Goal: Task Accomplishment & Management: Manage account settings

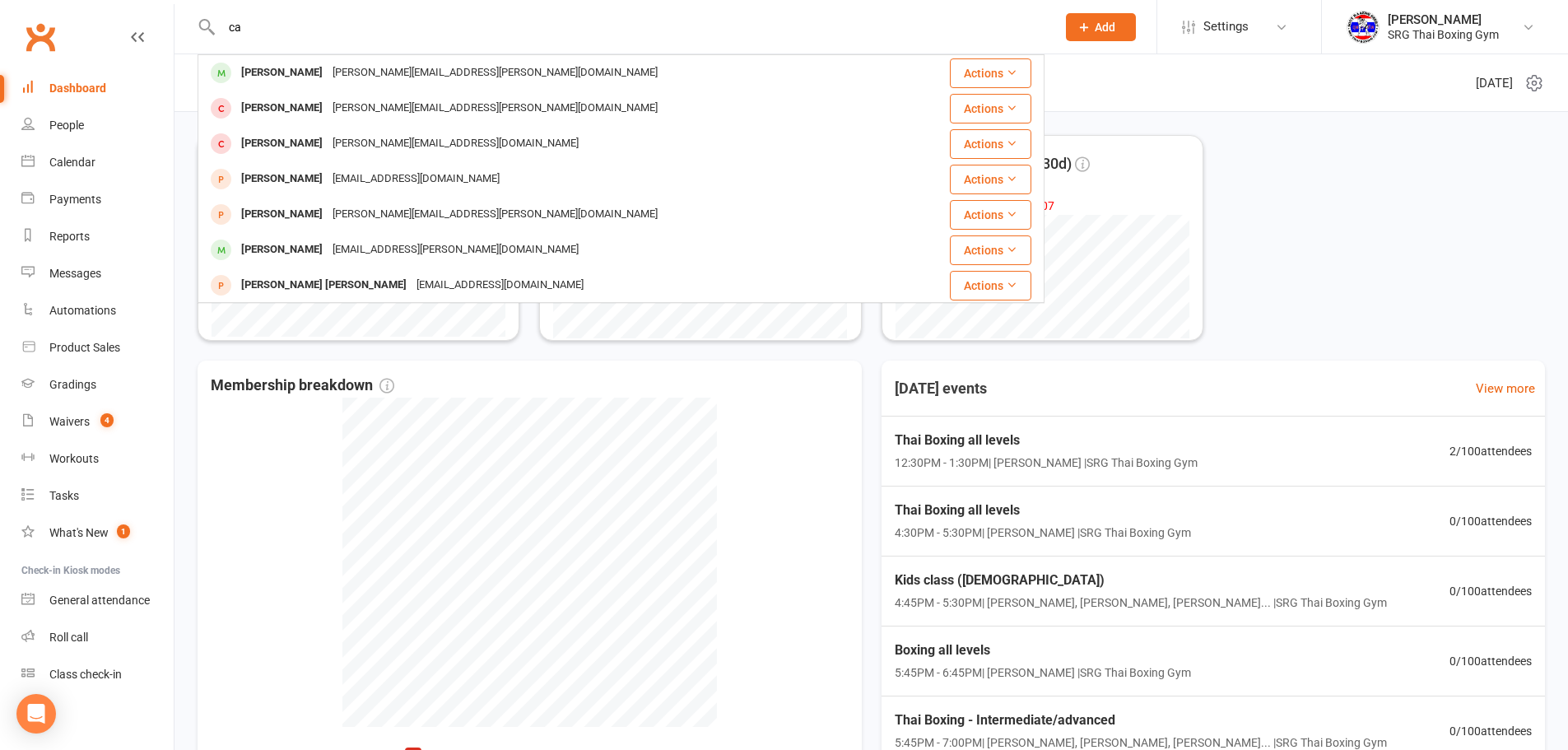
type input "c"
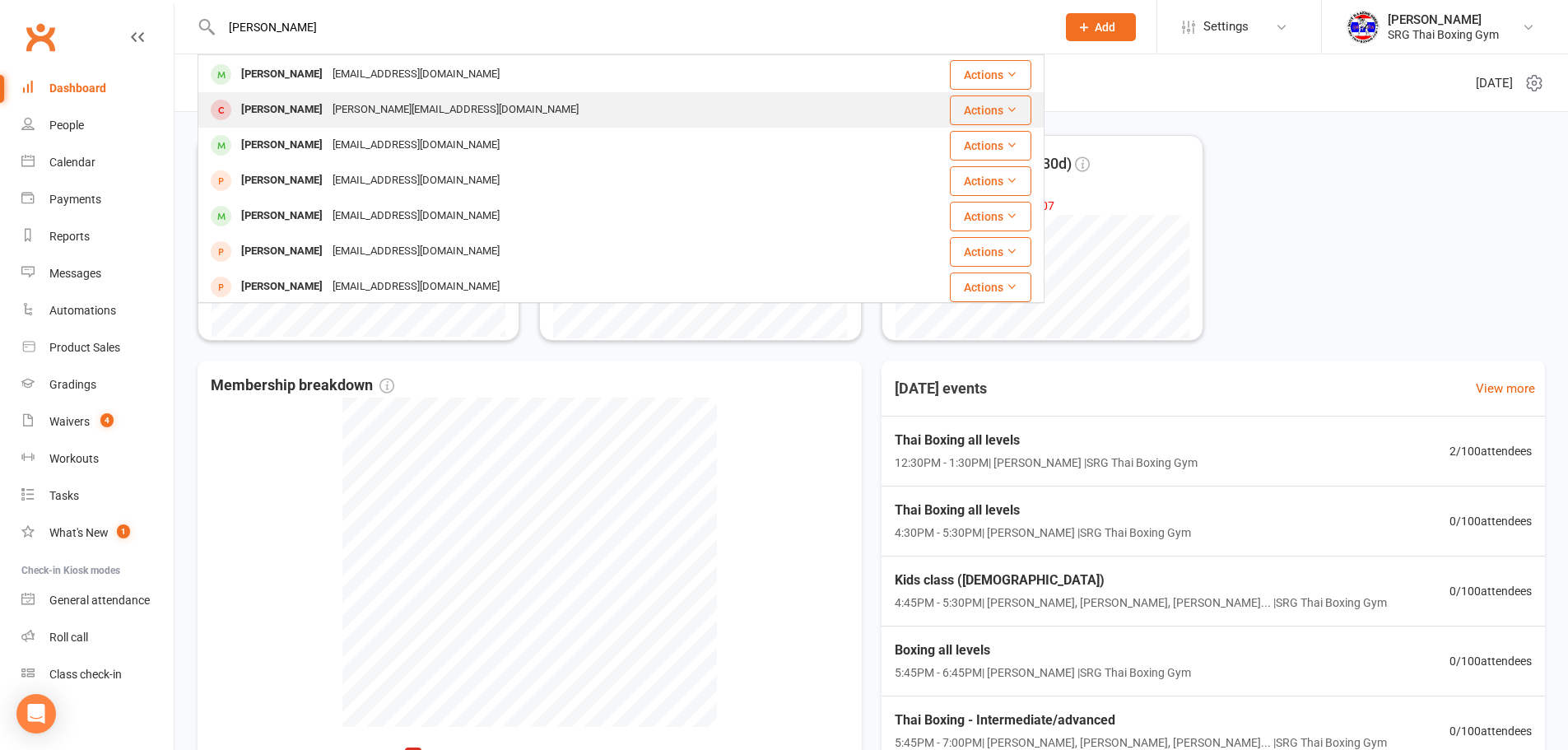
scroll to position [247, 0]
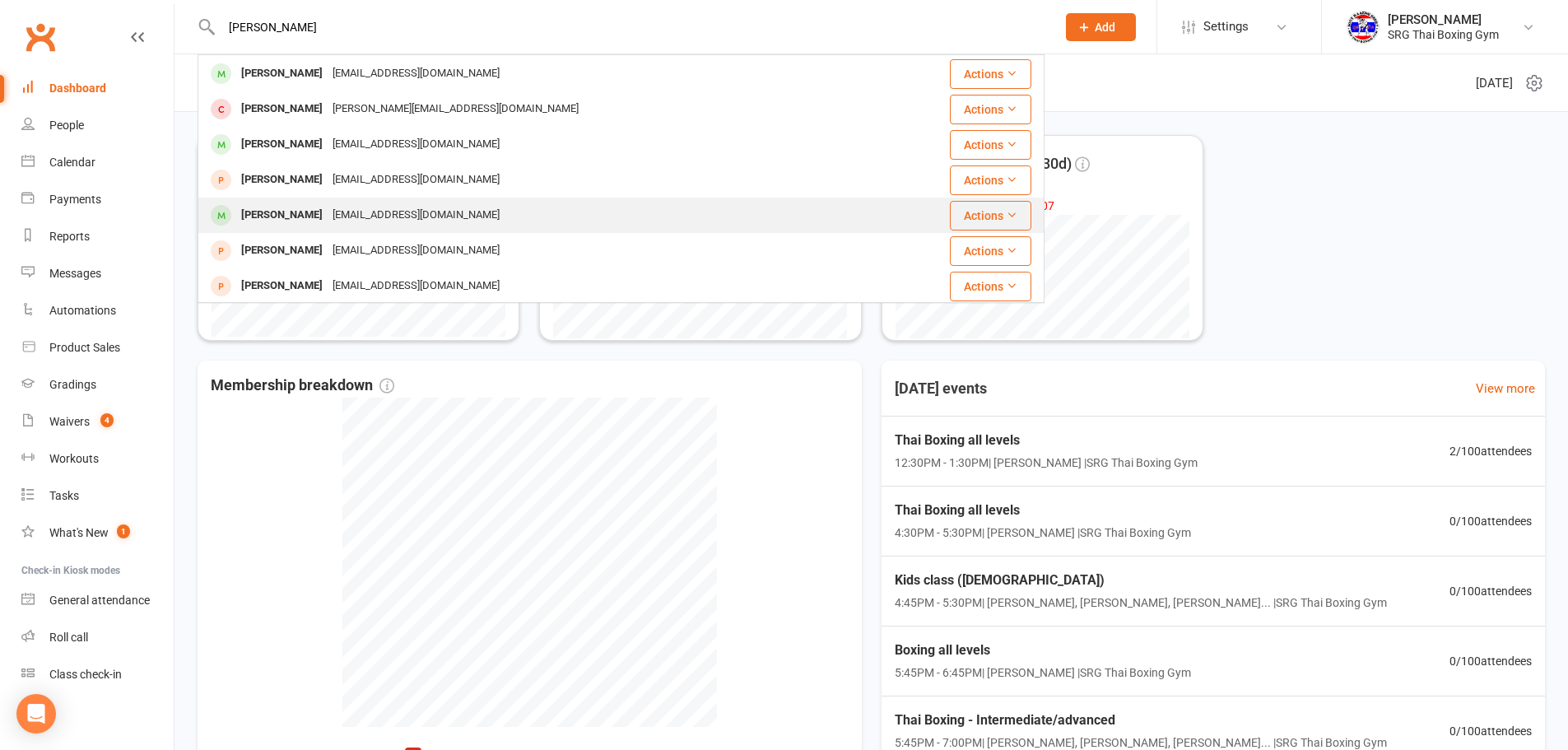
type input "[PERSON_NAME]"
click at [331, 213] on div "[EMAIL_ADDRESS][DOMAIN_NAME]" at bounding box center [416, 215] width 177 height 23
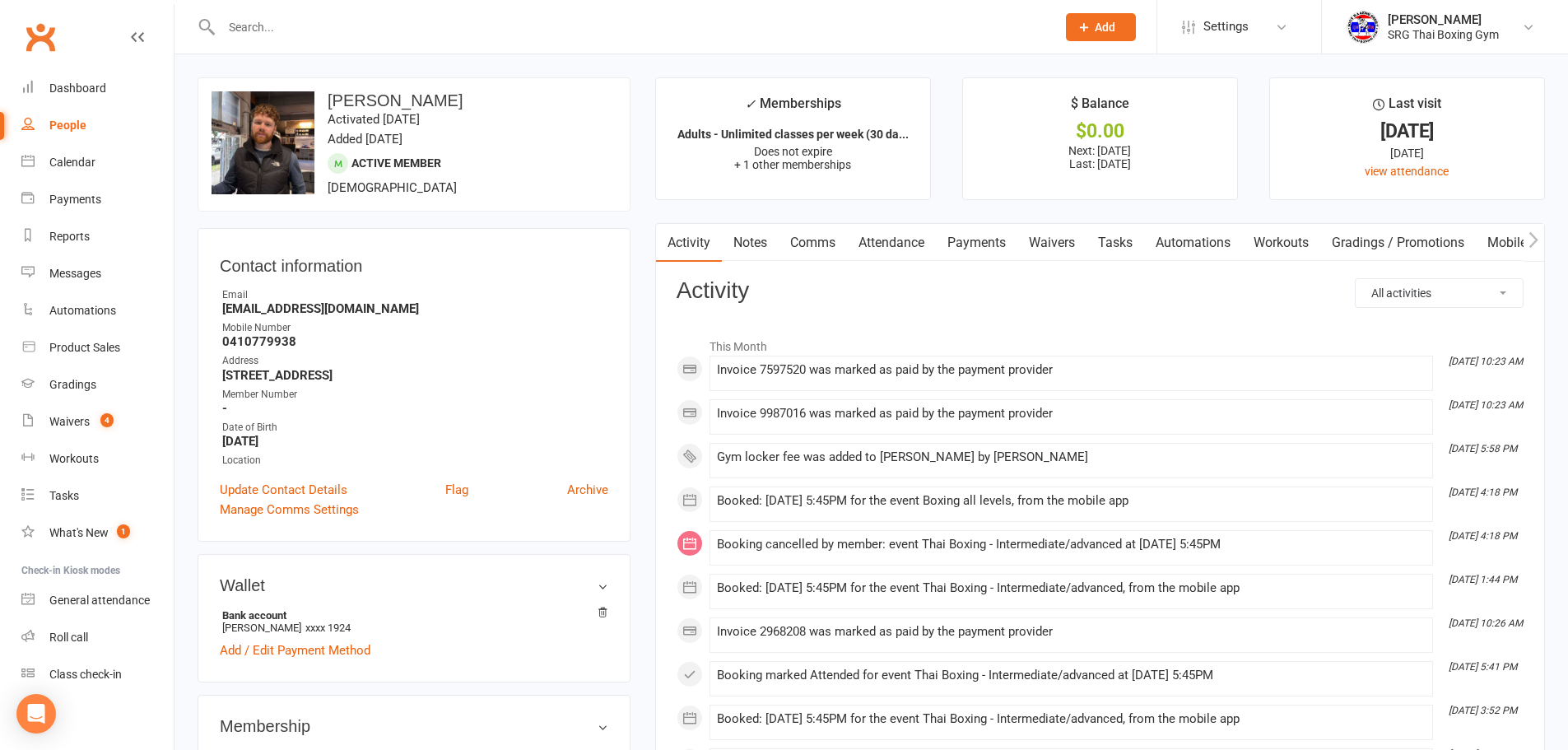
click at [1056, 253] on link "Waivers" at bounding box center [1052, 243] width 69 height 38
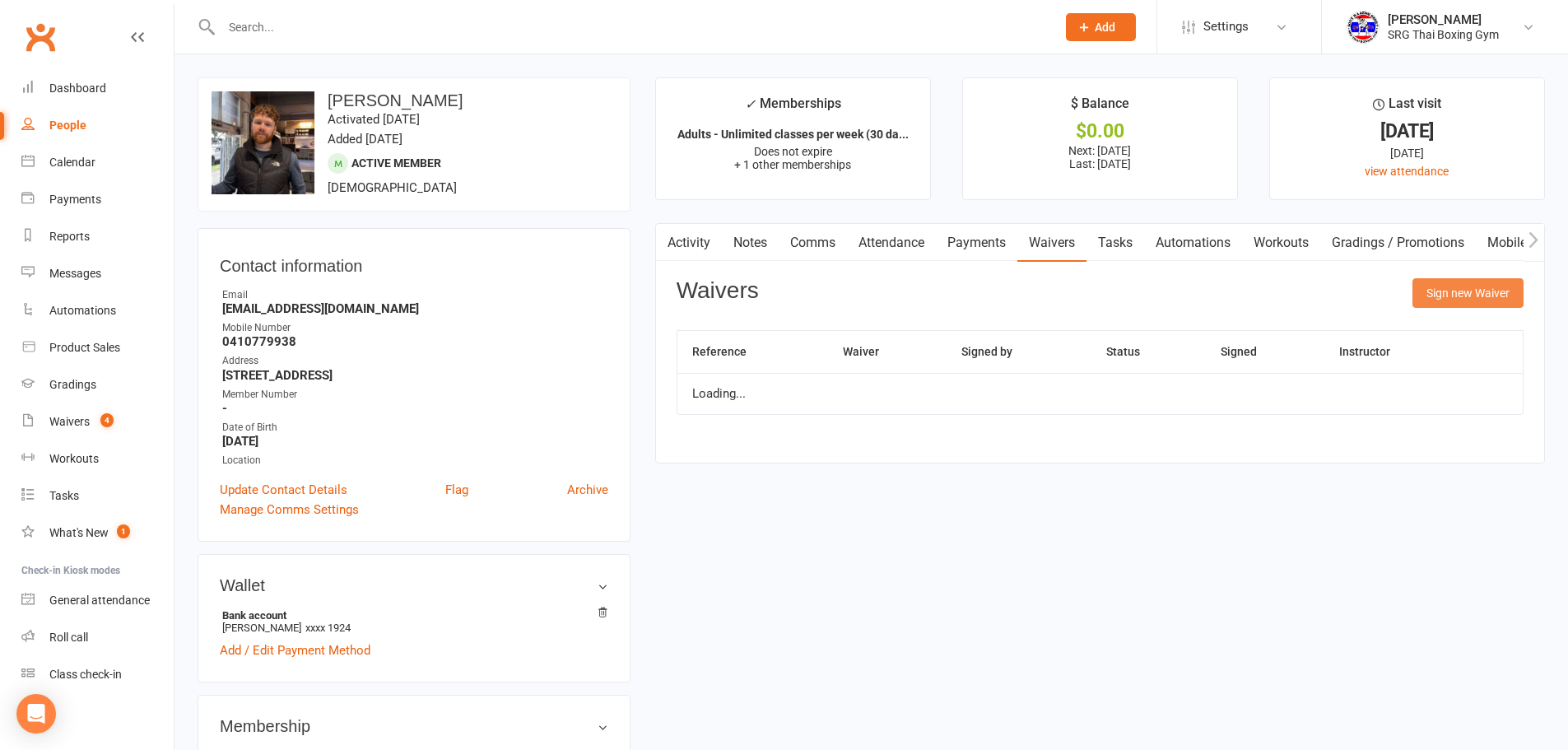
click at [1472, 281] on button "Sign new Waiver" at bounding box center [1468, 293] width 112 height 29
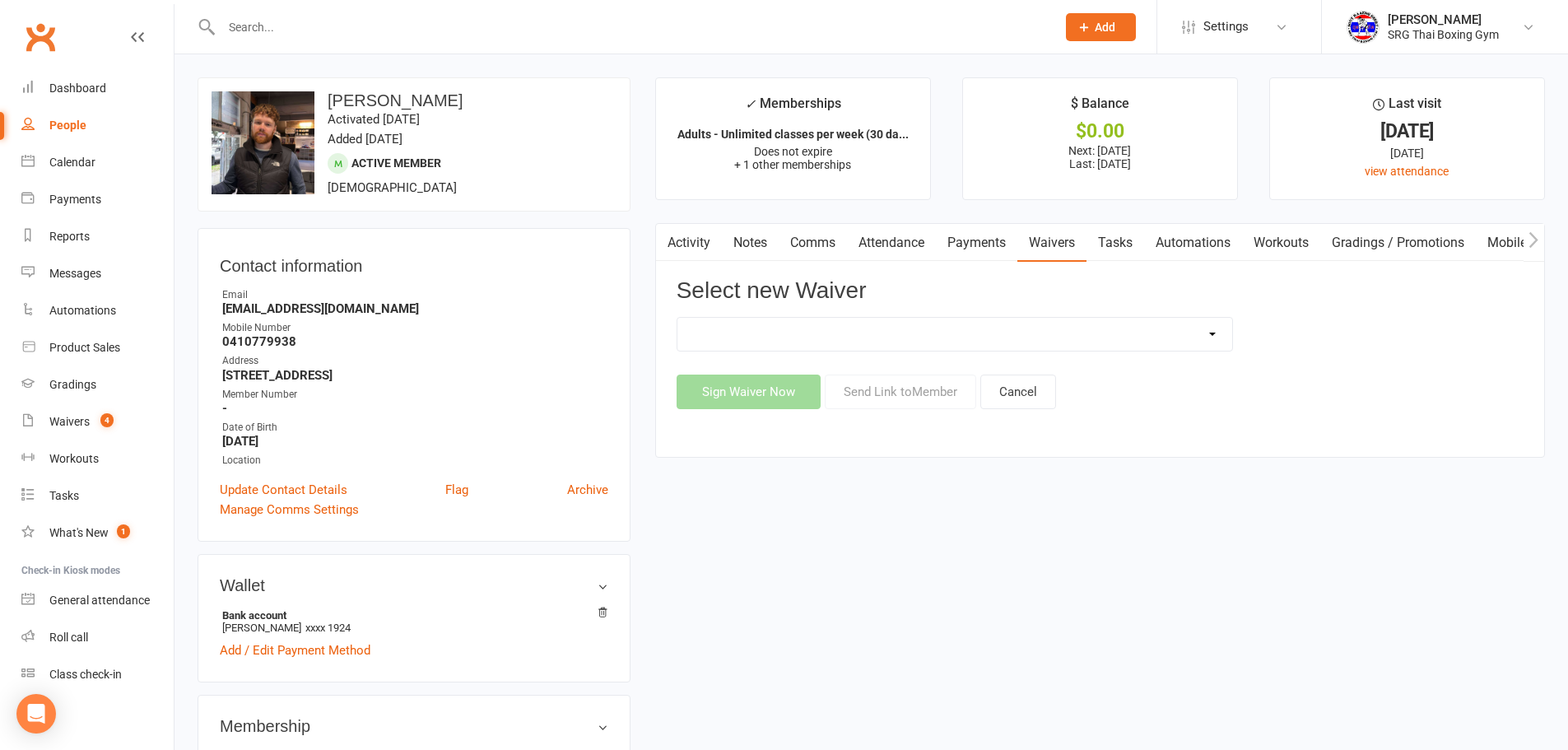
click at [1165, 326] on select "Membership agreement Membership cancellation form Membership hold form New paym…" at bounding box center [954, 335] width 555 height 33
select select "12441"
click at [677, 318] on select "Membership agreement Membership cancellation form Membership hold form New paym…" at bounding box center [954, 335] width 555 height 33
click at [901, 408] on button "Send Link to Member" at bounding box center [900, 392] width 152 height 34
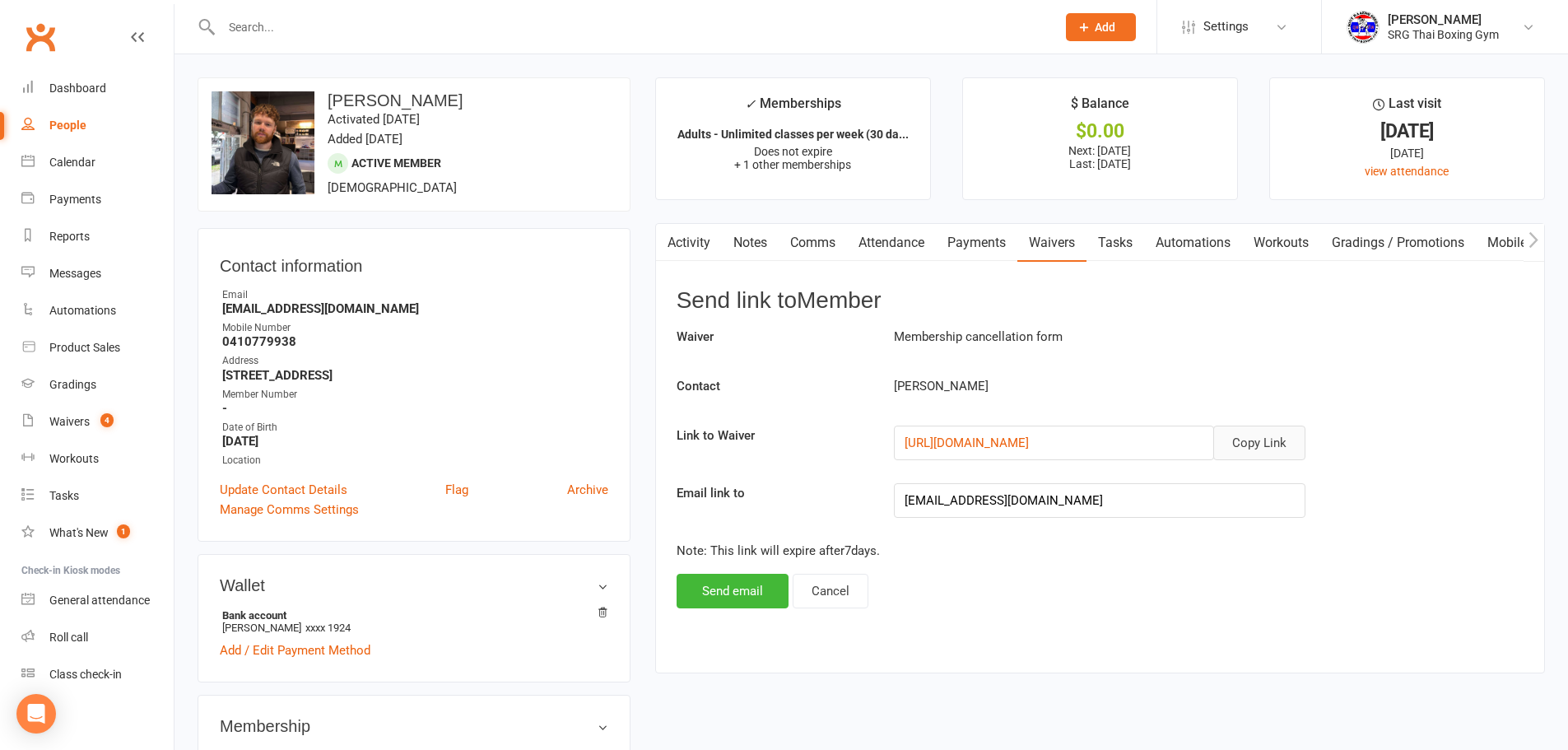
click at [1244, 437] on button "Copy Link" at bounding box center [1260, 443] width 92 height 34
drag, startPoint x: 277, startPoint y: 24, endPoint x: 283, endPoint y: 3, distance: 21.8
click at [278, 24] on input "text" at bounding box center [630, 27] width 828 height 23
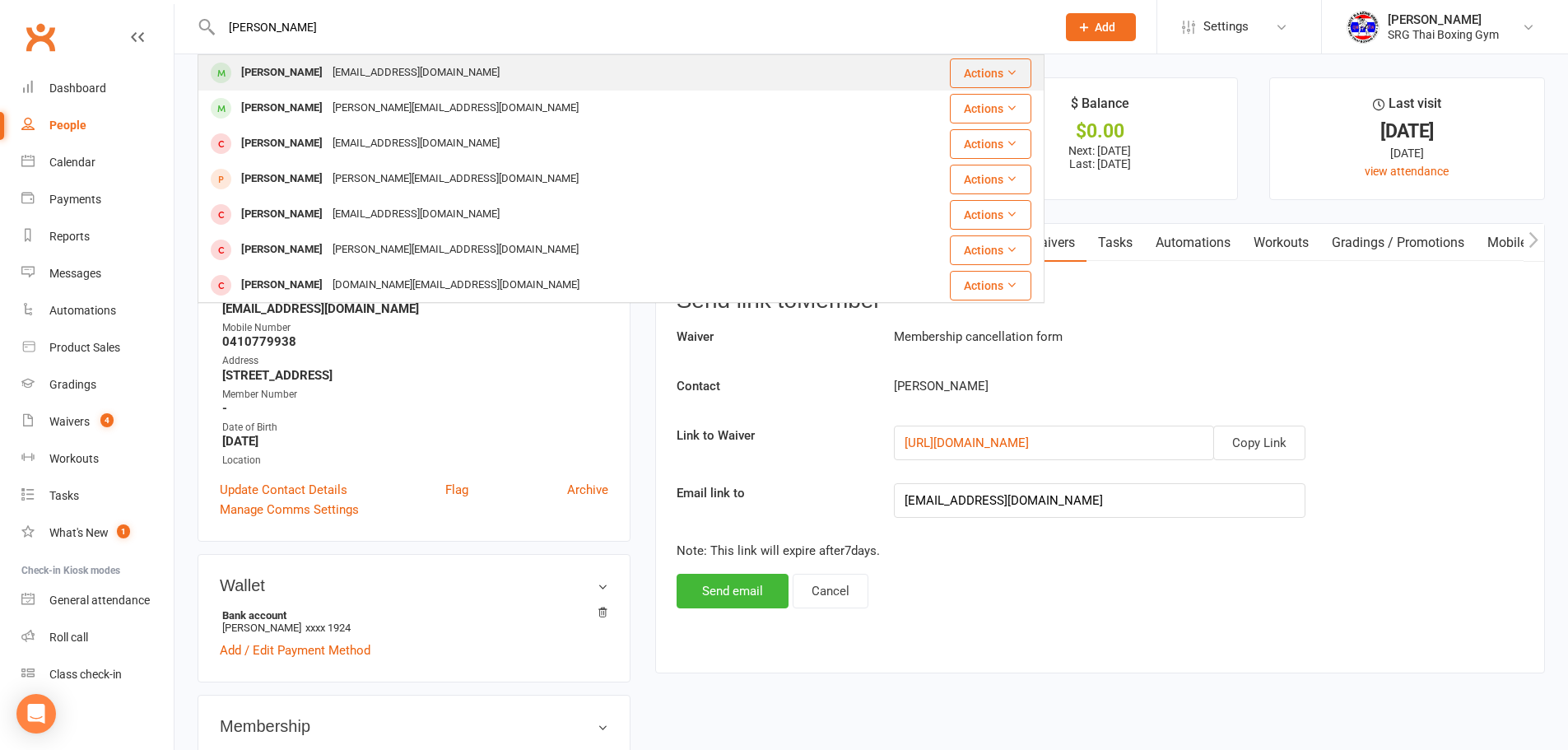
type input "[PERSON_NAME]"
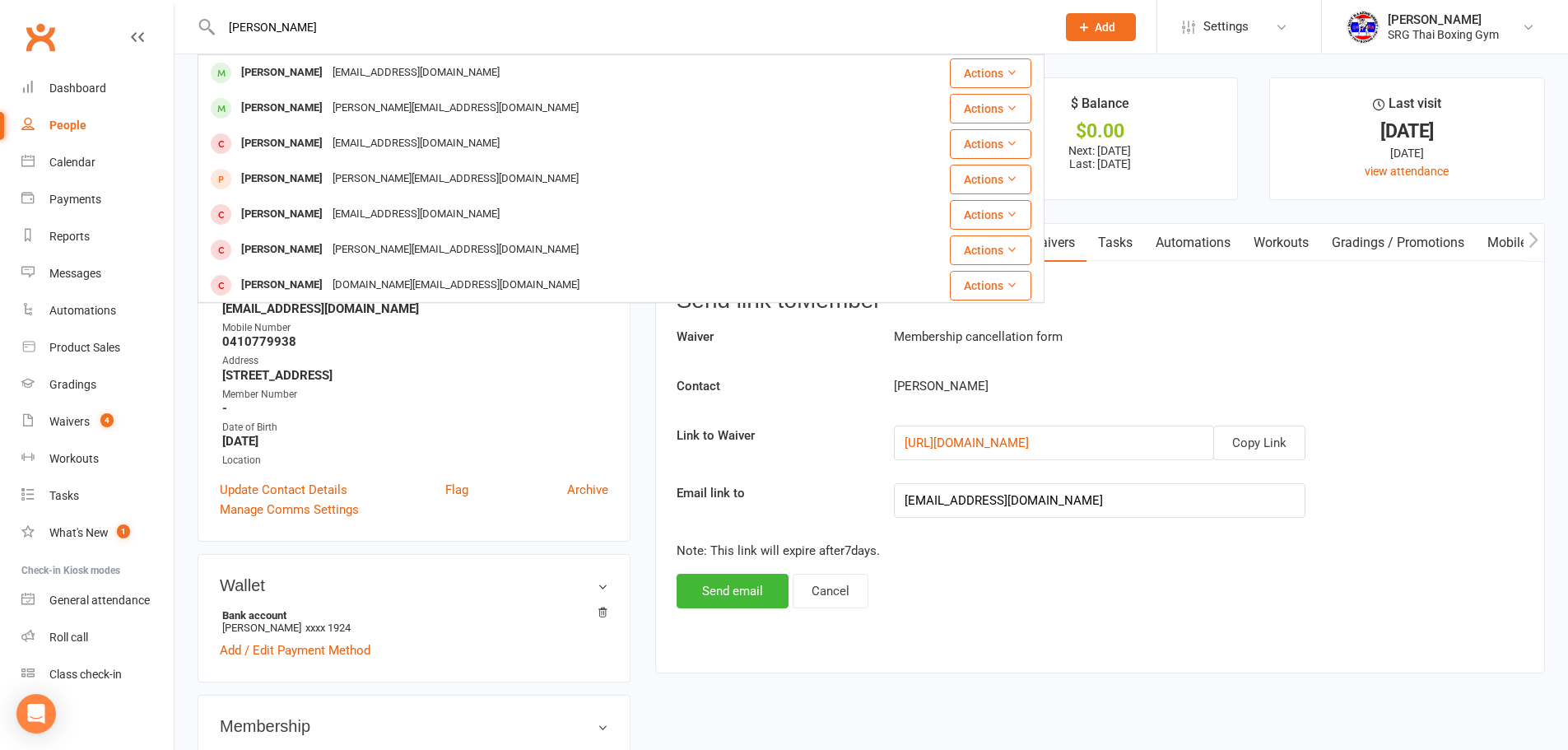
click at [345, 68] on div "[EMAIL_ADDRESS][DOMAIN_NAME]" at bounding box center [416, 72] width 177 height 23
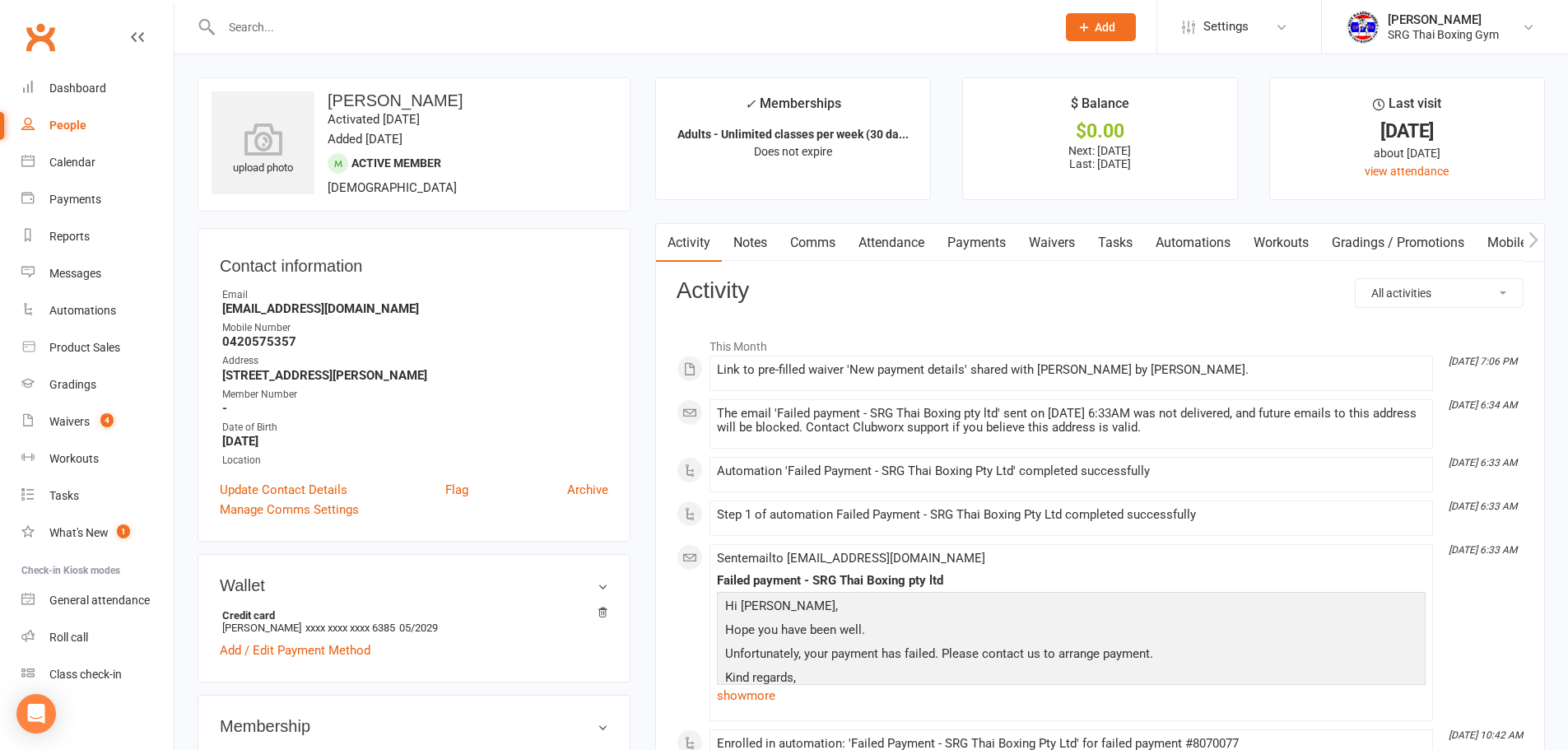
click at [921, 244] on link "Attendance" at bounding box center [892, 243] width 89 height 38
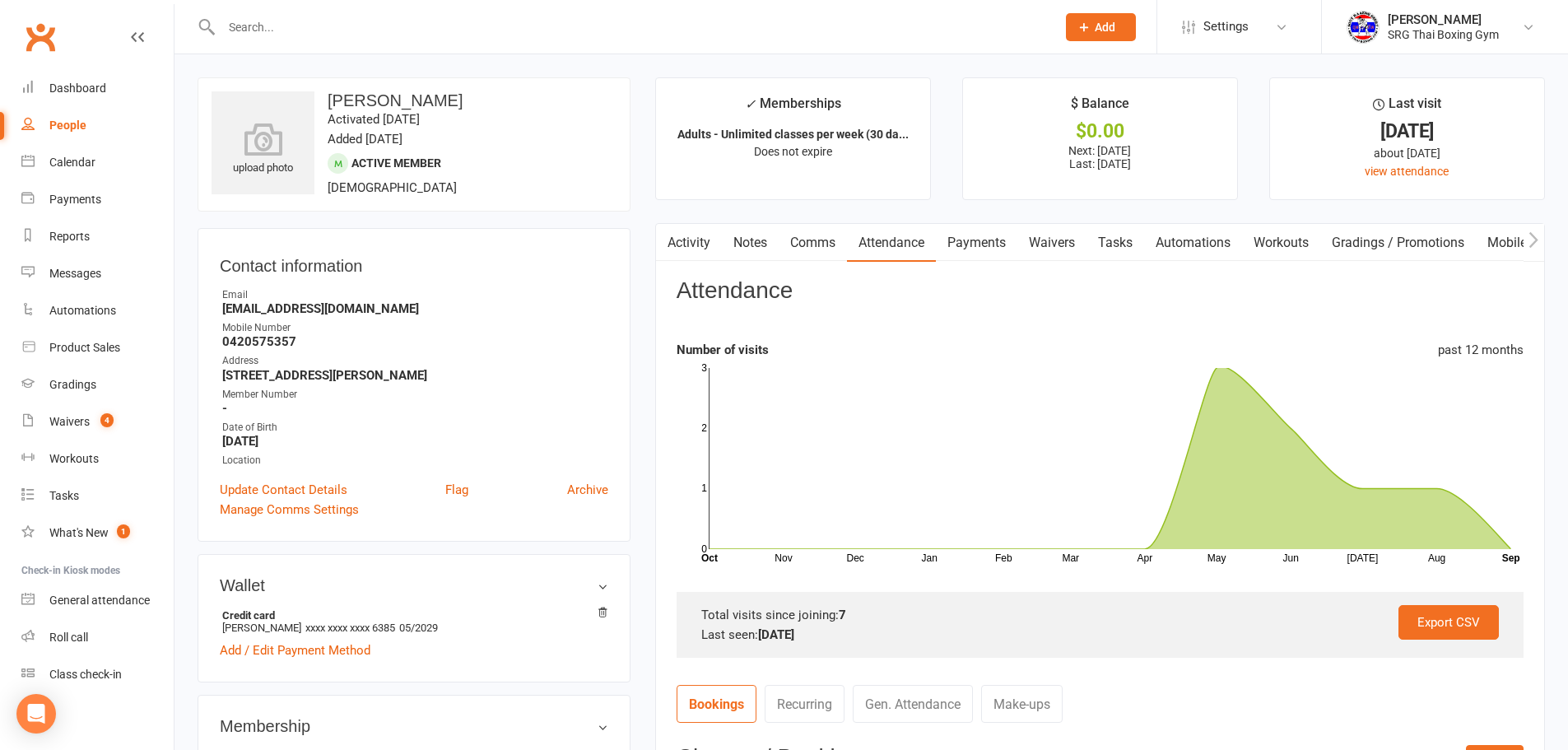
click at [1081, 247] on link "Waivers" at bounding box center [1052, 243] width 69 height 38
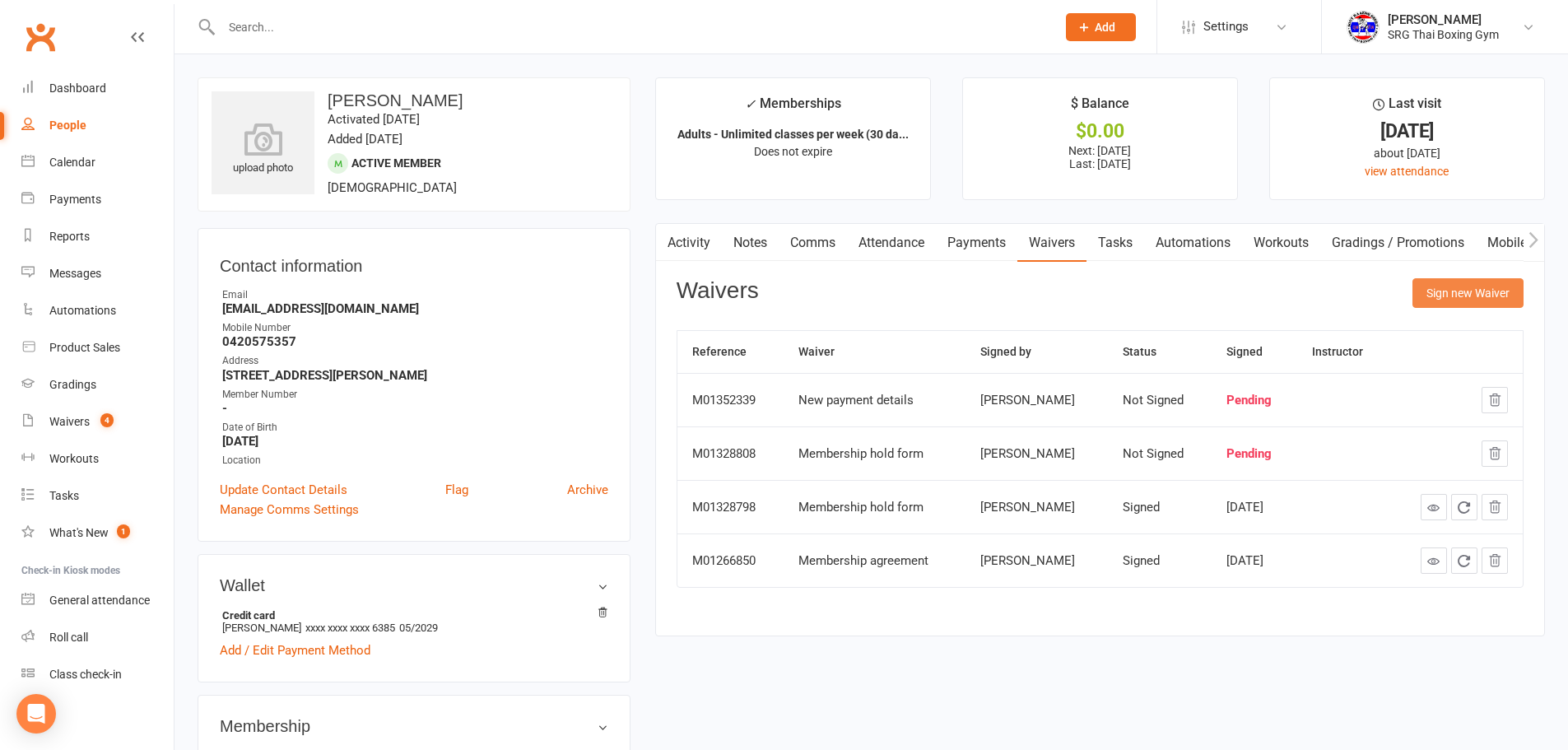
click at [1472, 294] on button "Sign new Waiver" at bounding box center [1468, 293] width 112 height 29
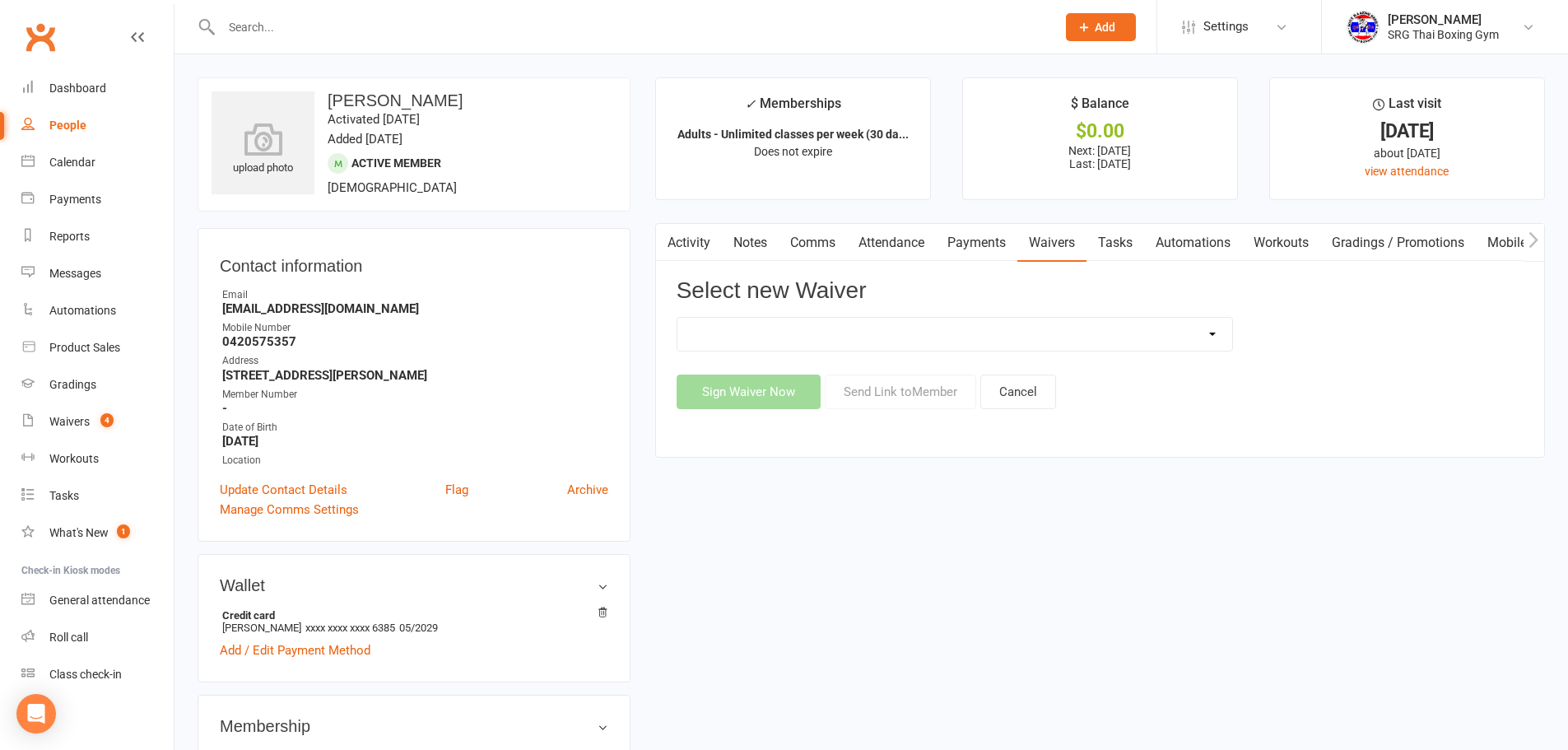
click at [1106, 344] on select "Membership agreement Membership cancellation form Membership hold form New paym…" at bounding box center [954, 335] width 555 height 33
select select "12441"
click at [677, 318] on select "Membership agreement Membership cancellation form Membership hold form New paym…" at bounding box center [954, 335] width 555 height 33
click at [934, 389] on button "Send Link to Member" at bounding box center [900, 392] width 152 height 34
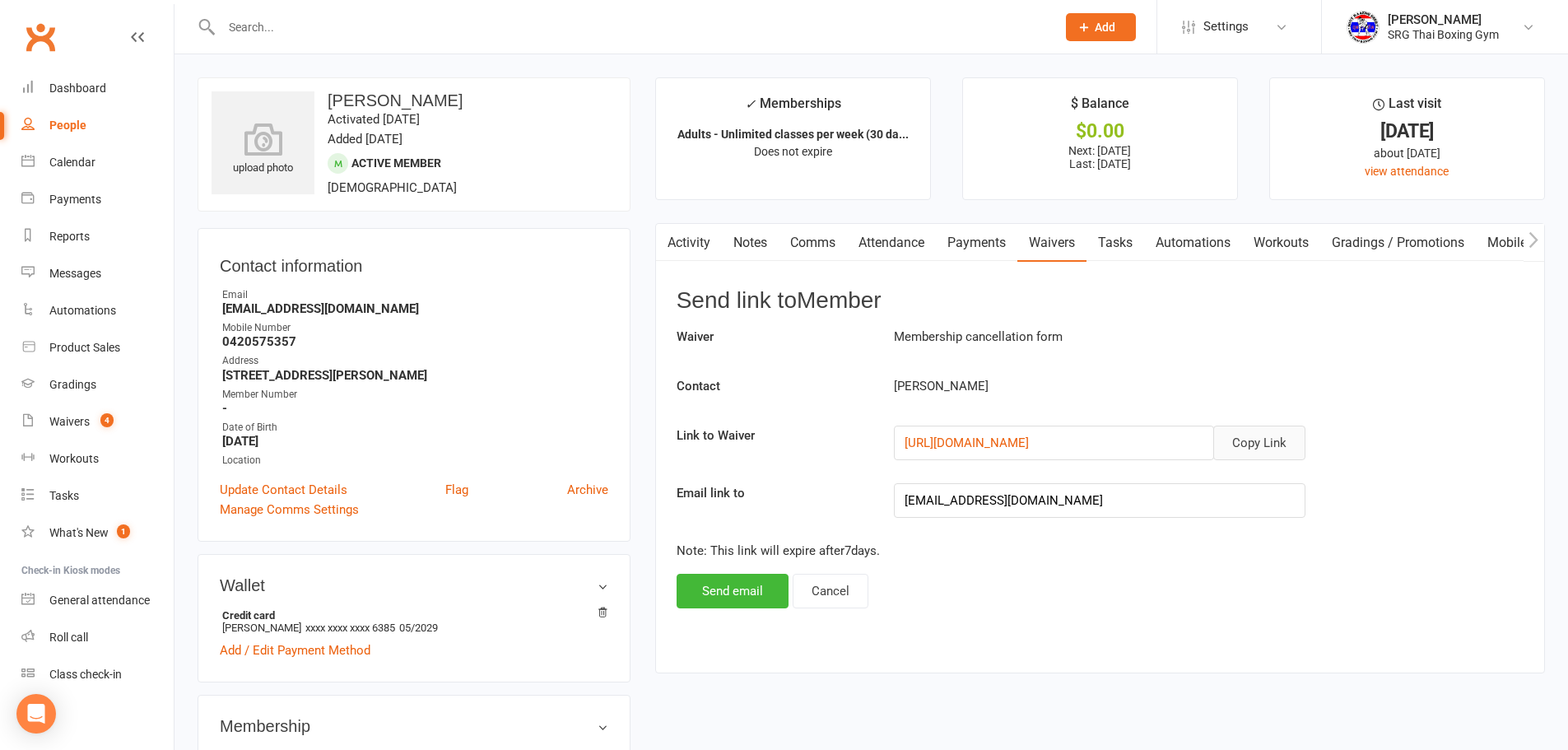
click at [1252, 440] on button "Copy Link" at bounding box center [1260, 443] width 92 height 34
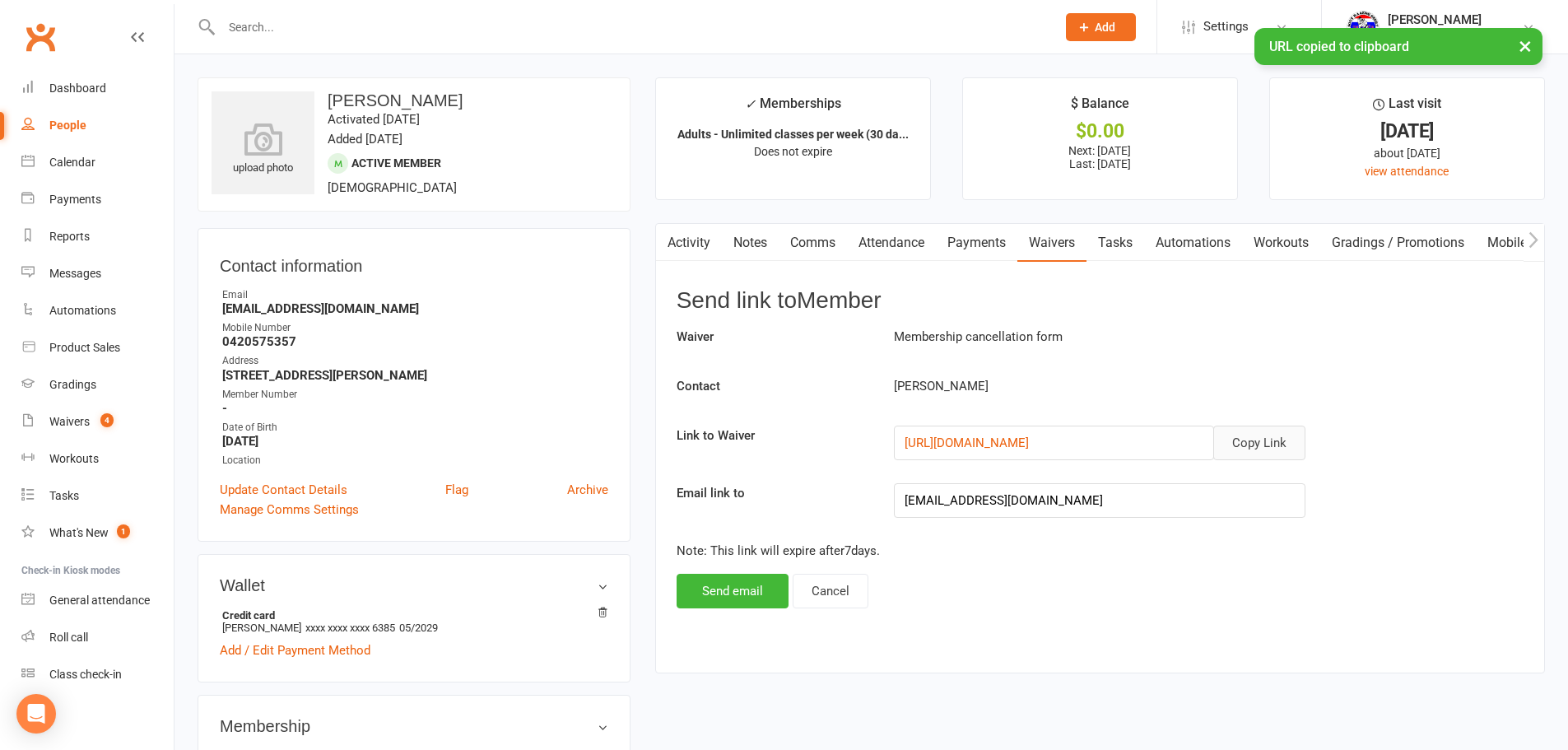
click at [801, 251] on link "Comms" at bounding box center [813, 243] width 69 height 38
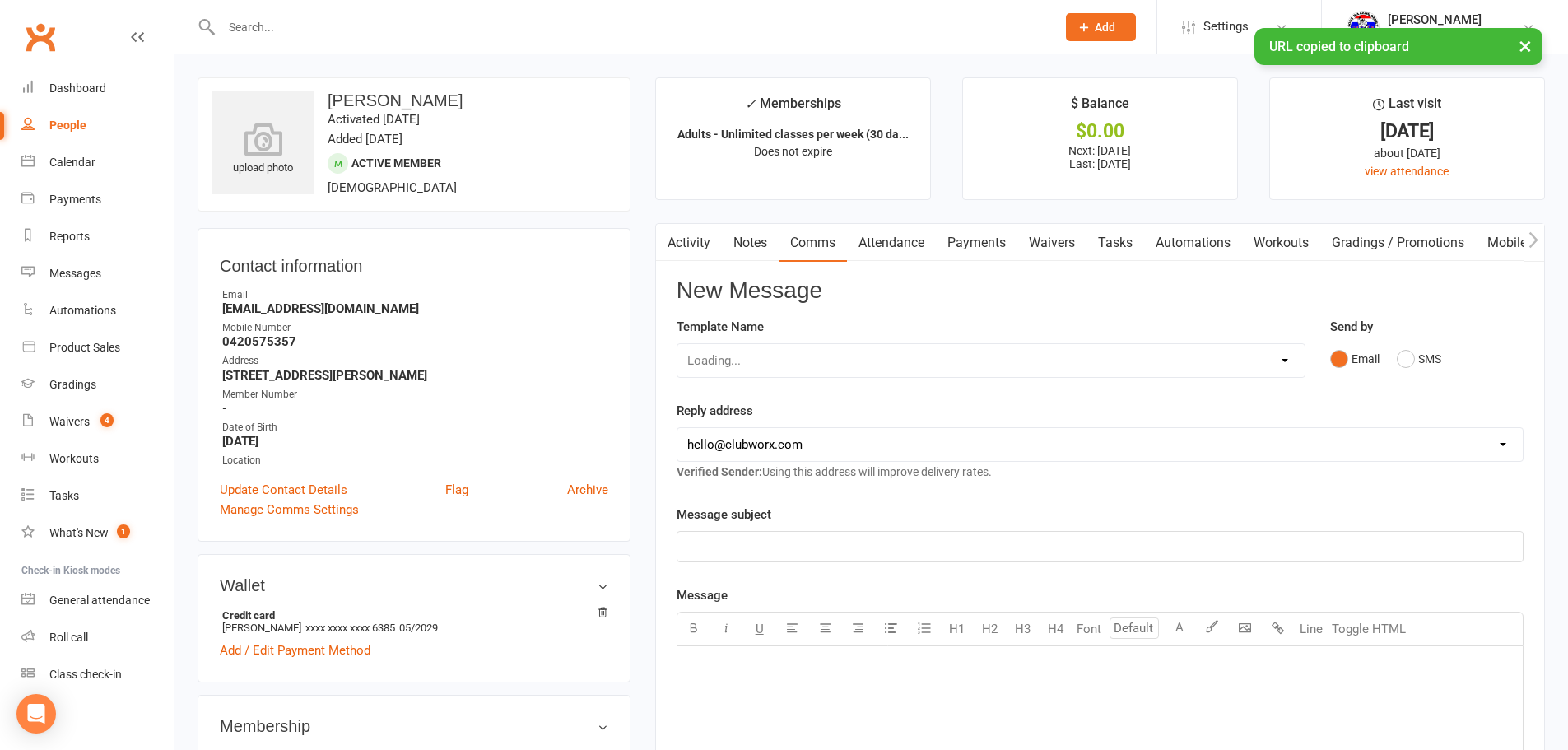
click at [869, 251] on link "Attendance" at bounding box center [892, 243] width 89 height 38
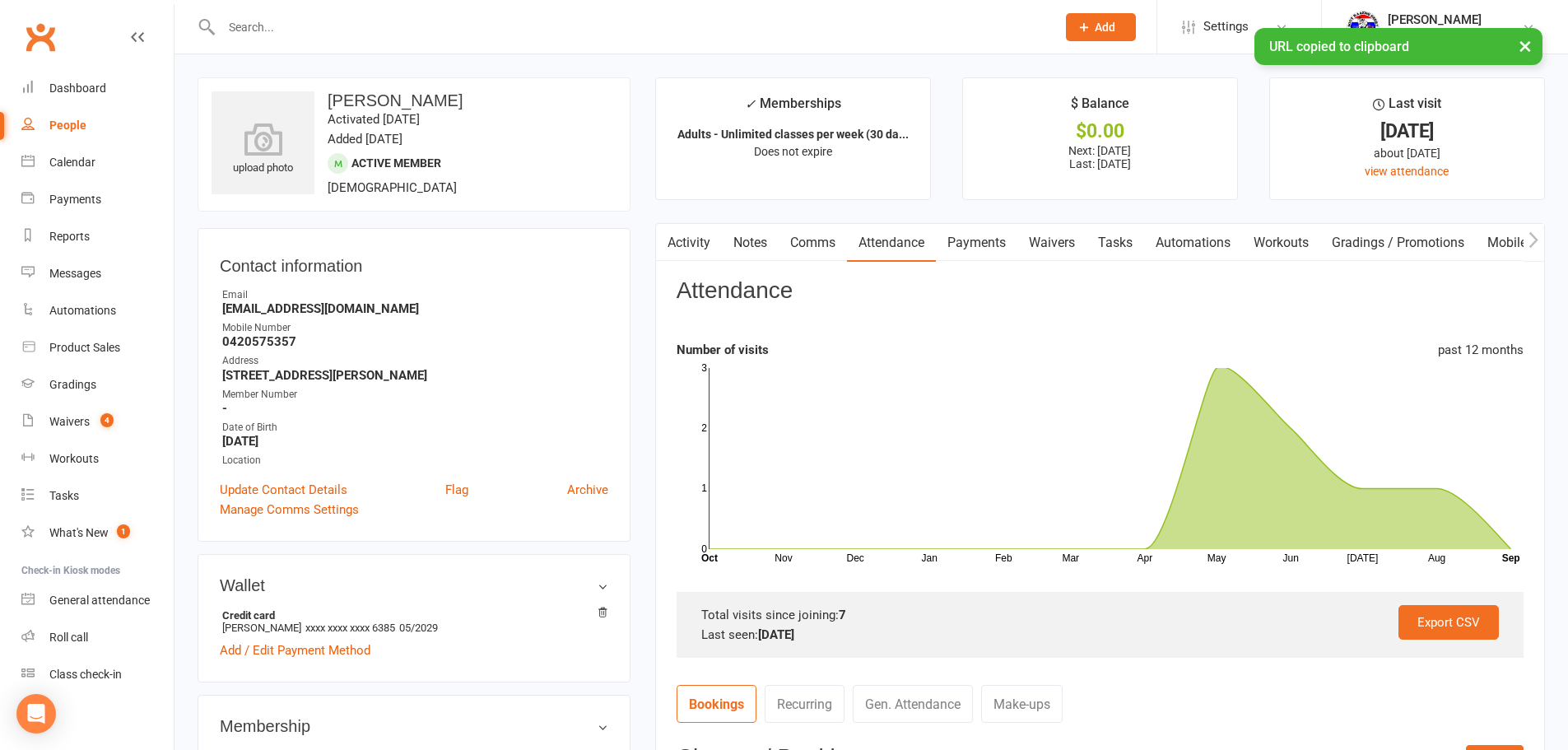
click at [977, 236] on link "Payments" at bounding box center [976, 243] width 81 height 38
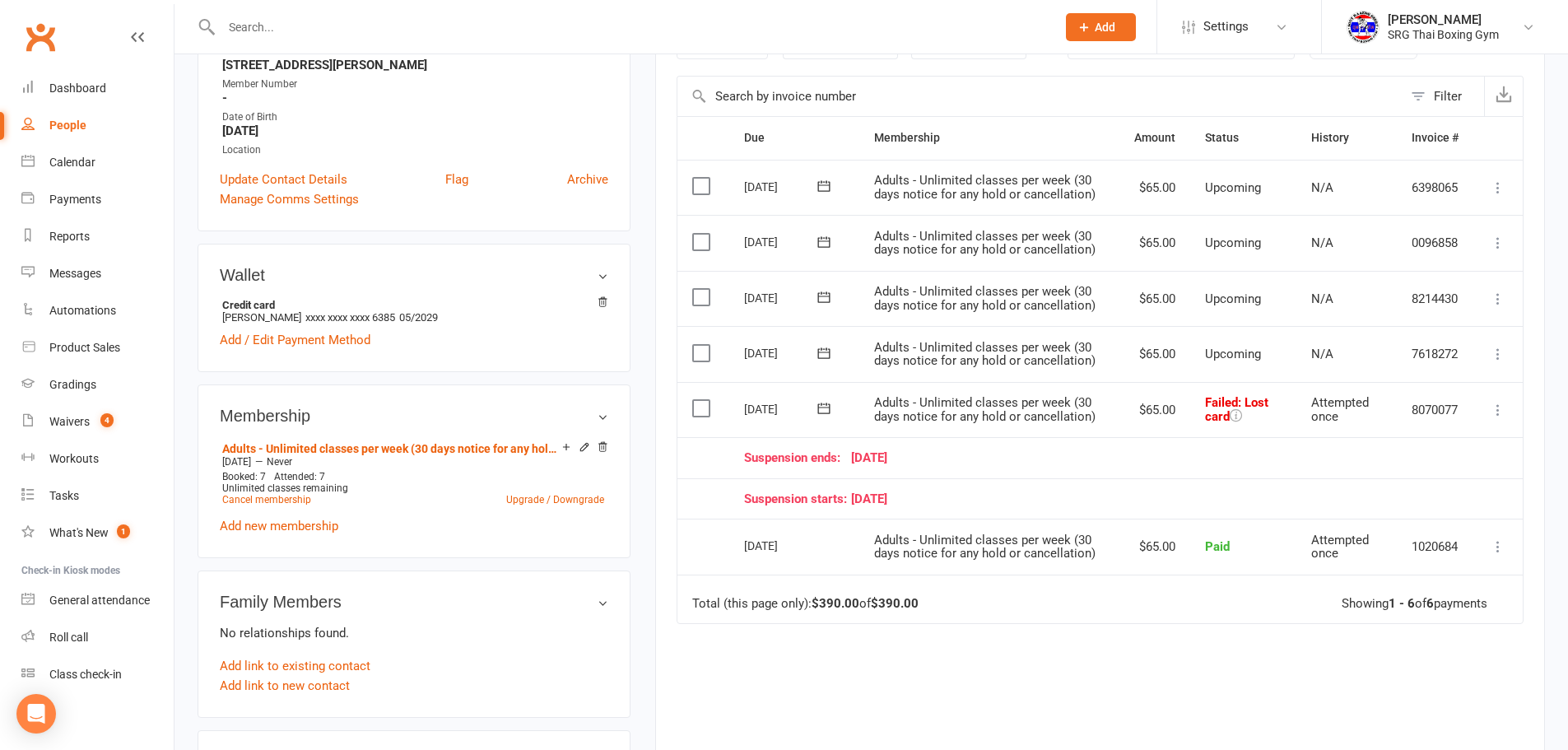
scroll to position [82, 0]
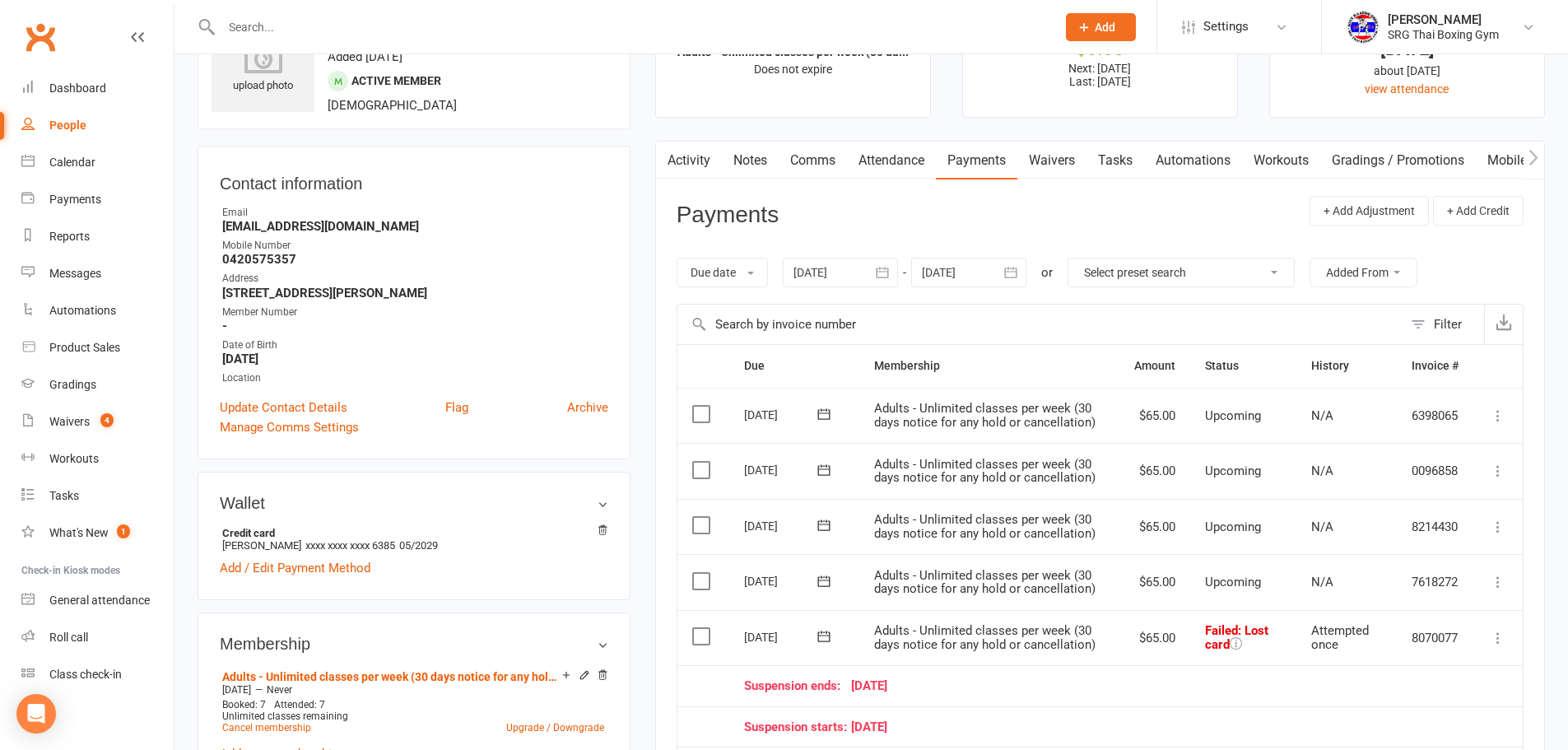
click at [1056, 156] on link "Waivers" at bounding box center [1052, 161] width 69 height 38
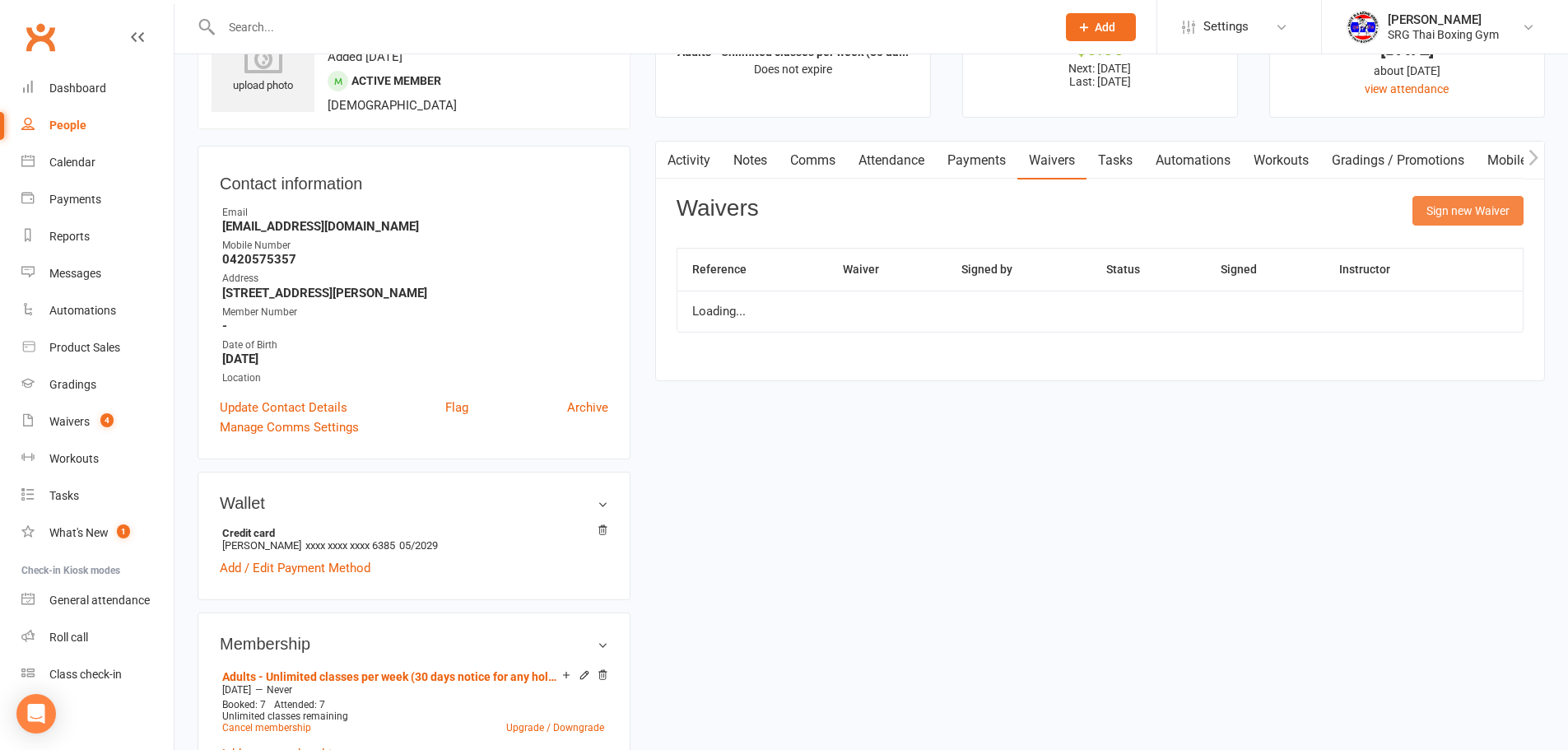
click at [1452, 210] on button "Sign new Waiver" at bounding box center [1468, 211] width 112 height 29
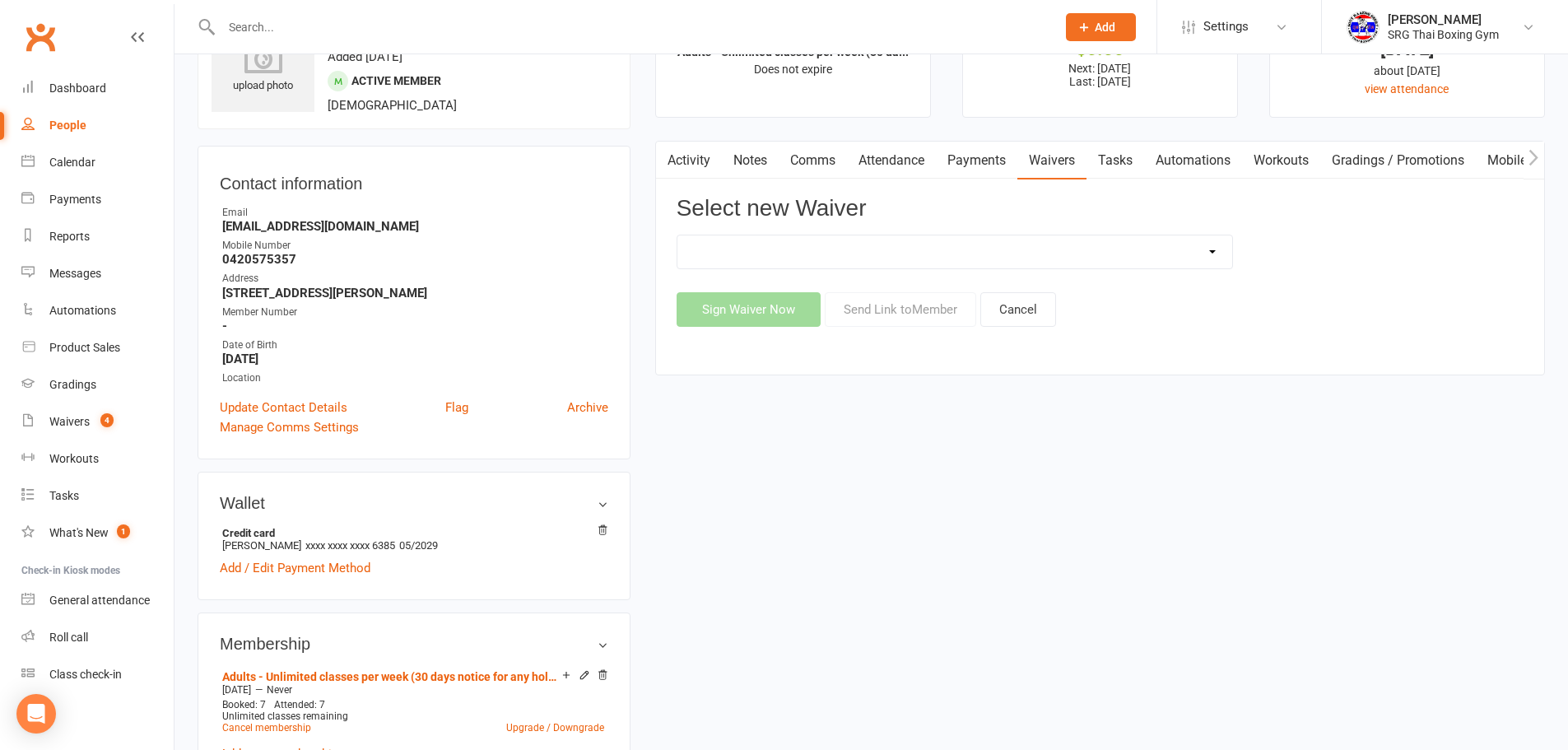
click at [1064, 257] on select "Membership agreement Membership cancellation form Membership hold form New paym…" at bounding box center [954, 253] width 555 height 33
select select "12441"
click at [677, 236] on select "Membership agreement Membership cancellation form Membership hold form New paym…" at bounding box center [954, 253] width 555 height 33
click at [932, 319] on button "Send Link to Member" at bounding box center [900, 309] width 152 height 34
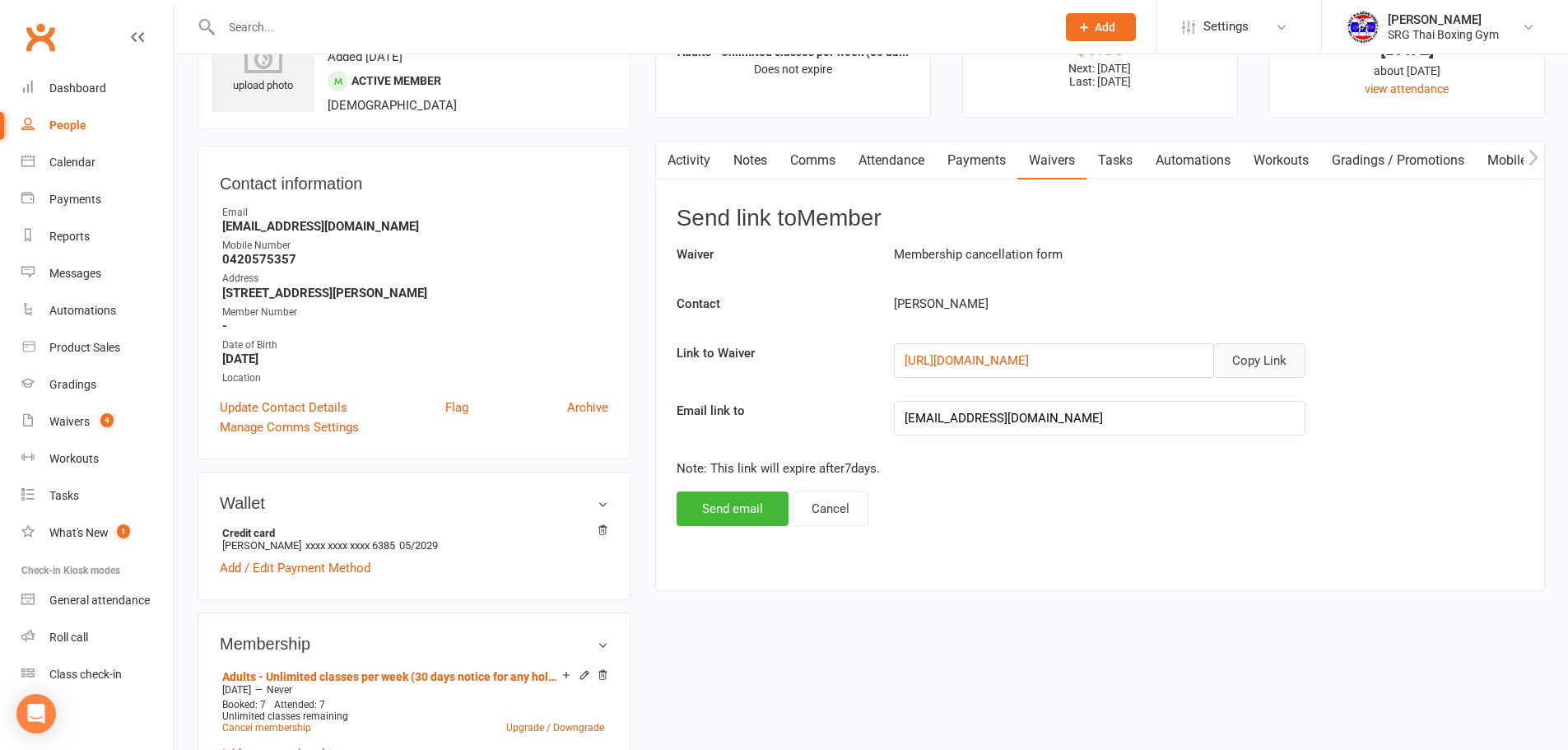
click at [1272, 359] on button "Copy Link" at bounding box center [1260, 360] width 92 height 34
click at [129, 416] on link "Waivers 4" at bounding box center [98, 422] width 153 height 37
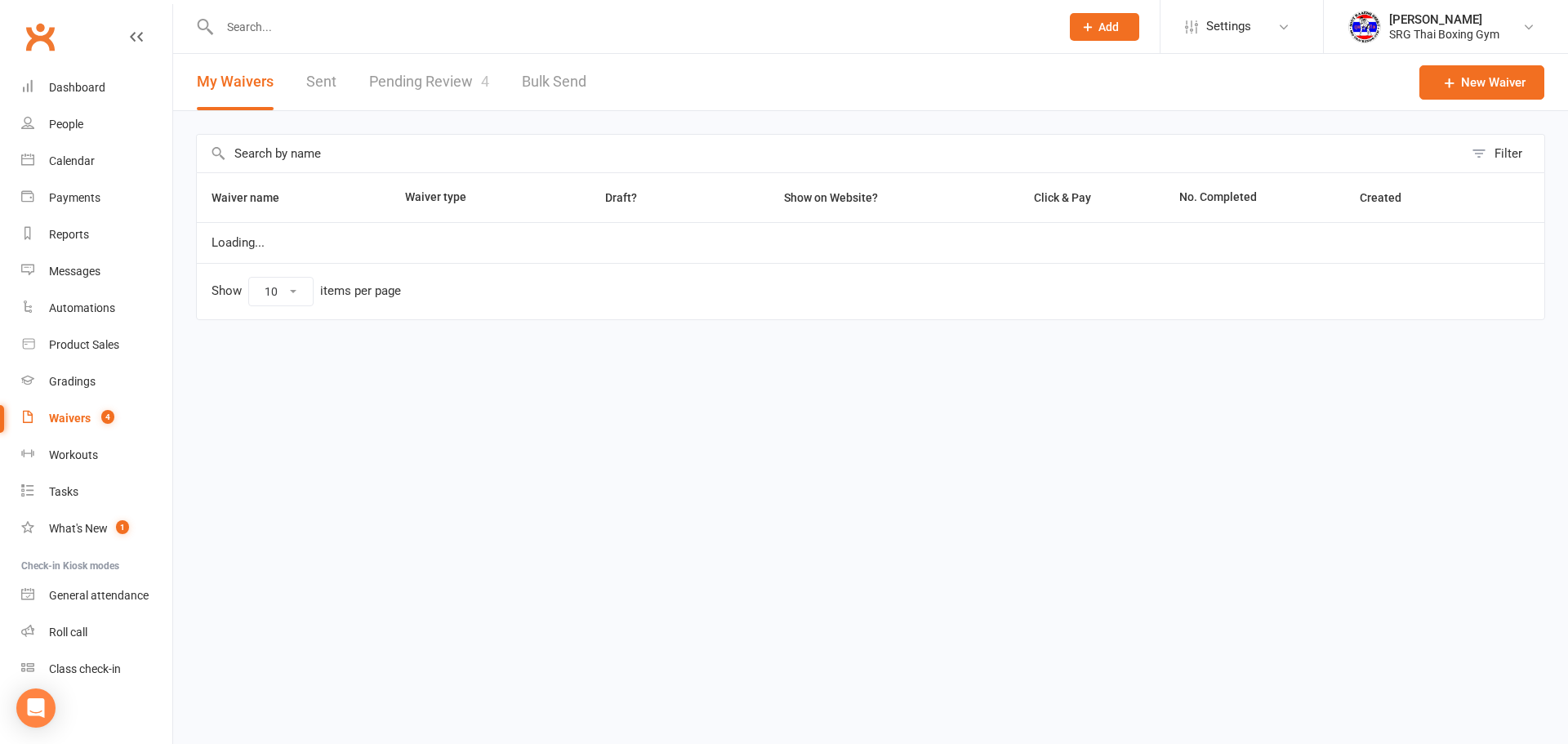
click at [445, 78] on link "Pending Review 4" at bounding box center [429, 83] width 120 height 56
select select "100"
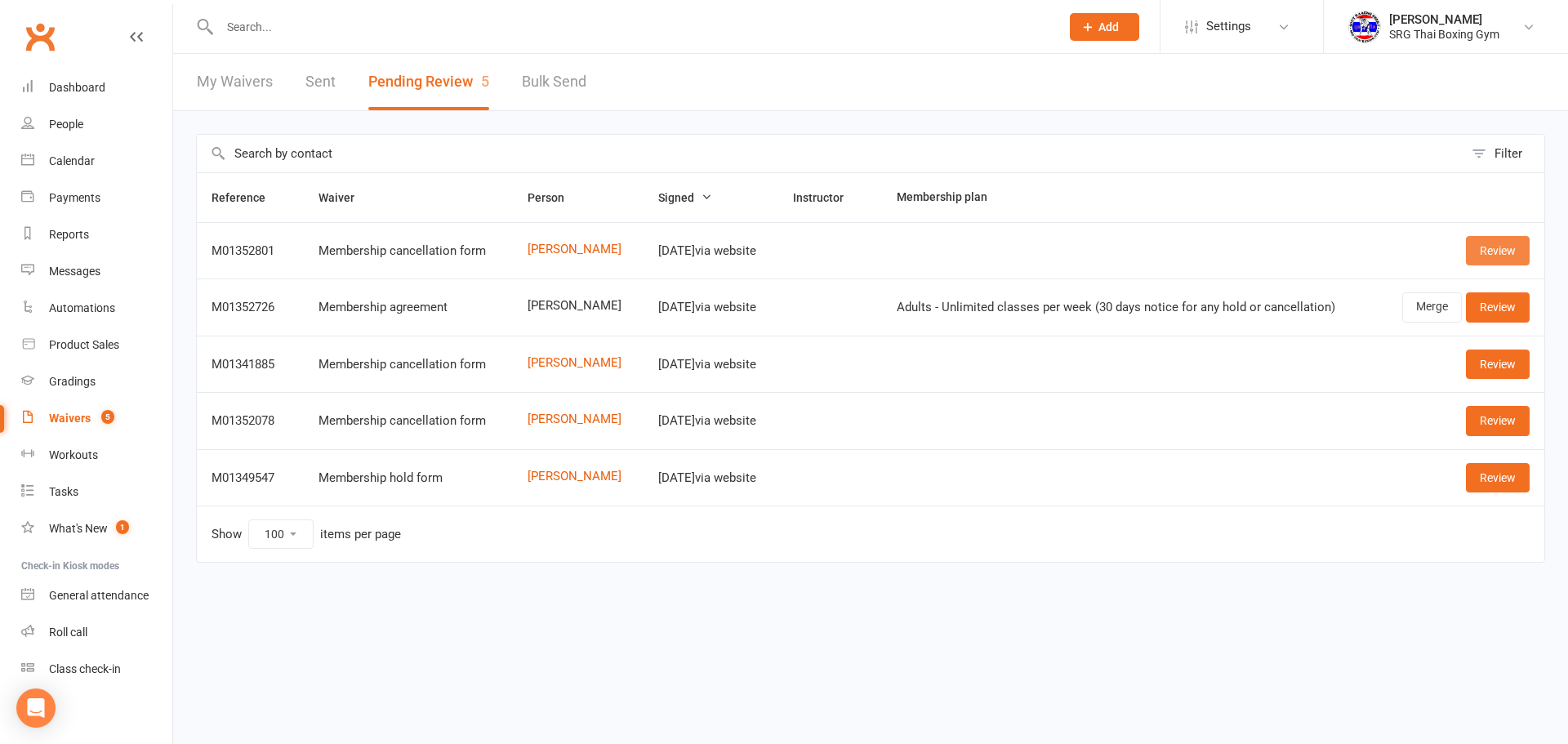
click at [1488, 241] on link "Review" at bounding box center [1498, 251] width 64 height 29
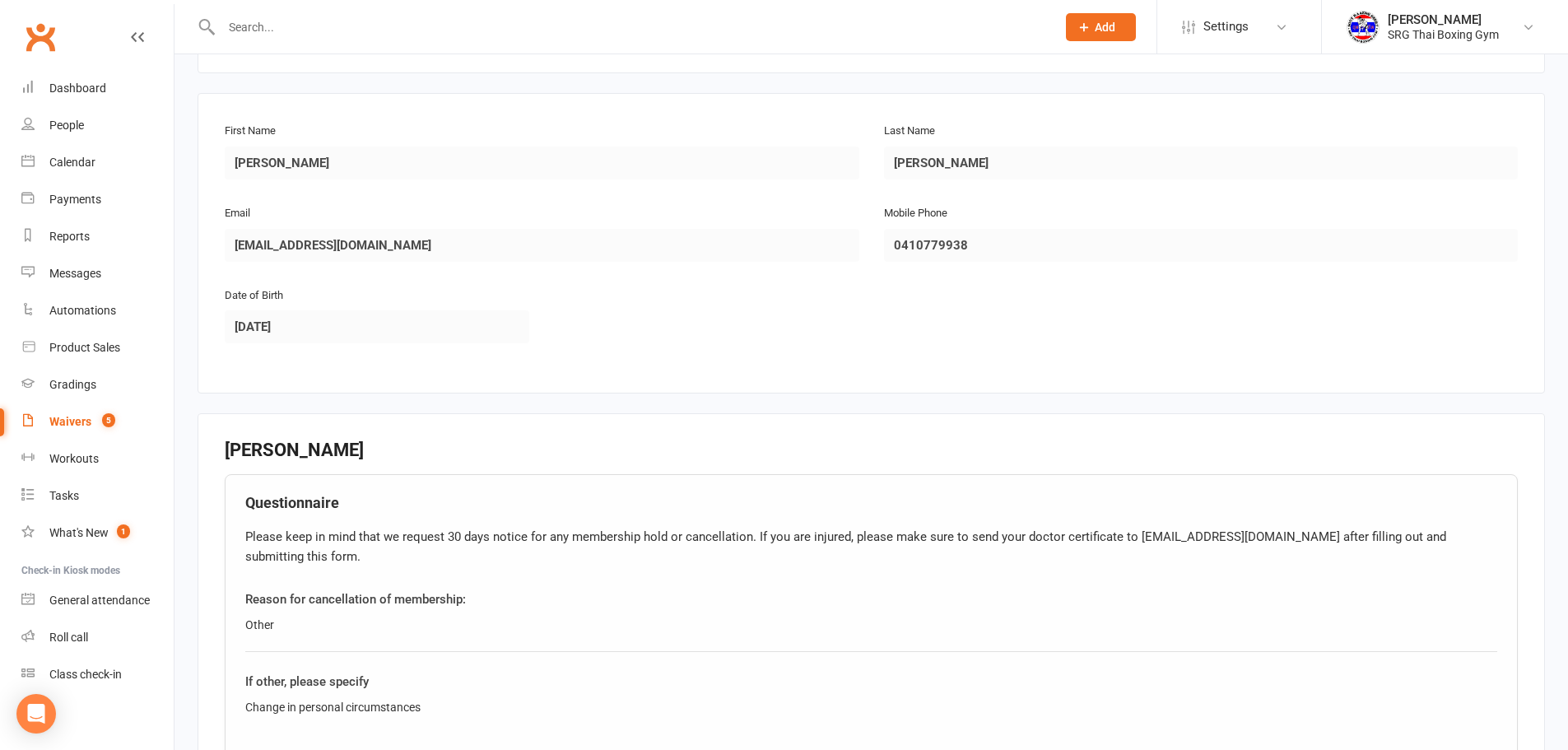
scroll to position [614, 0]
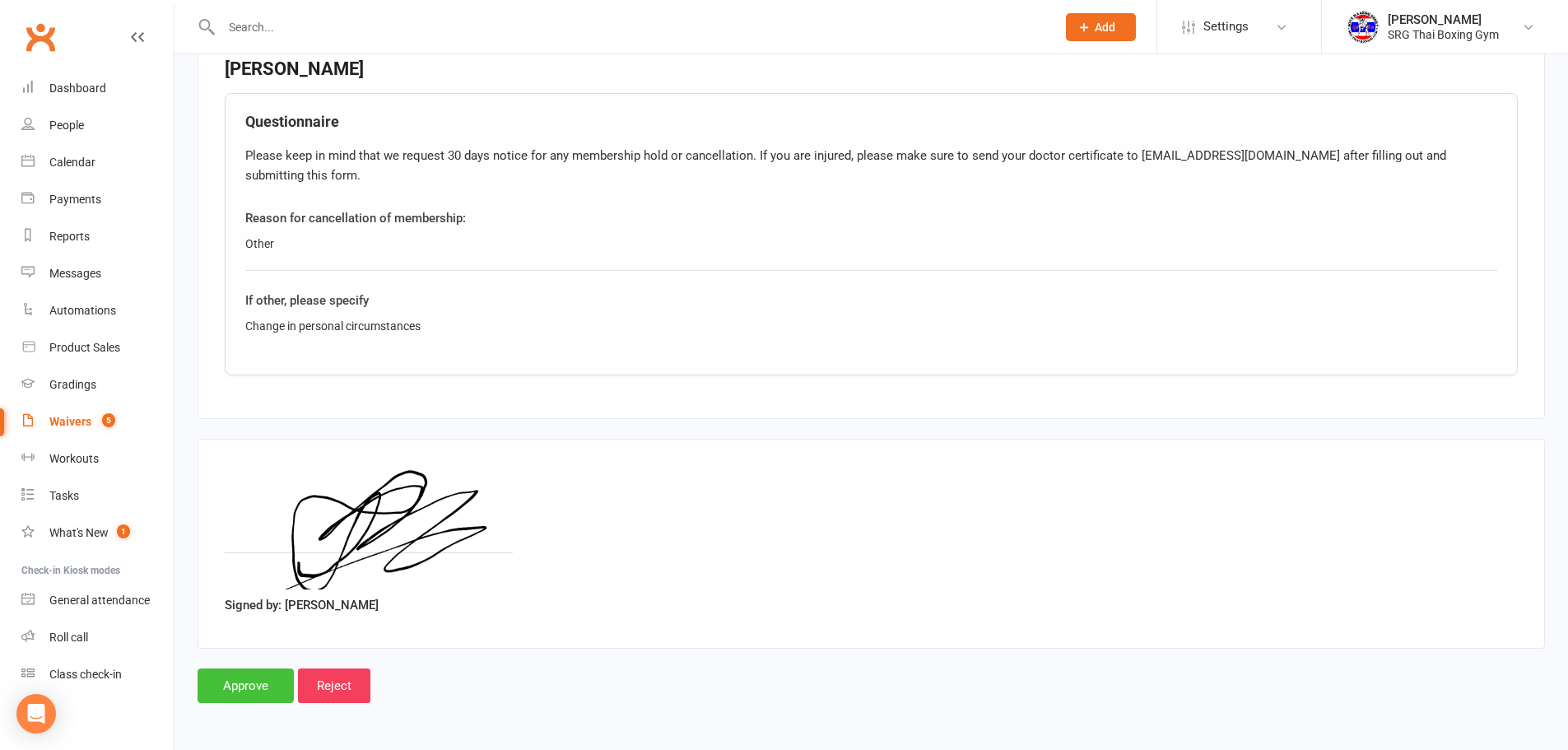
click at [261, 669] on input "Approve" at bounding box center [246, 685] width 96 height 34
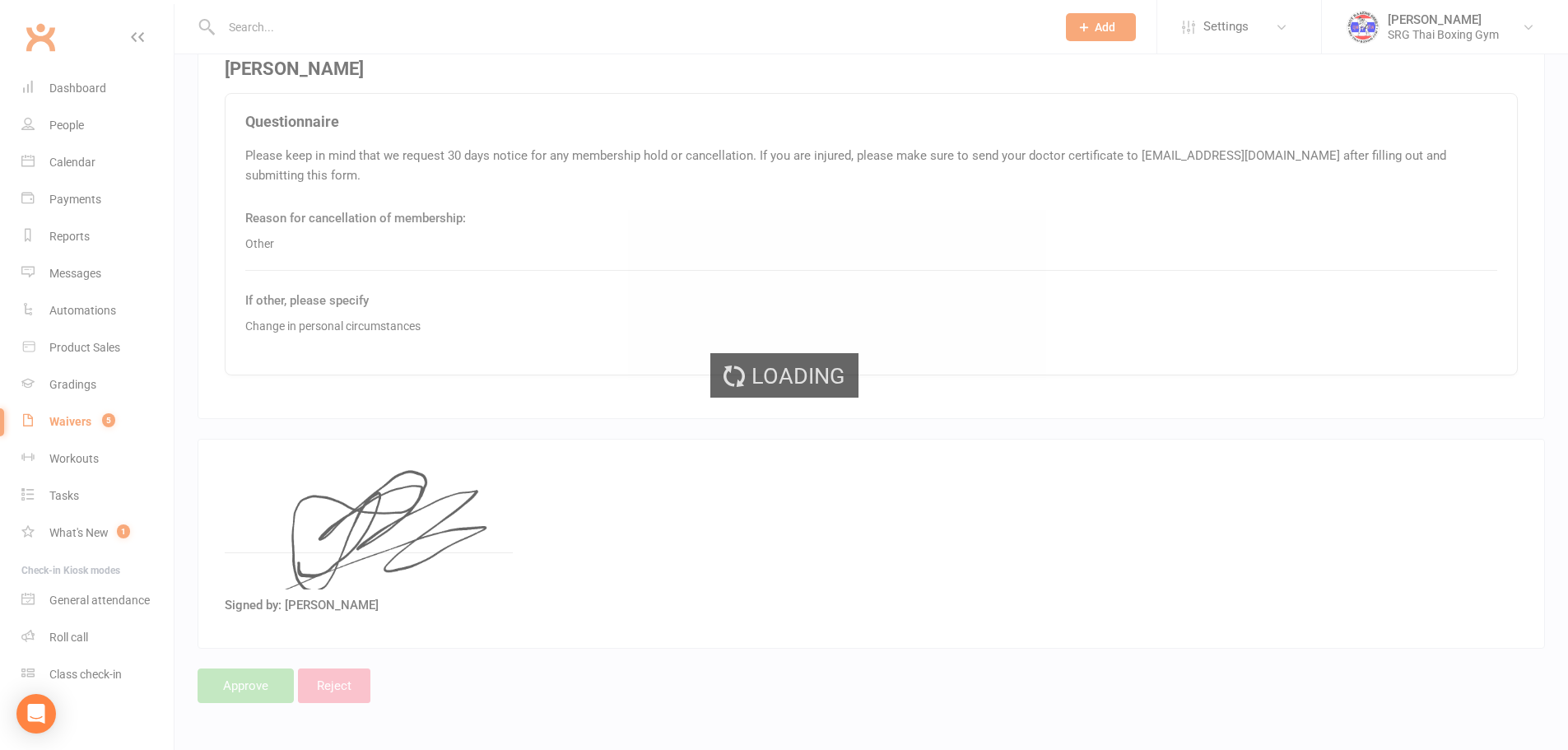
select select "100"
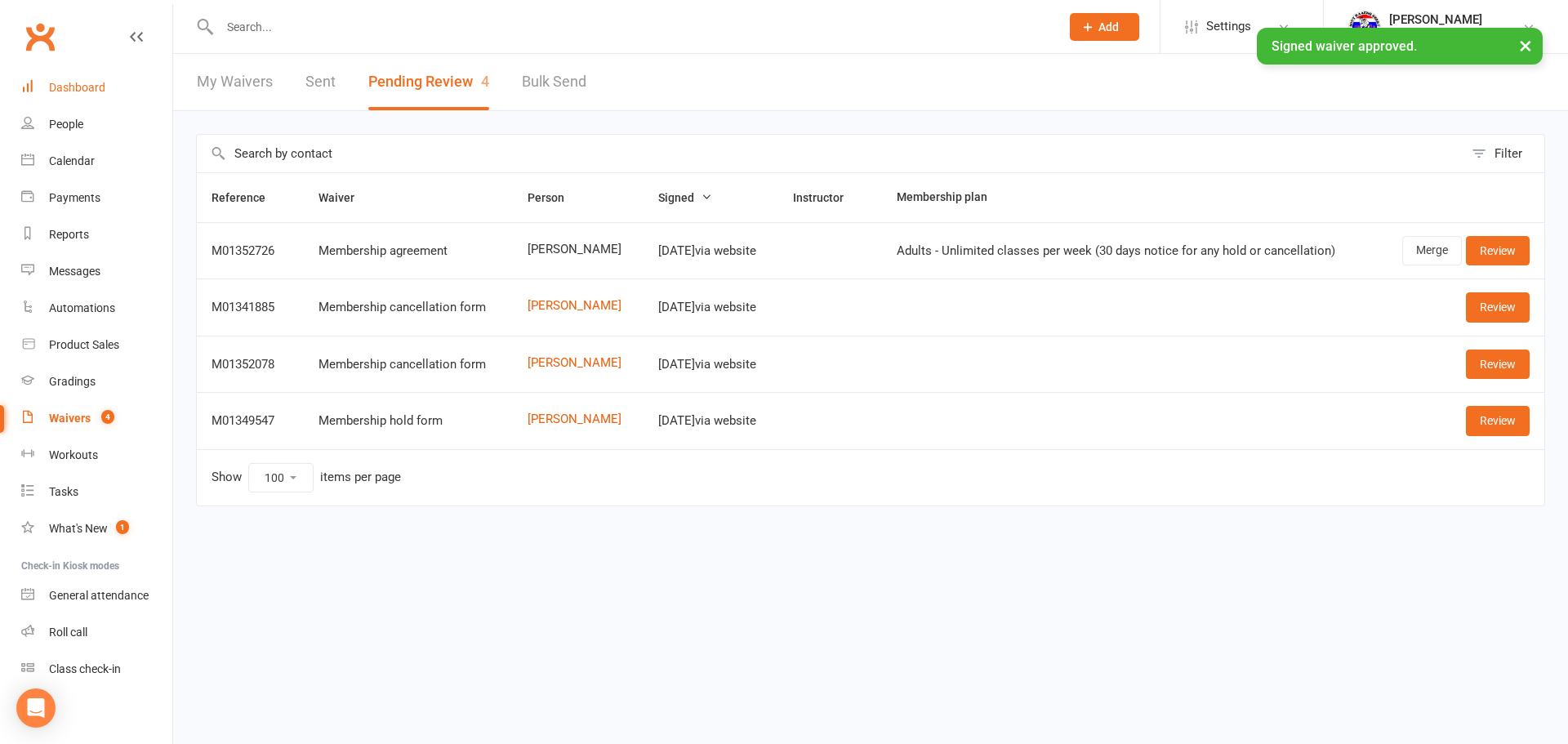
click at [120, 86] on link "Dashboard" at bounding box center [97, 87] width 151 height 37
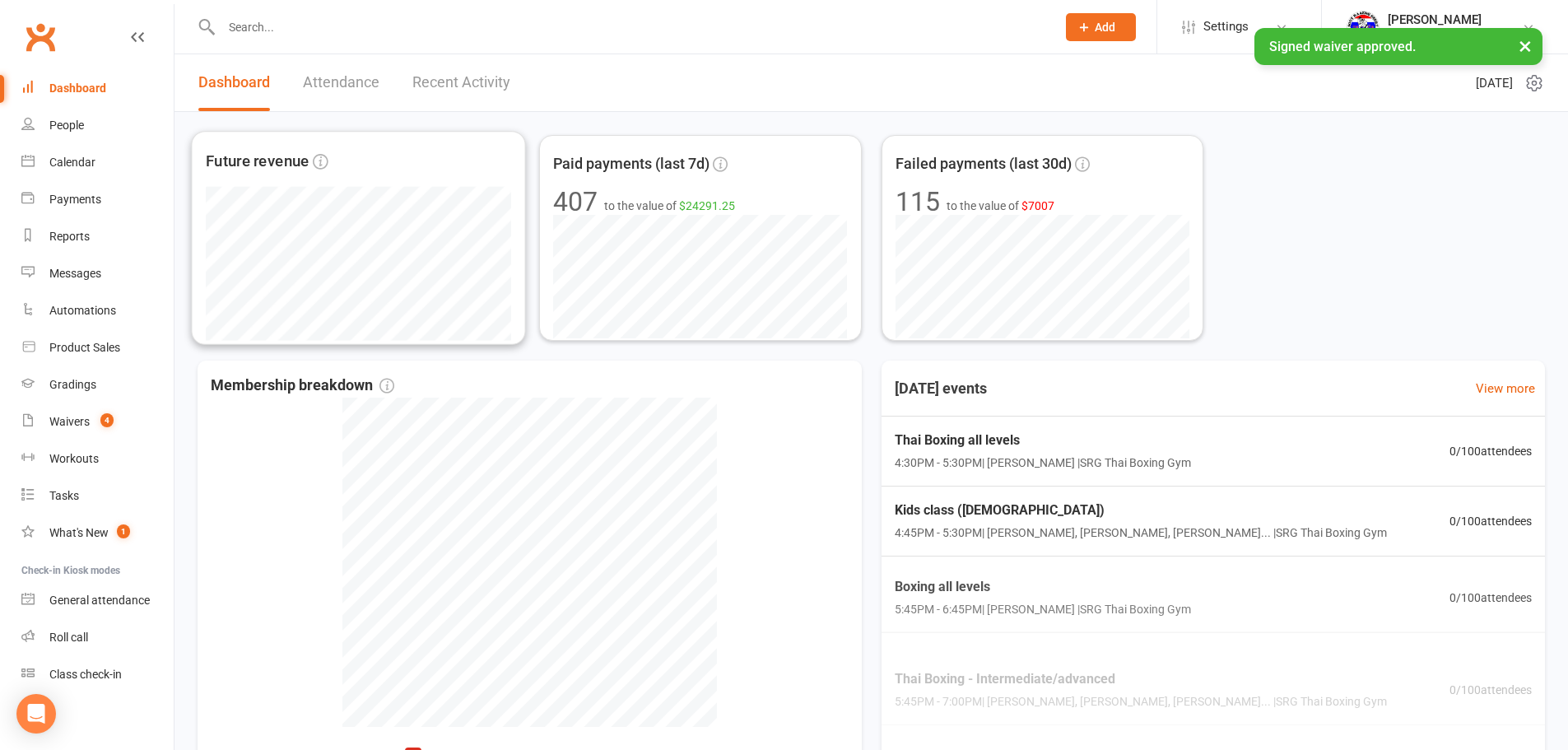
click at [450, 88] on link "Recent Activity" at bounding box center [461, 83] width 98 height 57
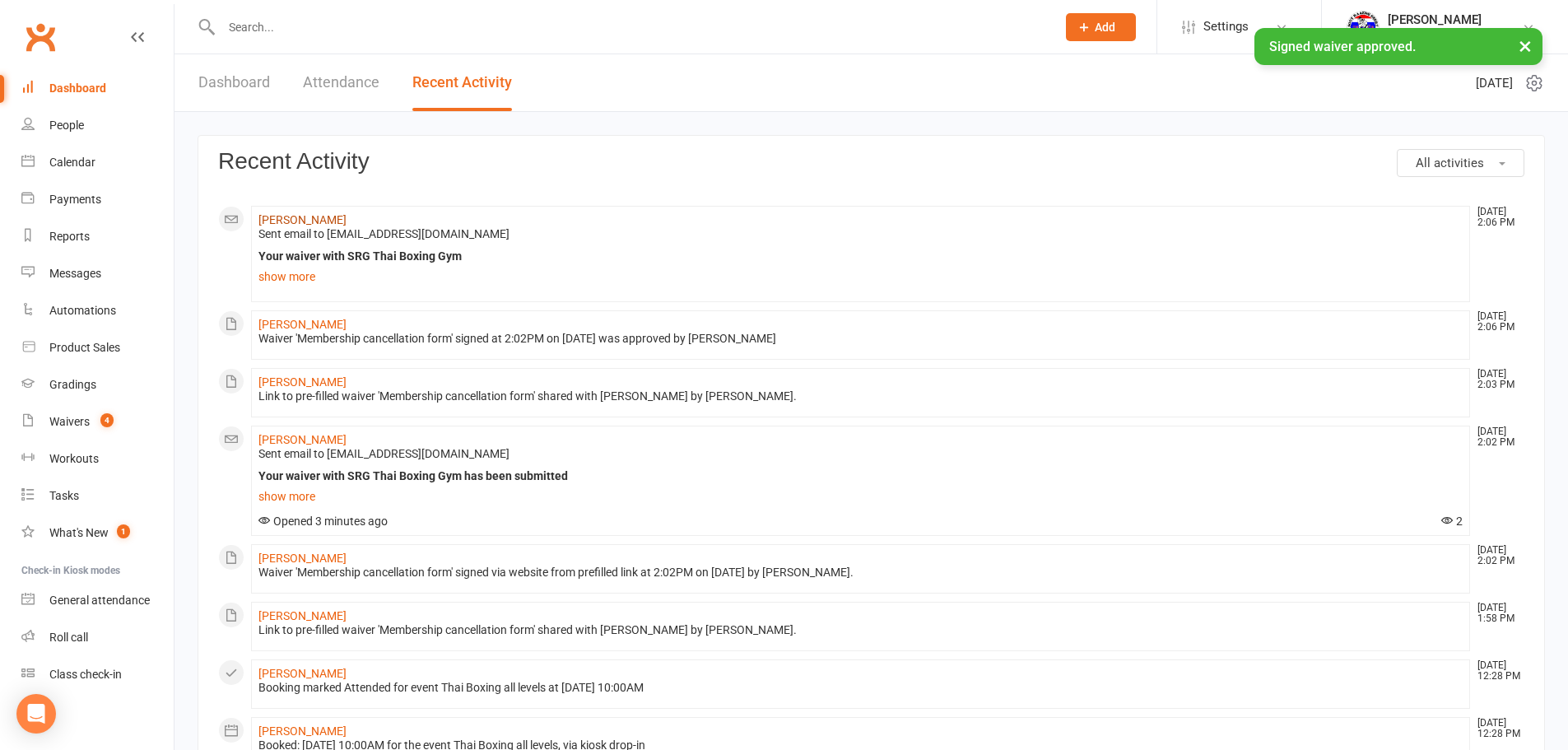
click at [303, 217] on link "[PERSON_NAME]" at bounding box center [302, 219] width 88 height 13
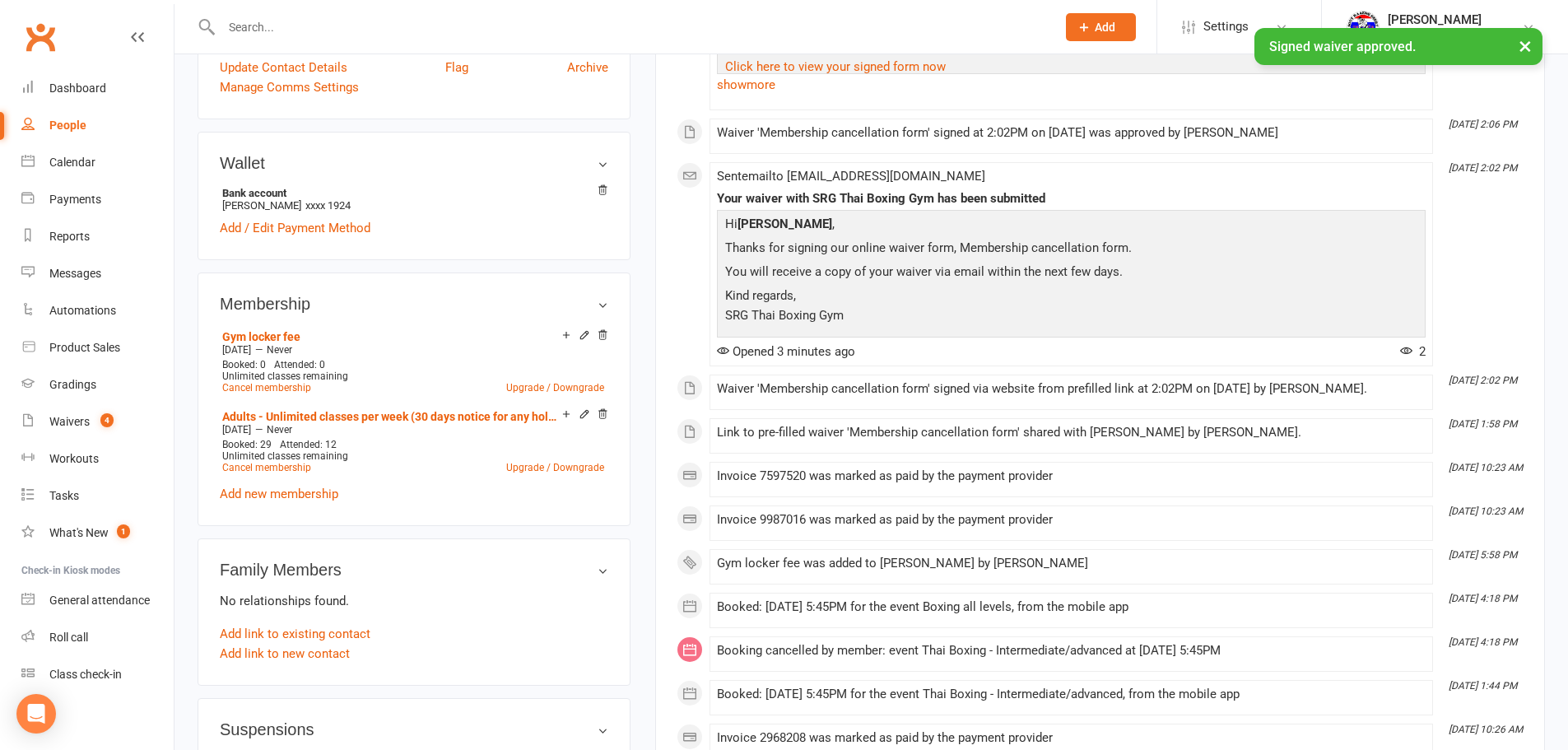
scroll to position [494, 0]
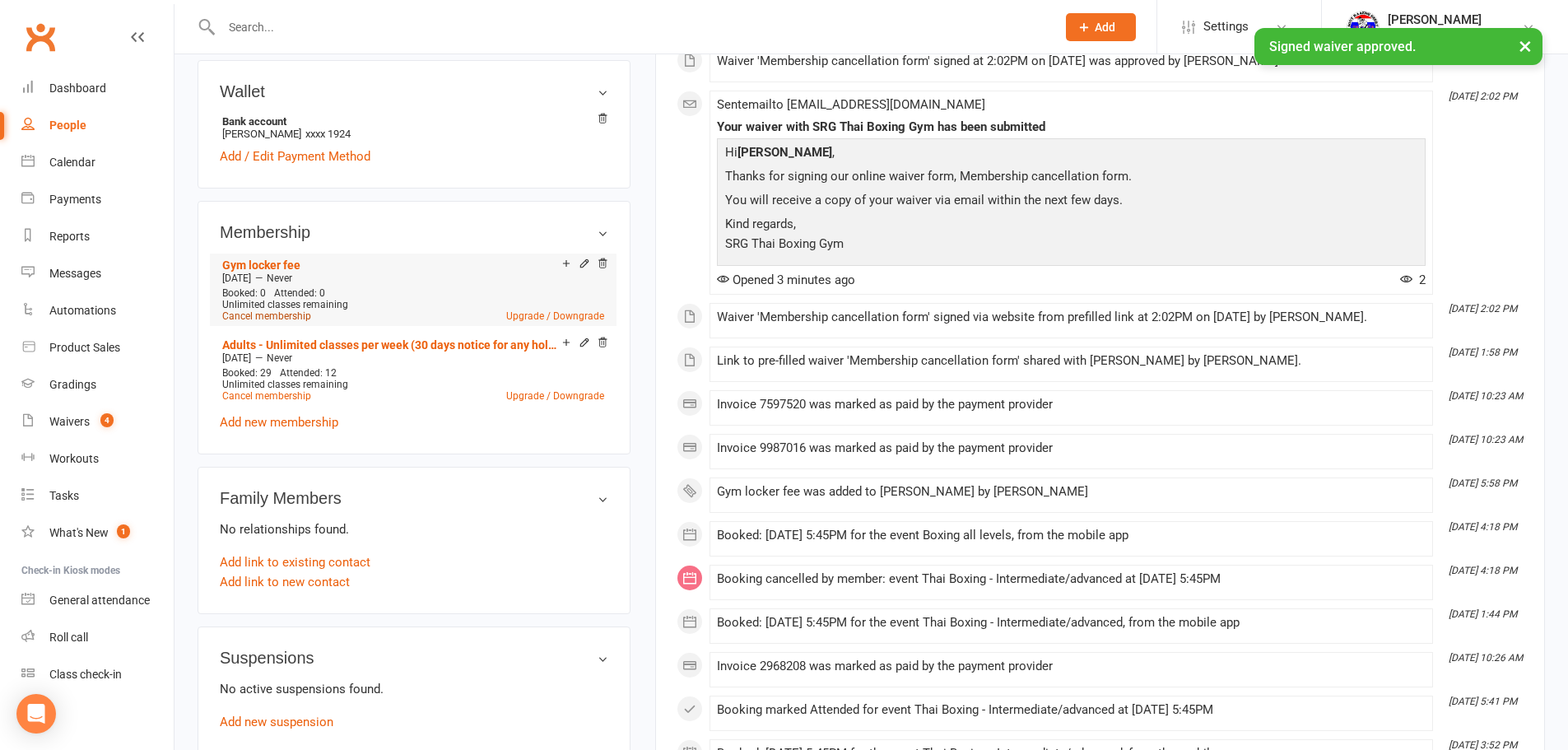
click at [284, 316] on link "Cancel membership" at bounding box center [266, 316] width 89 height 12
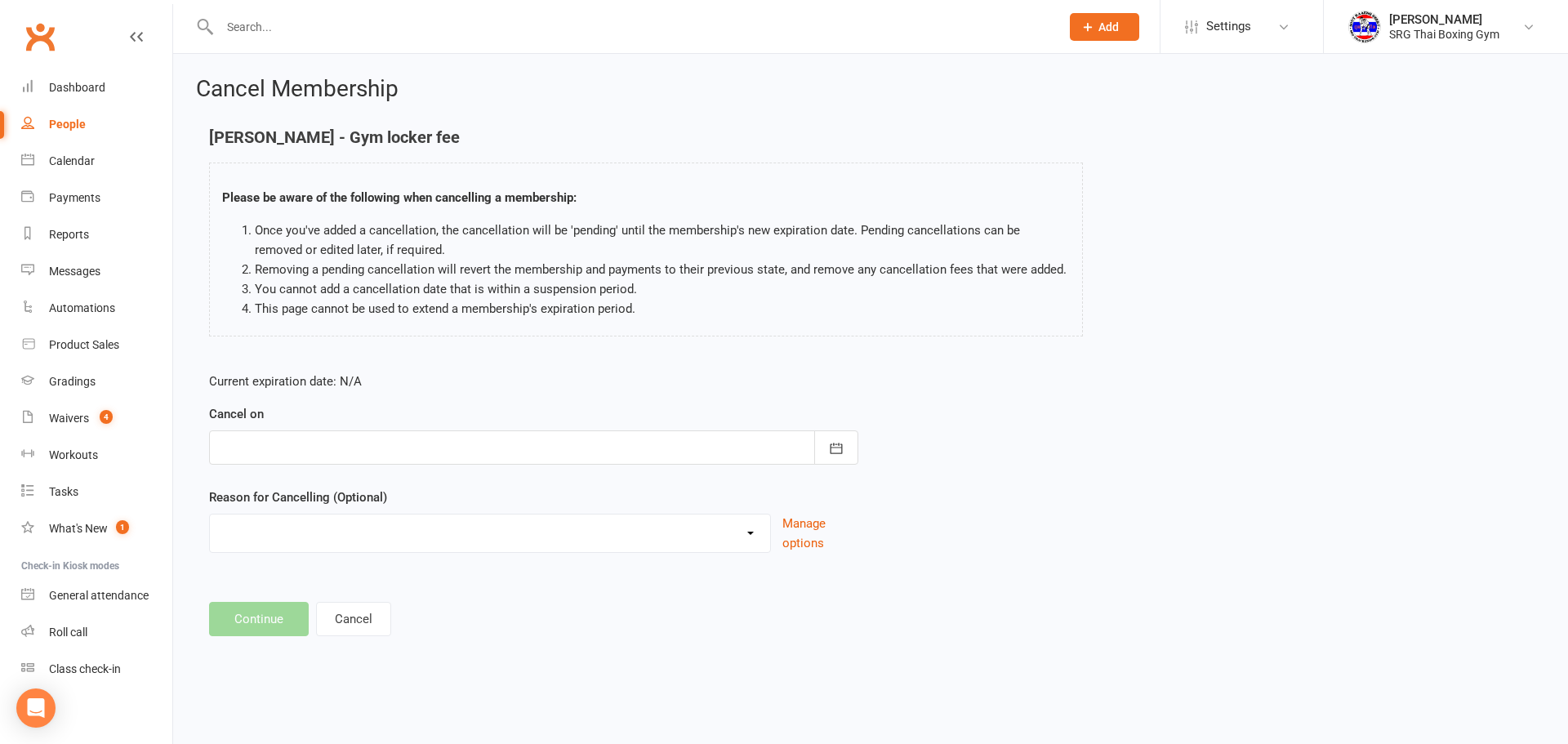
click at [648, 443] on div at bounding box center [533, 447] width 650 height 34
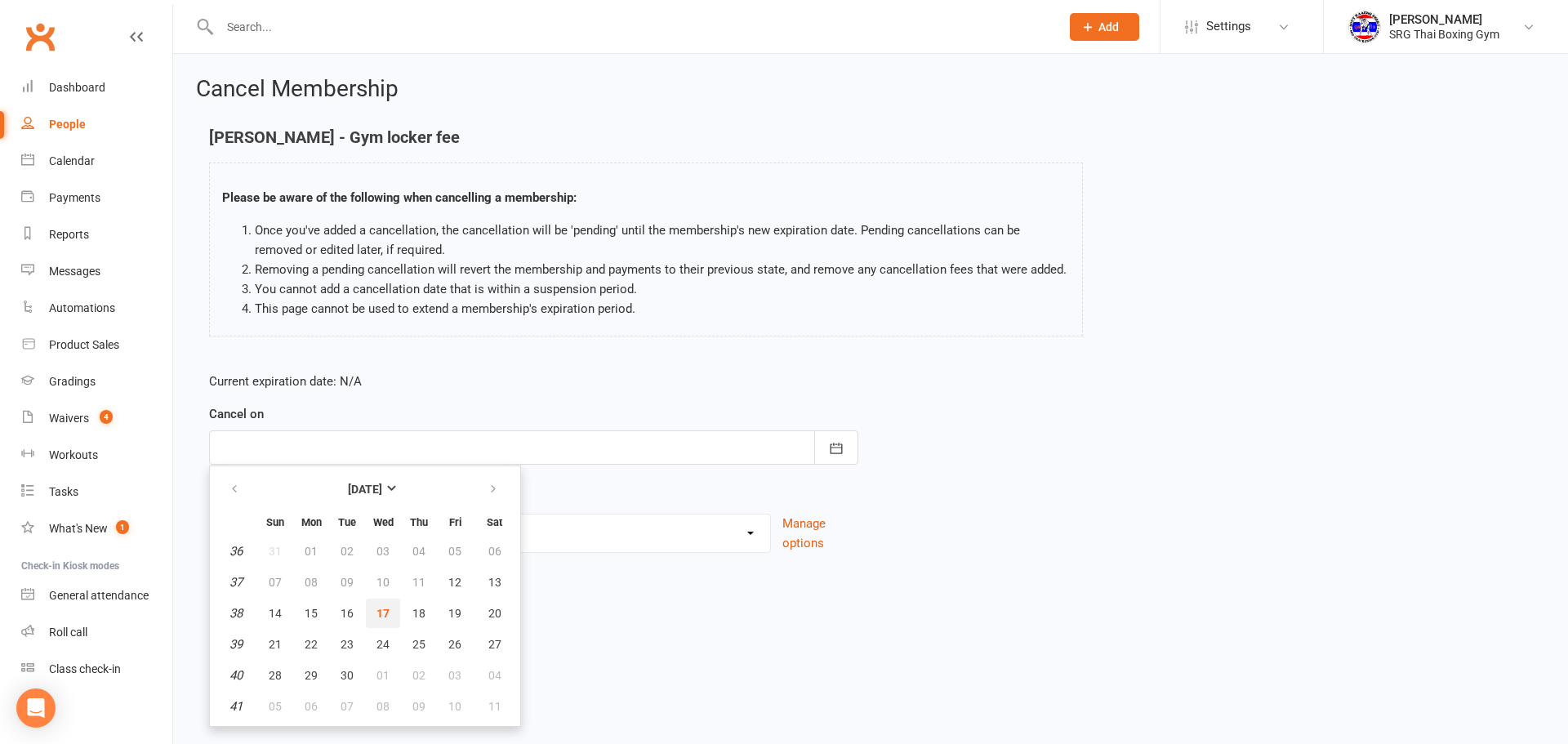
click at [381, 611] on span "17" at bounding box center [383, 613] width 13 height 13
type input "[DATE]"
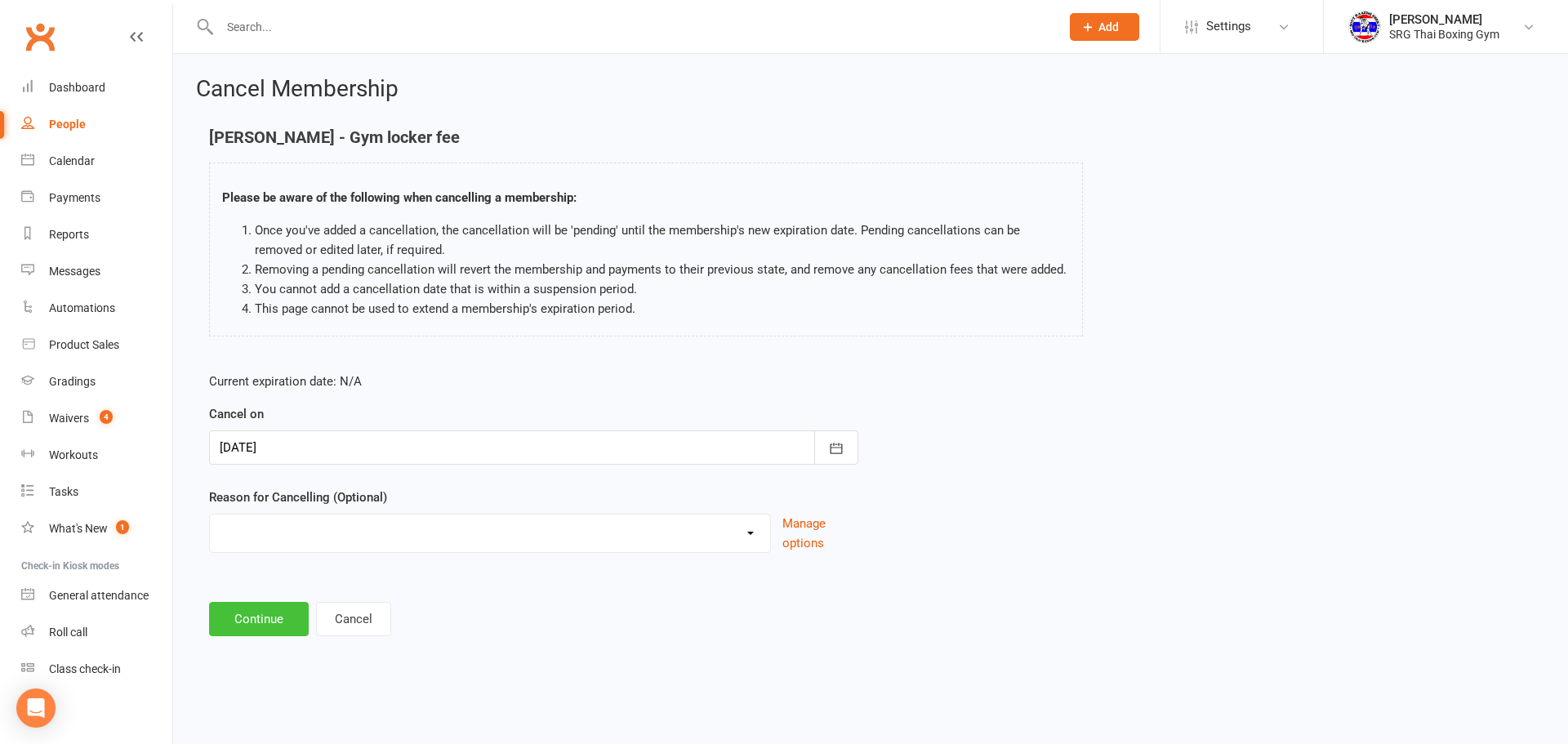
drag, startPoint x: 275, startPoint y: 619, endPoint x: 417, endPoint y: 573, distance: 149.3
click at [417, 573] on main "[PERSON_NAME] - Gym locker fee Please be aware of the following when cancelling…" at bounding box center [871, 382] width 1350 height 508
click at [288, 621] on button "Continue" at bounding box center [258, 619] width 100 height 34
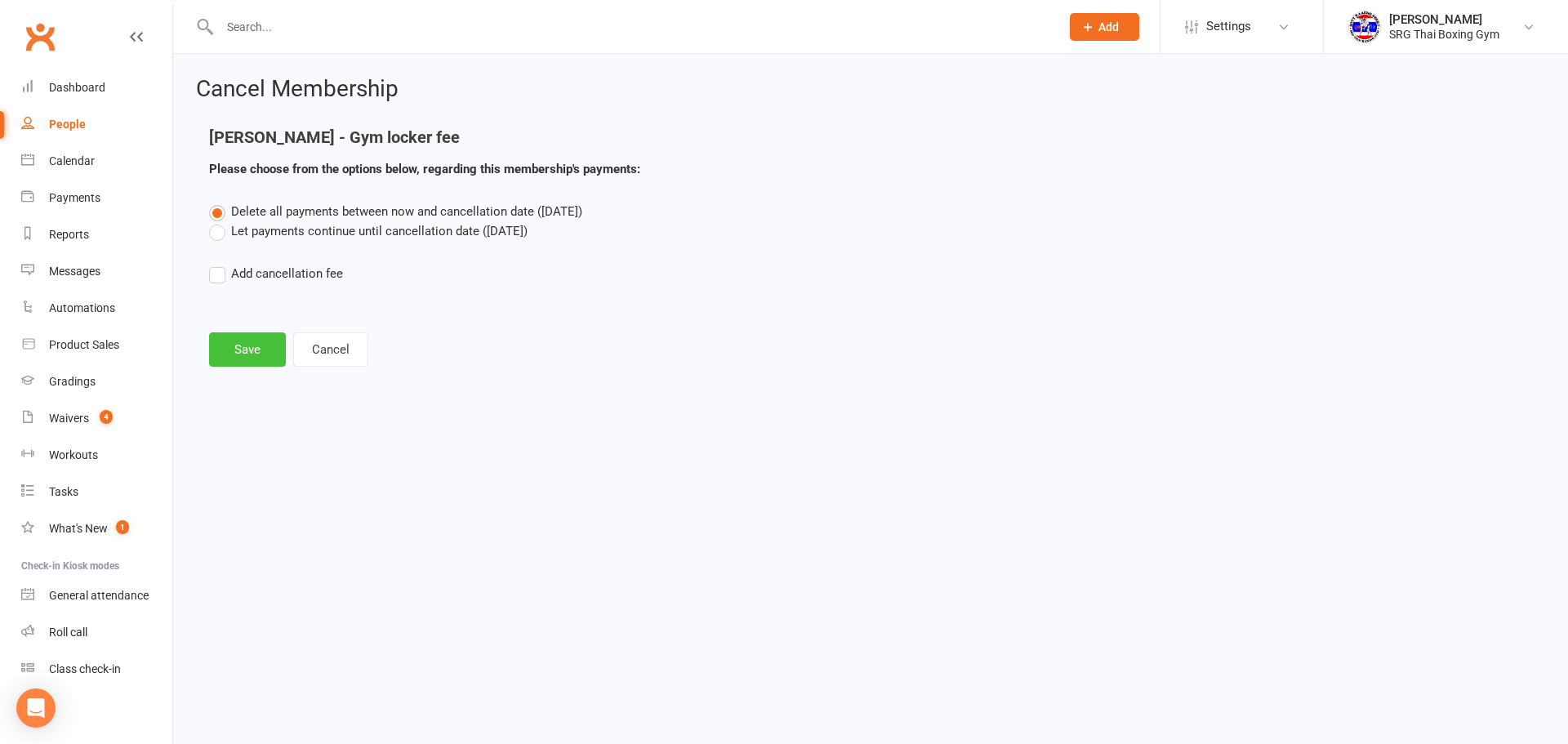
click at [264, 341] on button "Save" at bounding box center [247, 349] width 77 height 34
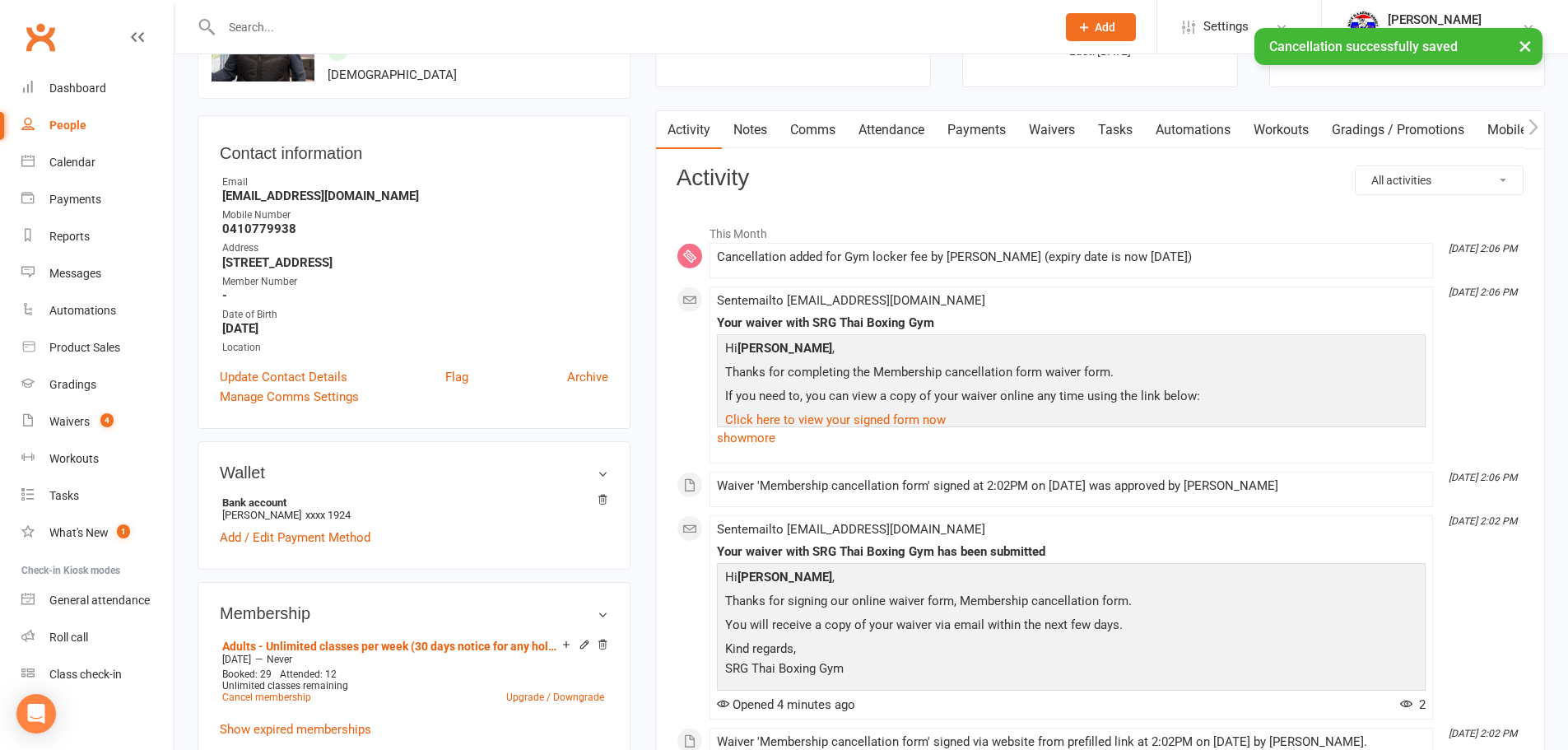
scroll to position [412, 0]
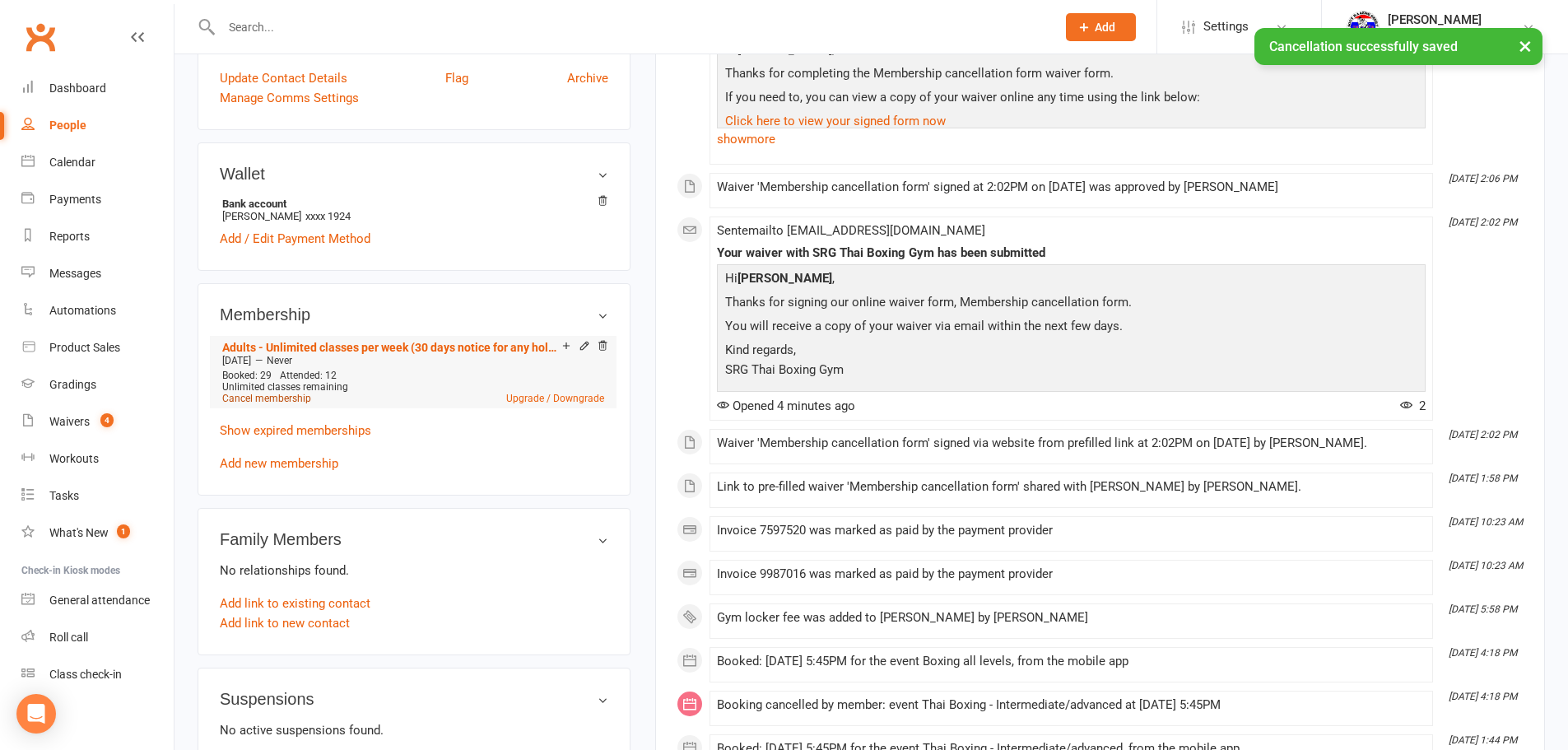
click at [303, 393] on link "Cancel membership" at bounding box center [266, 398] width 89 height 12
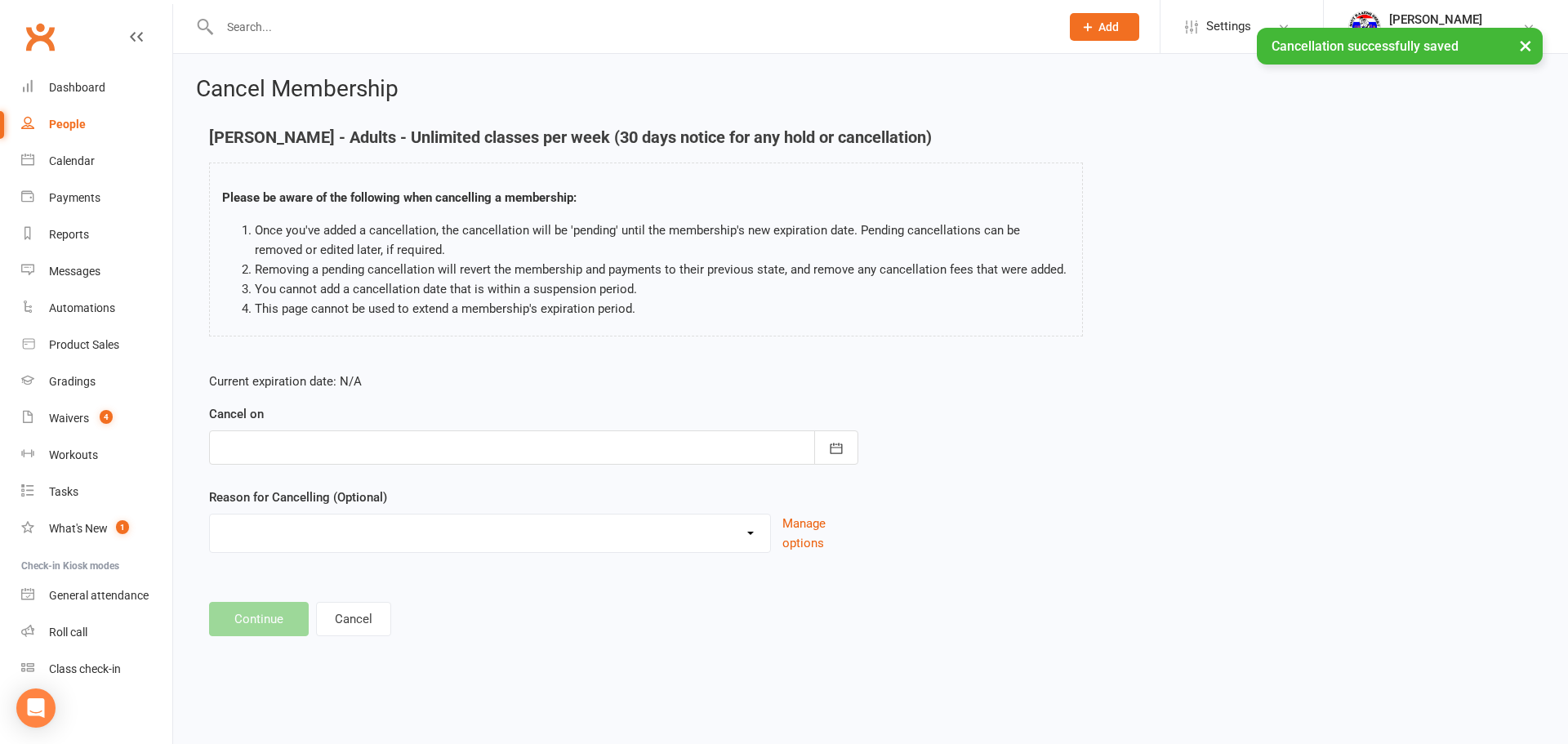
click at [650, 440] on div at bounding box center [533, 447] width 650 height 34
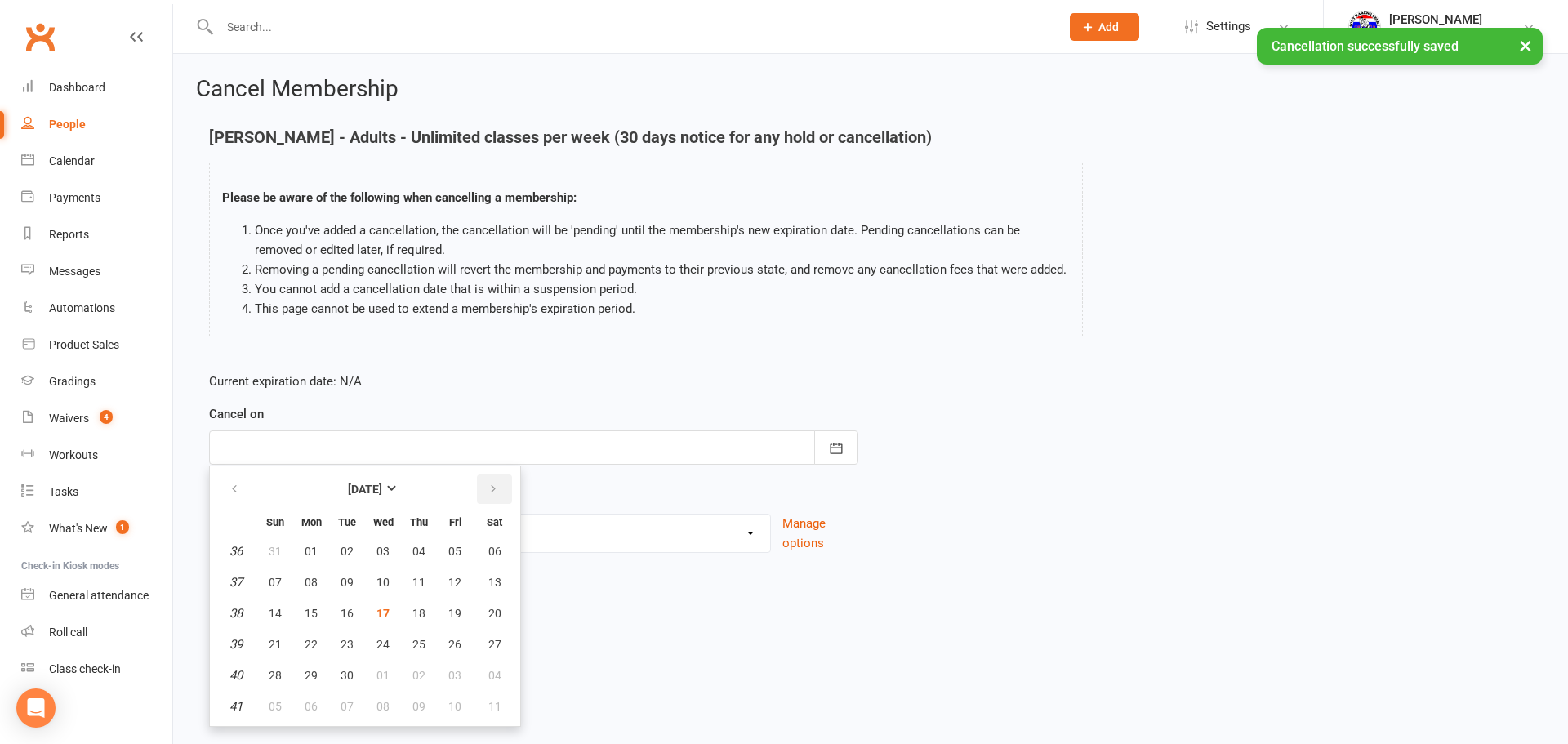
click at [494, 489] on icon "button" at bounding box center [493, 489] width 12 height 13
click at [418, 615] on span "16" at bounding box center [418, 613] width 13 height 13
type input "[DATE]"
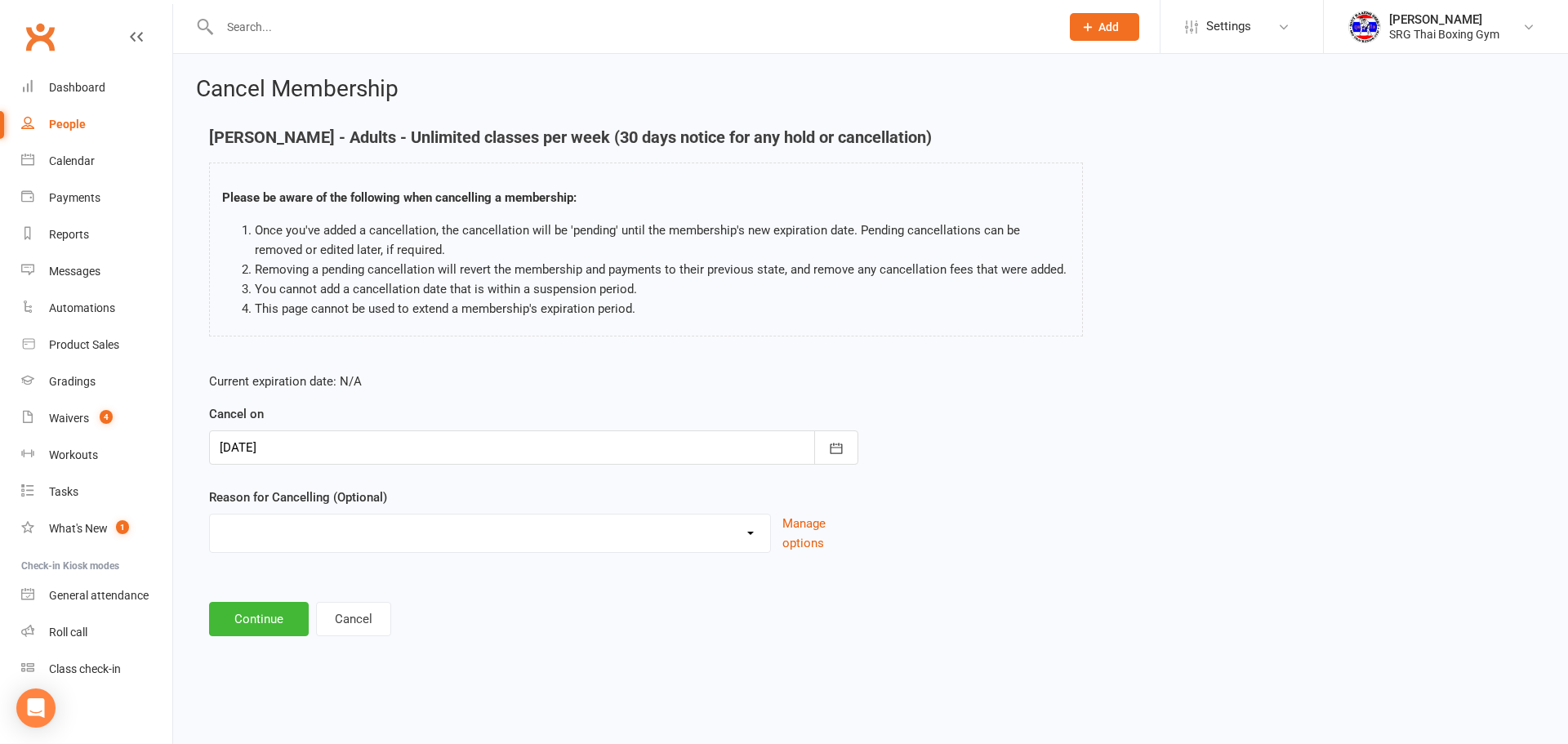
click at [447, 535] on select "Financial Holiday Injury Moving Other reason" at bounding box center [489, 531] width 560 height 33
select select "4"
click at [210, 533] on select "Financial Holiday Injury Moving Other reason" at bounding box center [489, 531] width 560 height 33
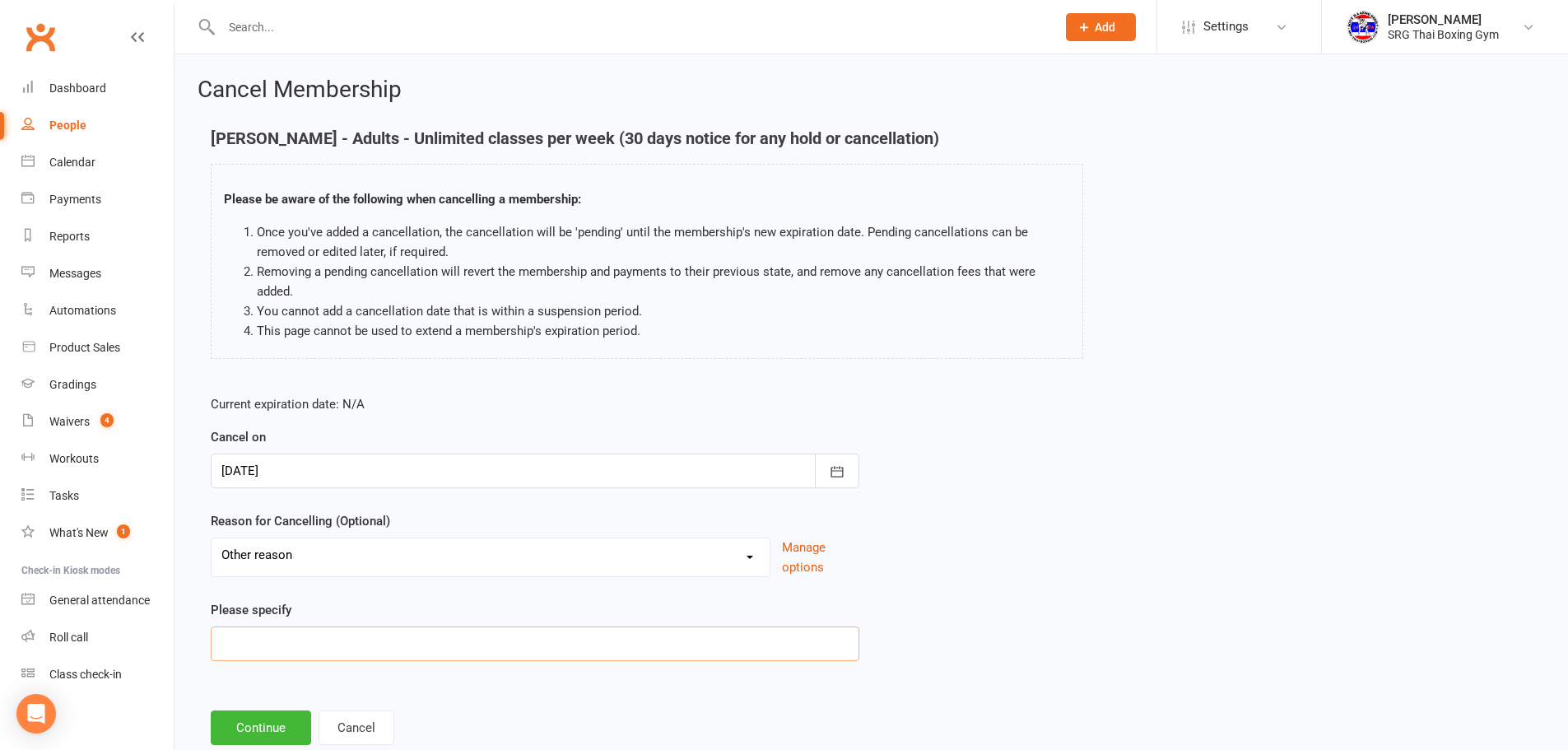
click at [344, 640] on input at bounding box center [534, 643] width 649 height 34
type input "Personal"
click at [247, 725] on button "Continue" at bounding box center [260, 727] width 101 height 34
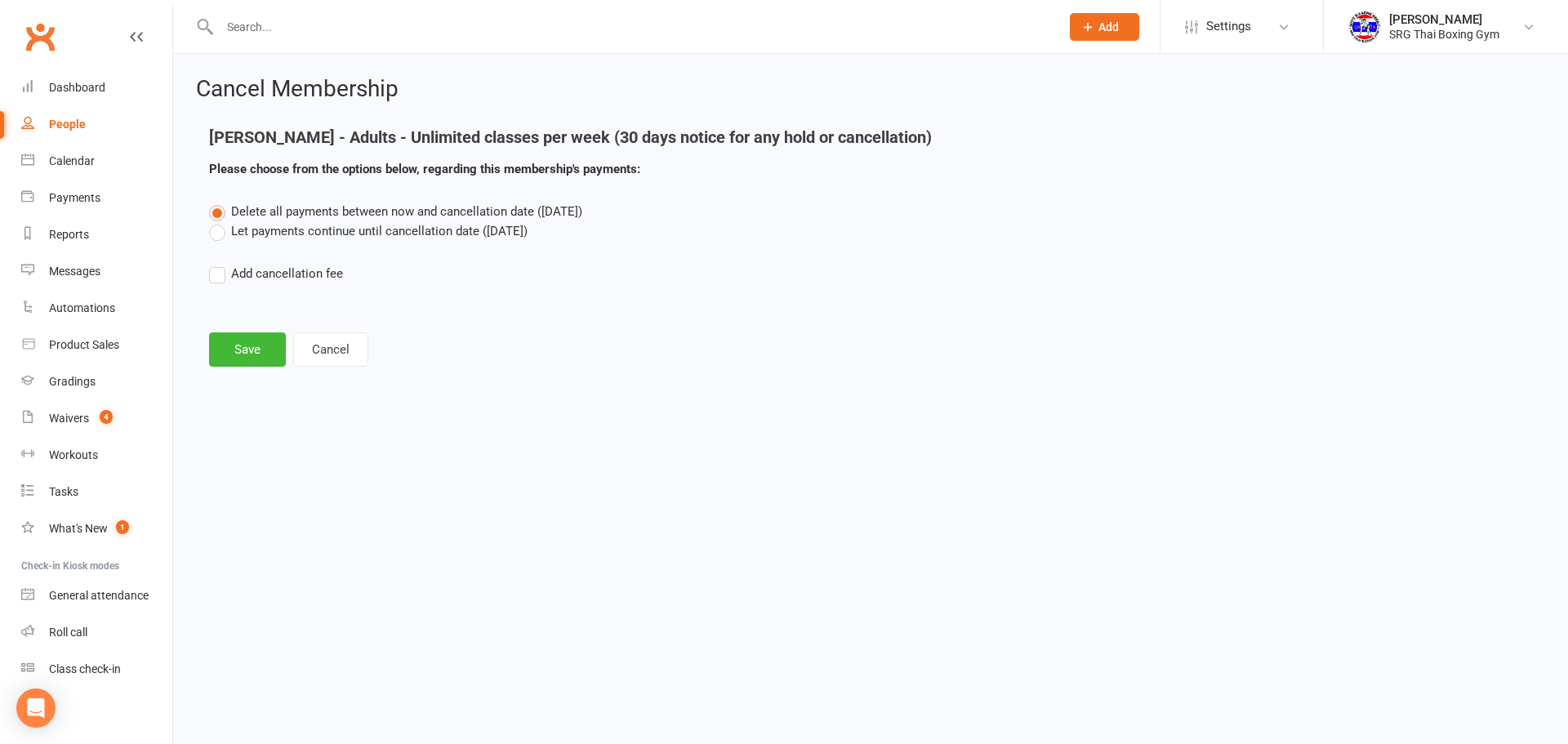
drag, startPoint x: 302, startPoint y: 225, endPoint x: 270, endPoint y: 255, distance: 43.9
click at [302, 225] on label "Let payments continue until cancellation date ([DATE])" at bounding box center [368, 231] width 318 height 19
click at [219, 221] on input "Let payments continue until cancellation date ([DATE])" at bounding box center [214, 221] width 11 height 0
click at [219, 383] on div "Cancel Membership [PERSON_NAME] - Adults - Unlimited classes per week (30 days …" at bounding box center [870, 223] width 1395 height 339
click at [230, 335] on button "Save" at bounding box center [247, 349] width 77 height 34
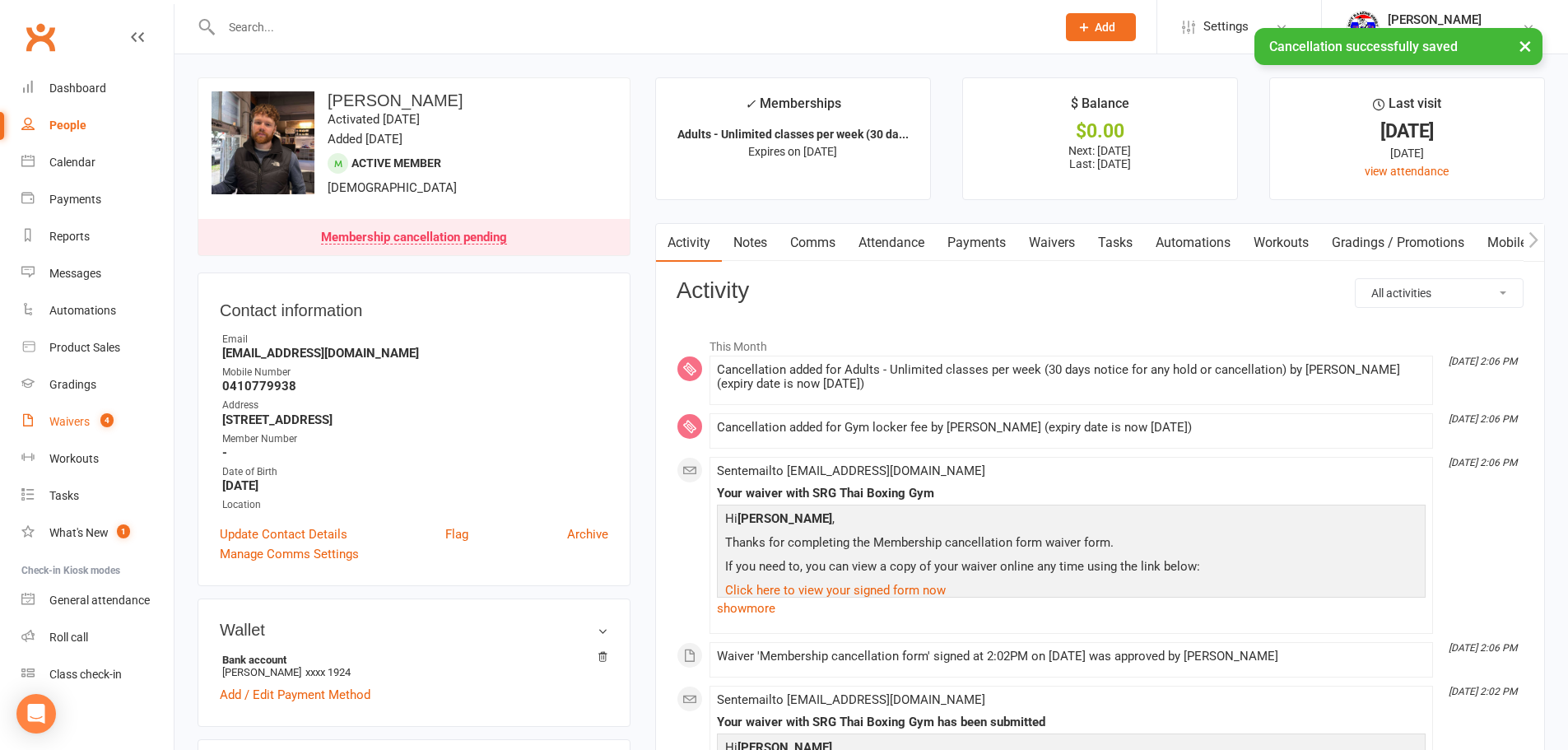
click at [85, 419] on div "Waivers" at bounding box center [69, 421] width 40 height 13
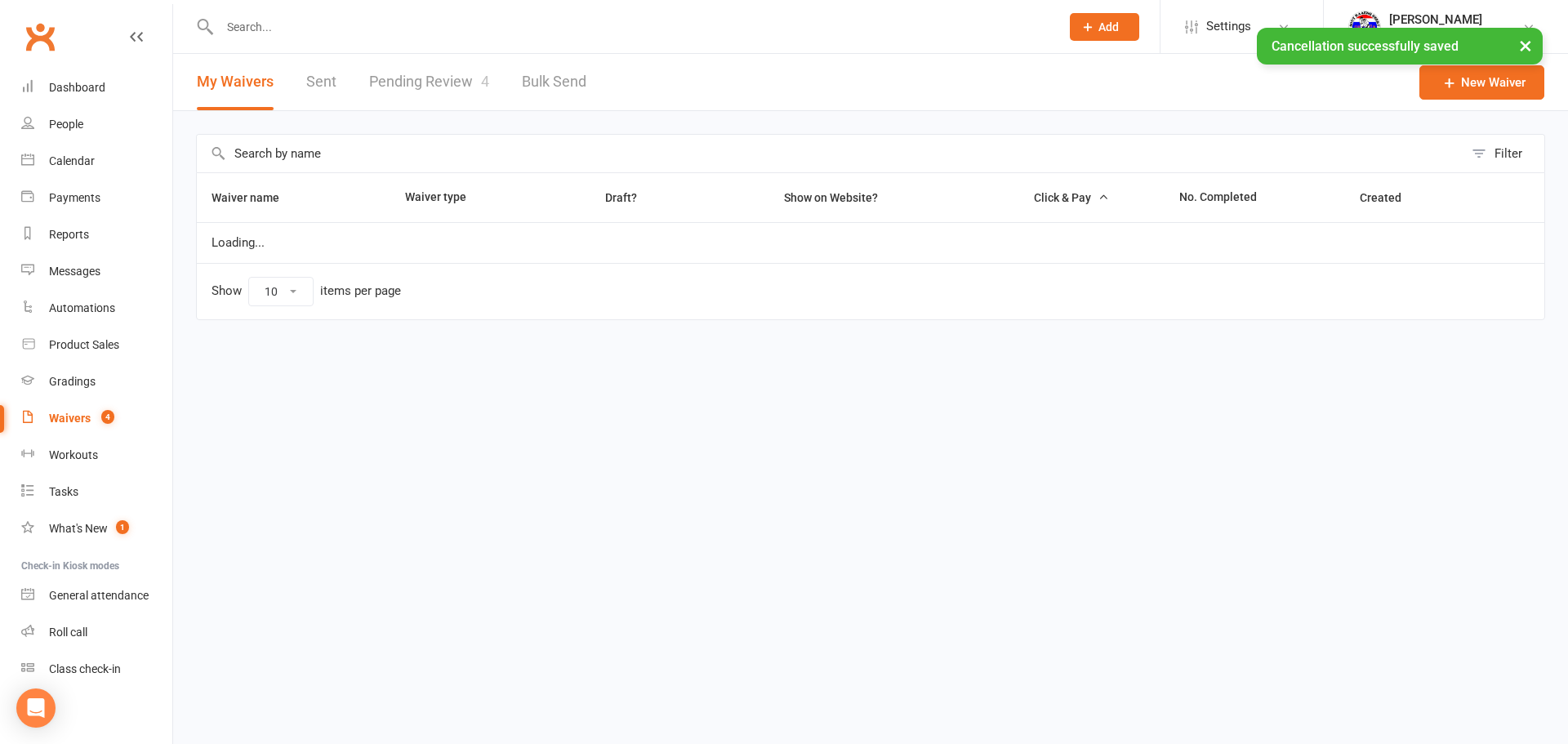
click at [382, 100] on link "Pending Review 4" at bounding box center [429, 83] width 120 height 56
select select "100"
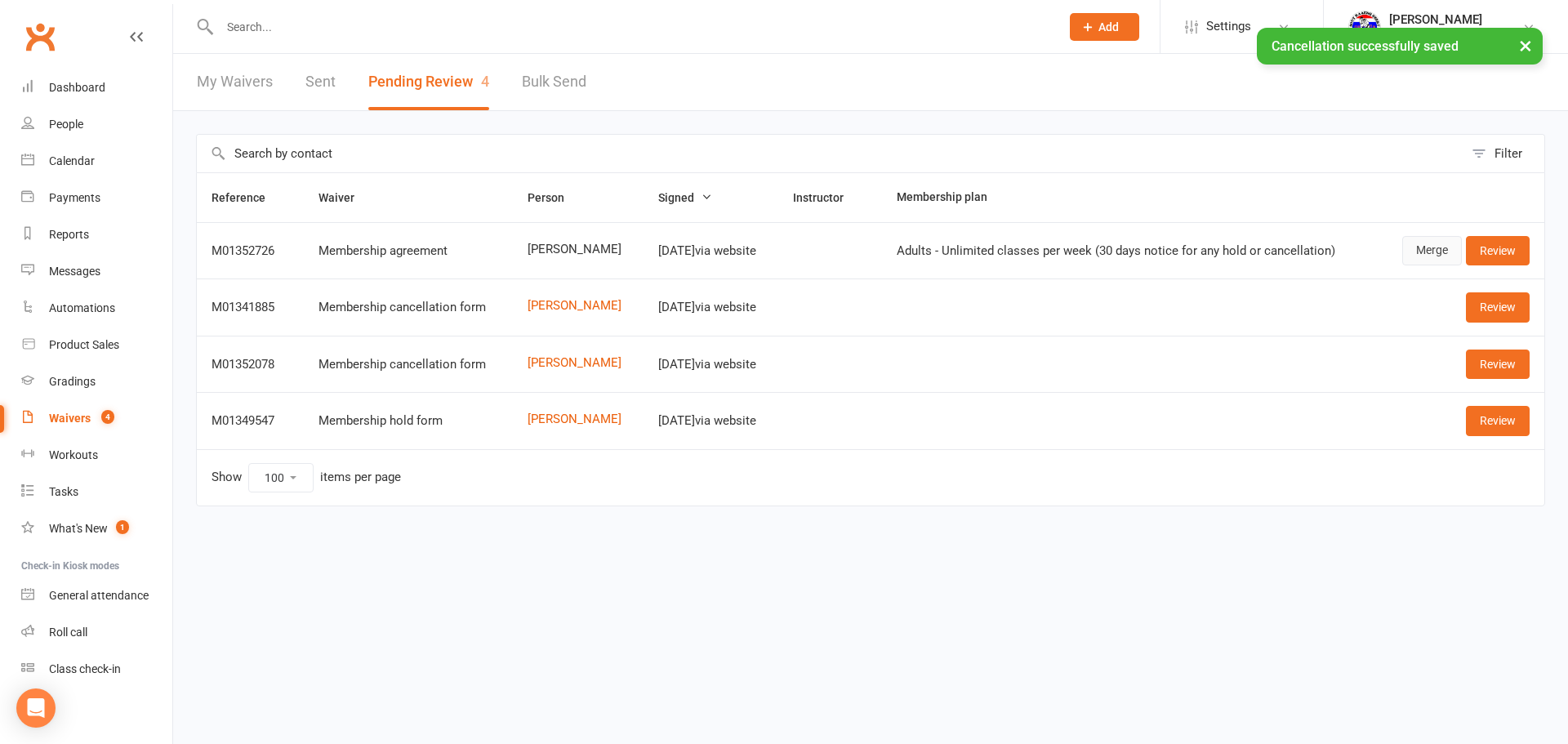
click at [1435, 260] on link "Merge" at bounding box center [1431, 251] width 59 height 29
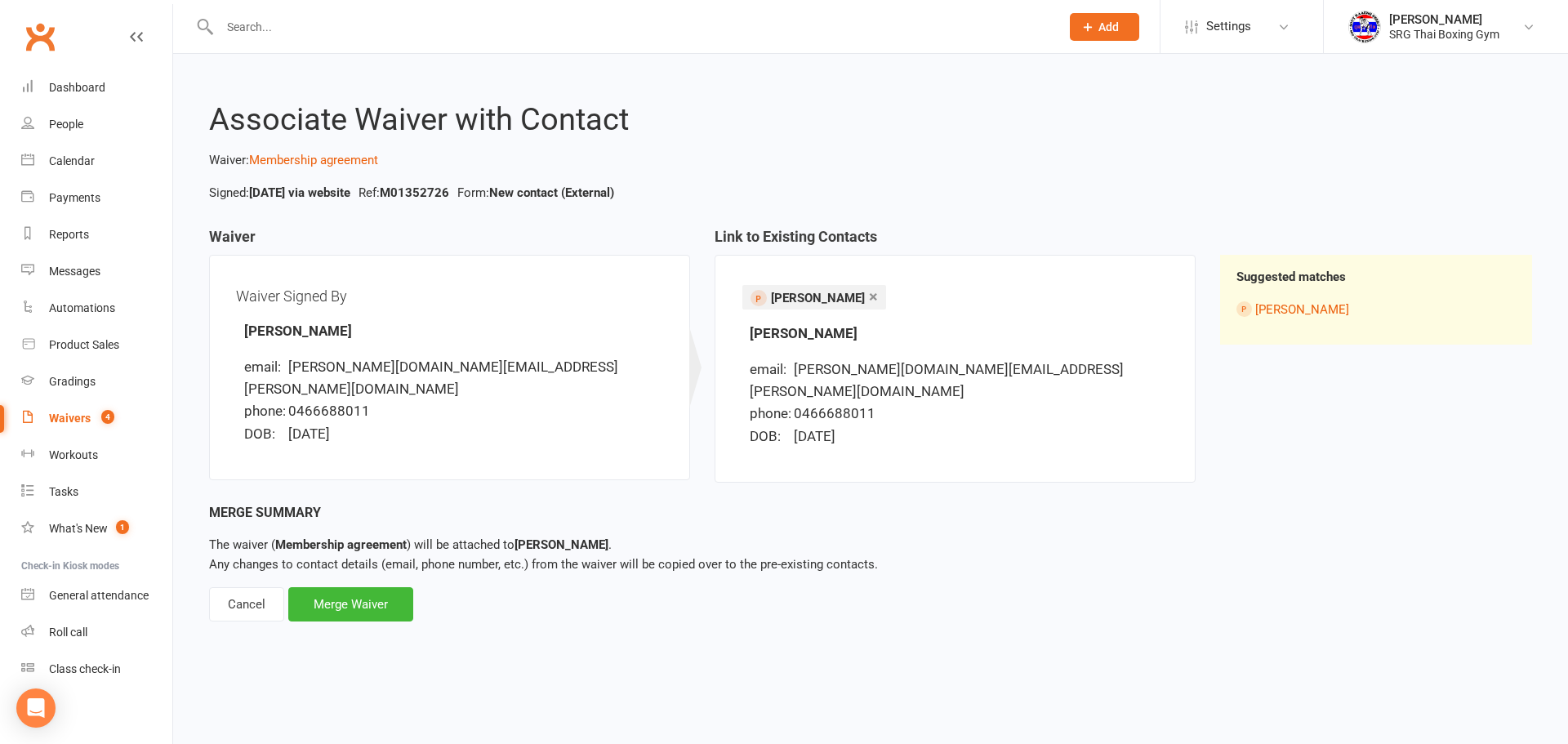
click at [402, 563] on div "Merge Summary The waiver ( Membership agreement ) will be attached to [PERSON_N…" at bounding box center [870, 562] width 1323 height 120
click at [375, 594] on div "Merge Waiver" at bounding box center [350, 604] width 125 height 34
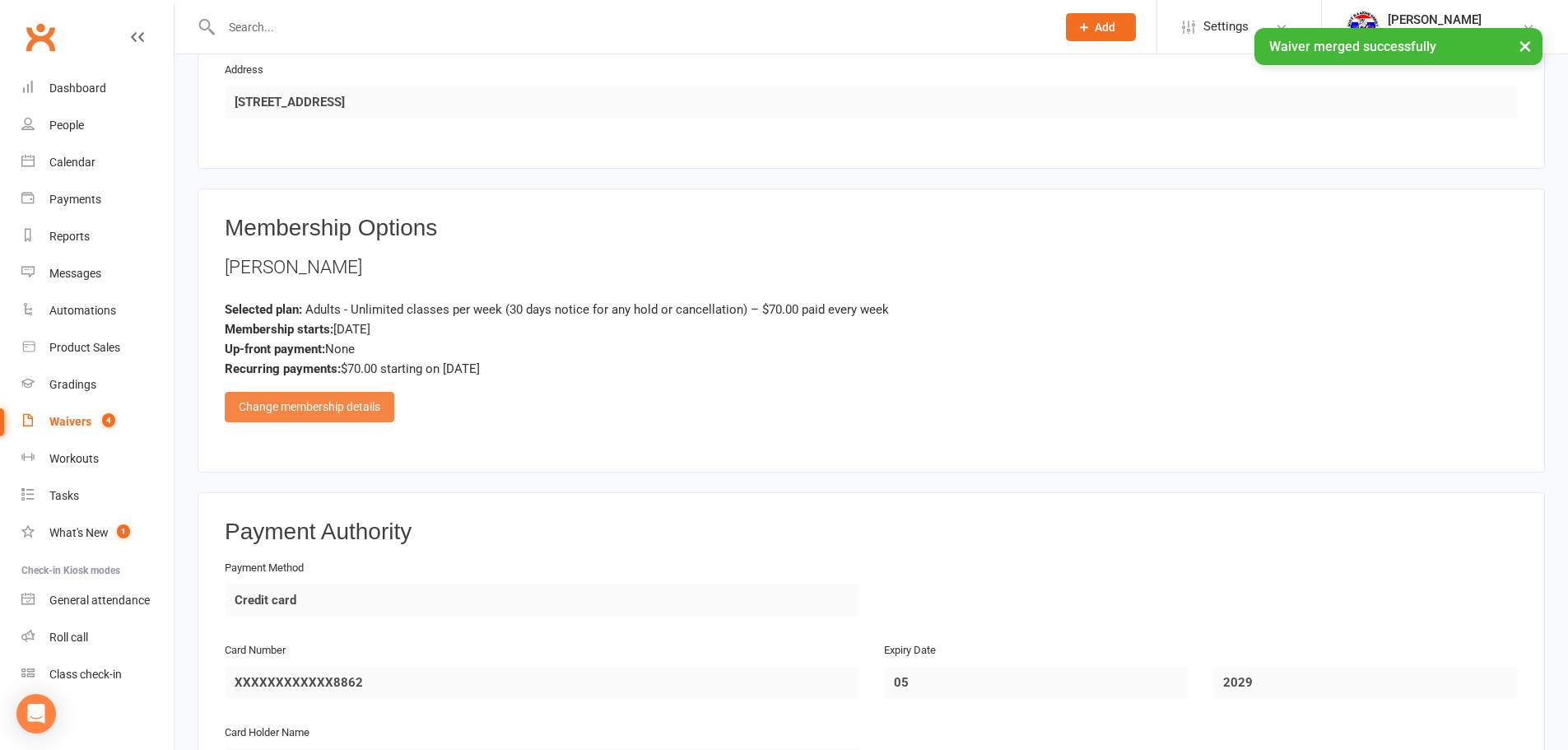
click at [373, 404] on div "Change membership details" at bounding box center [309, 406] width 169 height 29
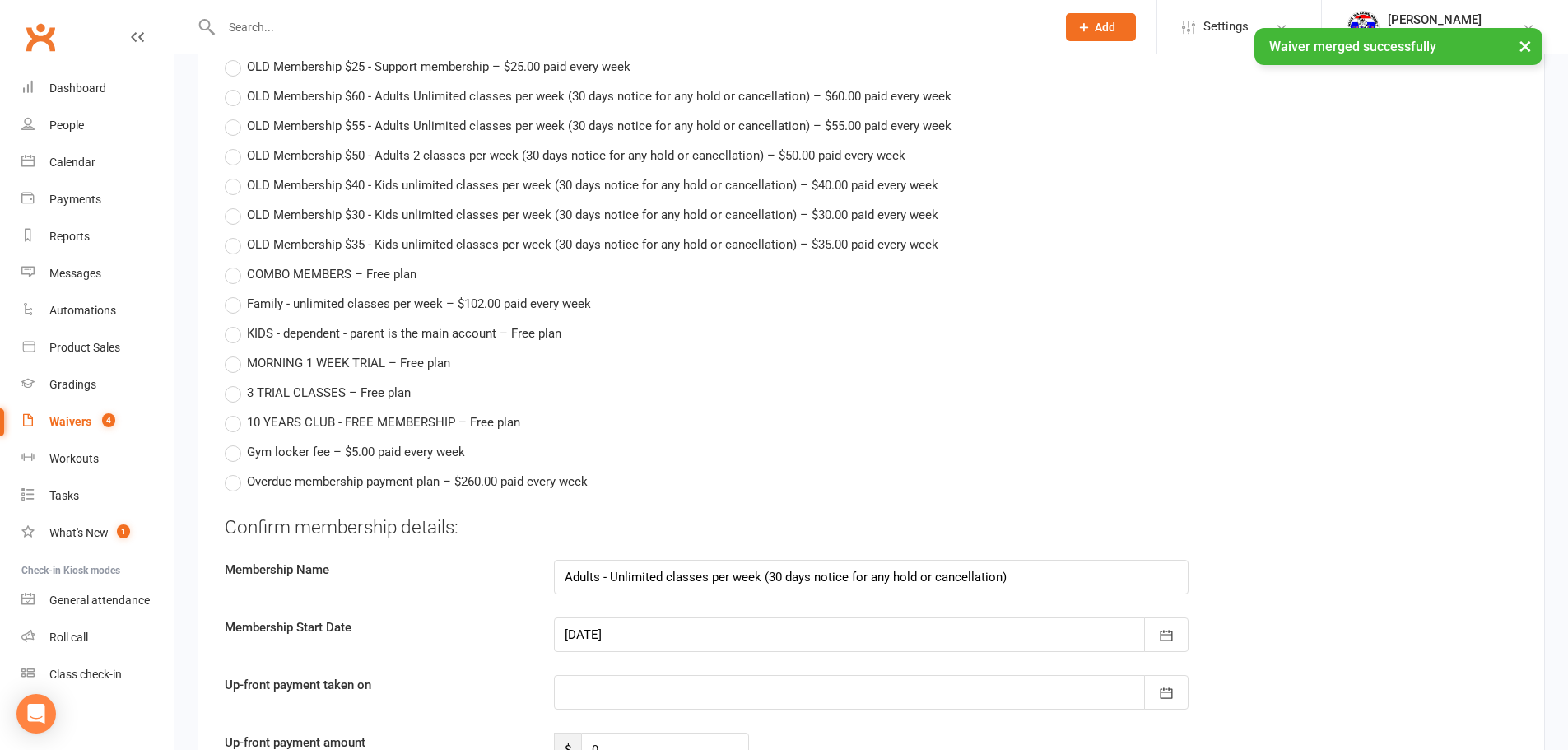
scroll to position [1812, 0]
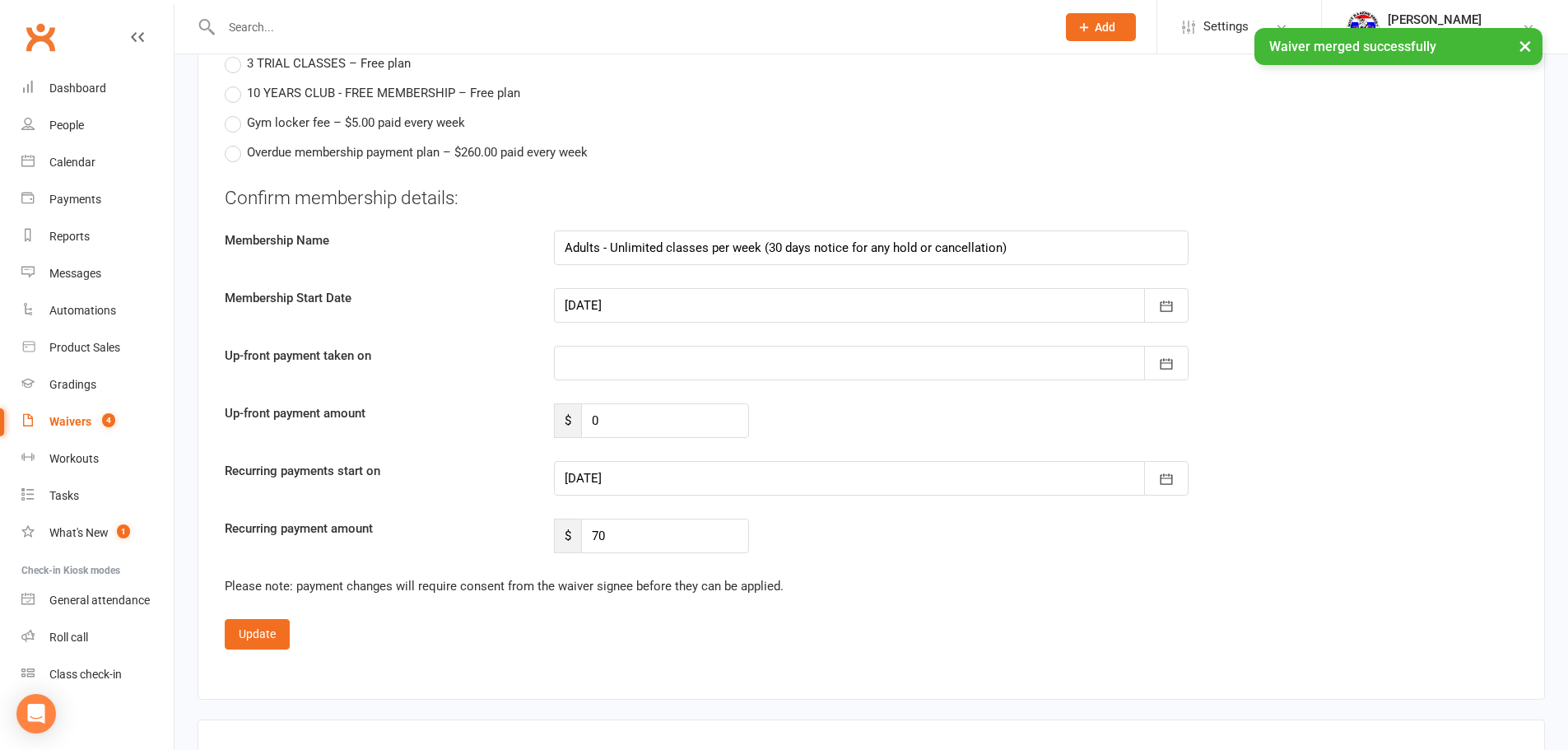
click at [613, 324] on div "Confirm membership details: Membership Name Adults - Unlimited classes per week…" at bounding box center [871, 369] width 1293 height 369
drag, startPoint x: 613, startPoint y: 324, endPoint x: 613, endPoint y: 314, distance: 10.0
click at [613, 321] on div "Confirm membership details: Membership Name Adults - Unlimited classes per week…" at bounding box center [871, 369] width 1293 height 369
click at [613, 314] on div at bounding box center [871, 305] width 635 height 34
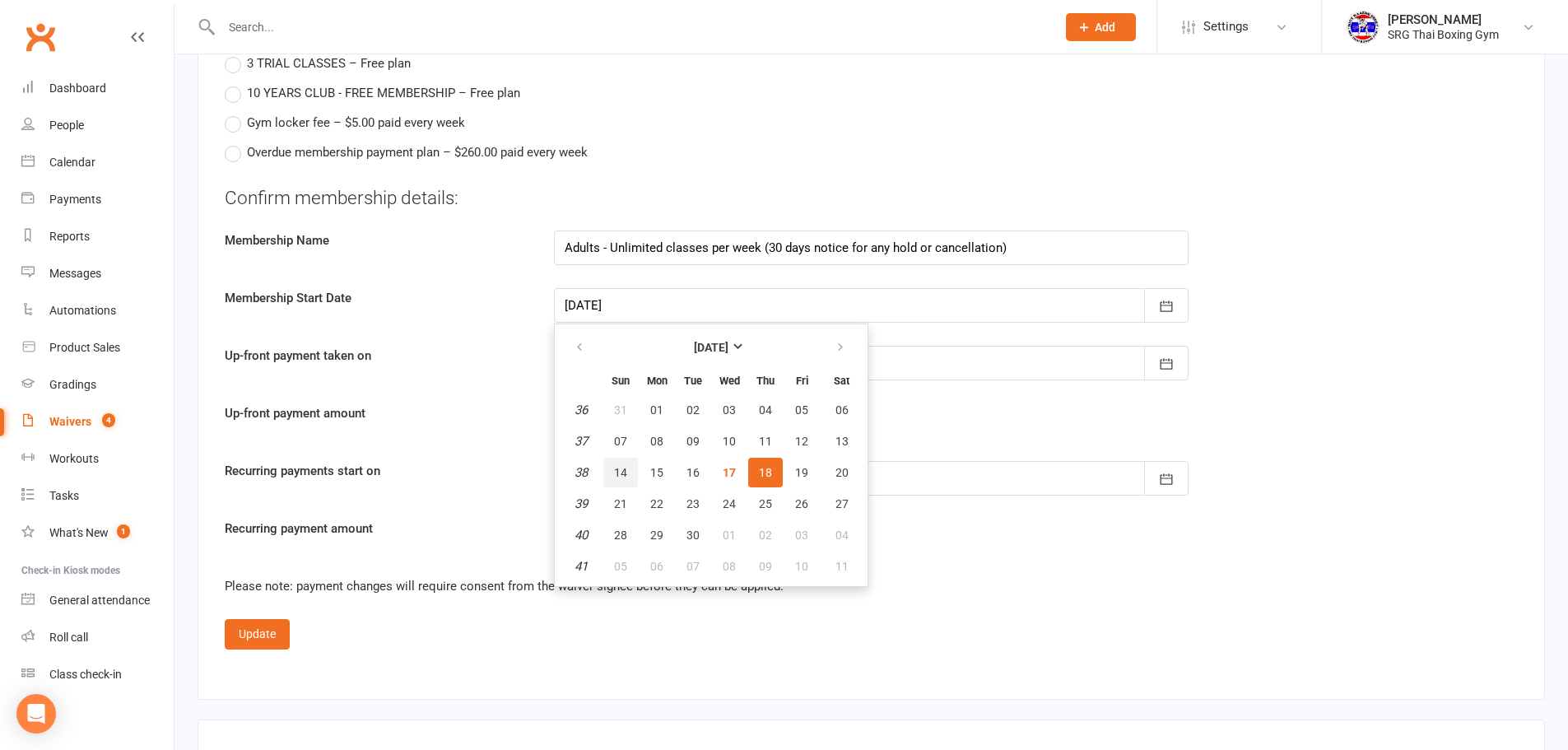
click at [618, 461] on button "14" at bounding box center [621, 473] width 34 height 29
type input "[DATE]"
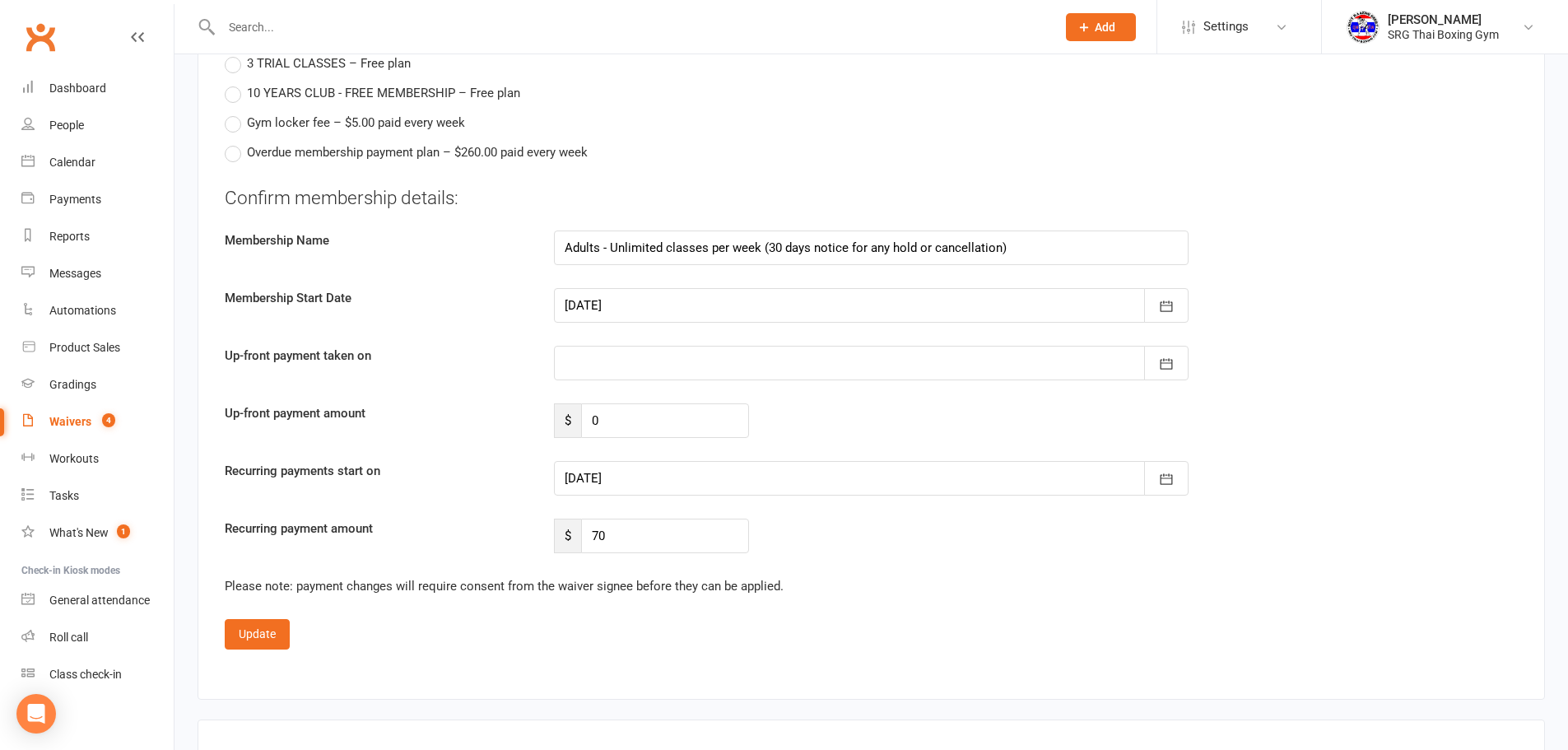
click at [650, 477] on div at bounding box center [871, 478] width 635 height 34
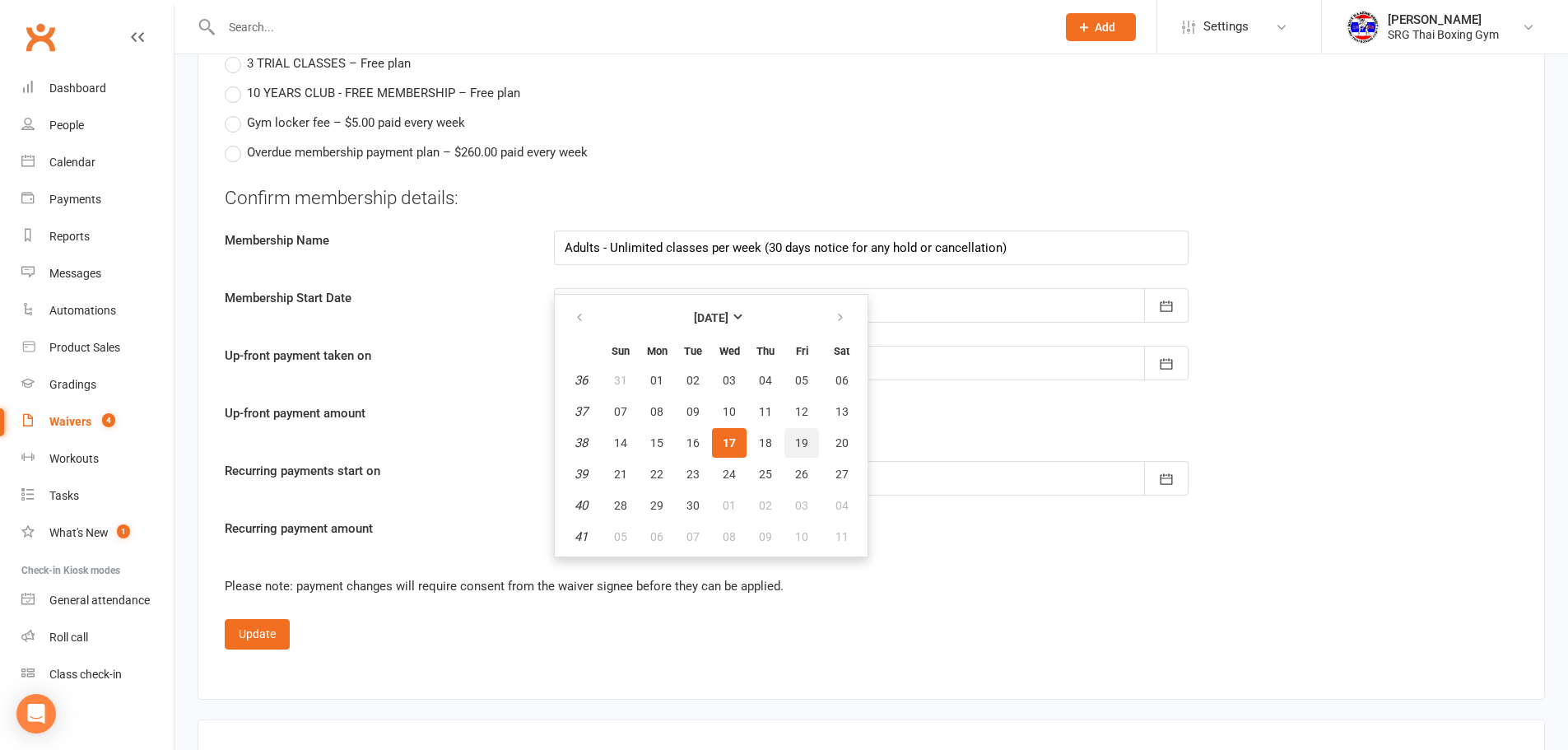
click at [798, 447] on span "19" at bounding box center [802, 443] width 13 height 13
type input "[DATE]"
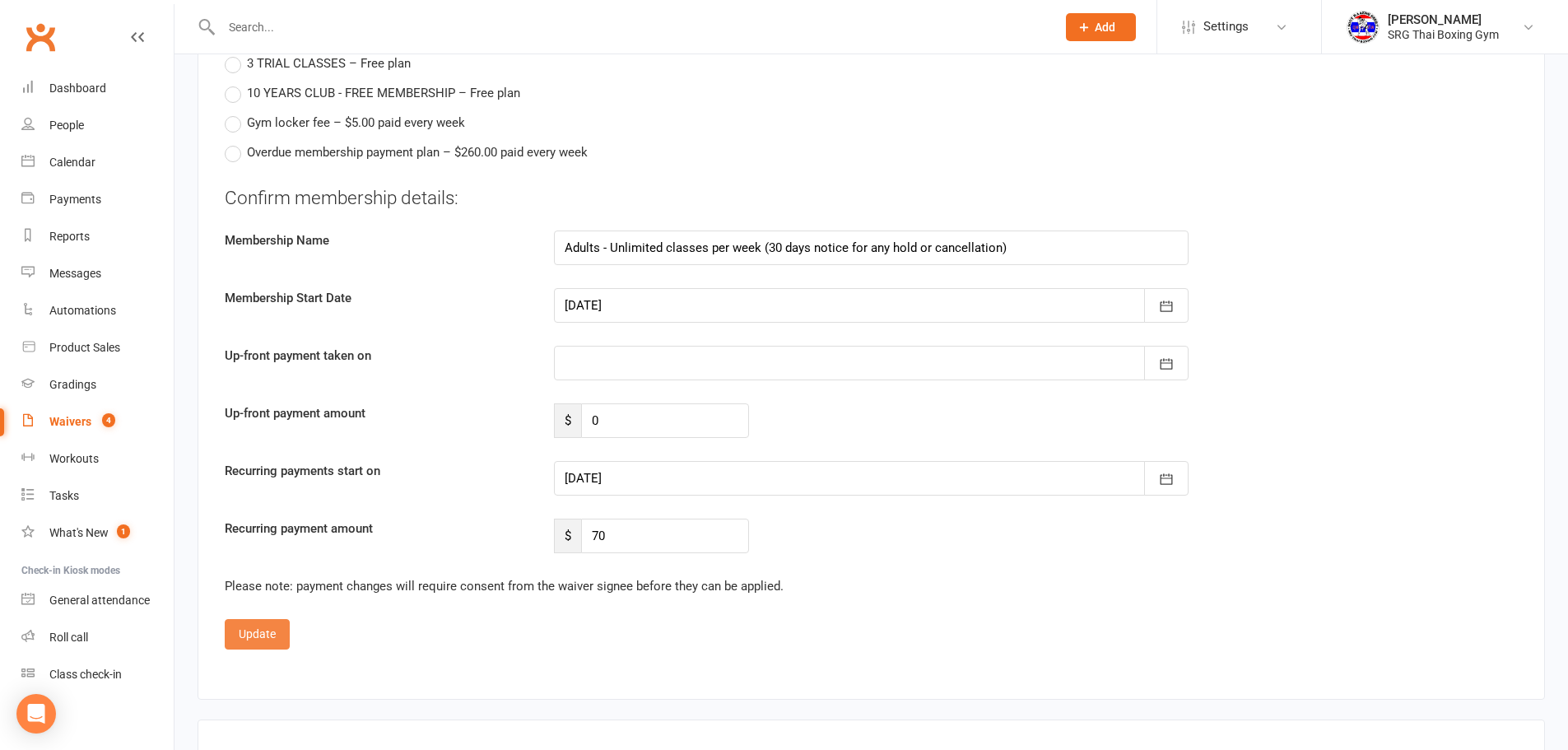
click at [277, 631] on button "Update" at bounding box center [257, 634] width 65 height 29
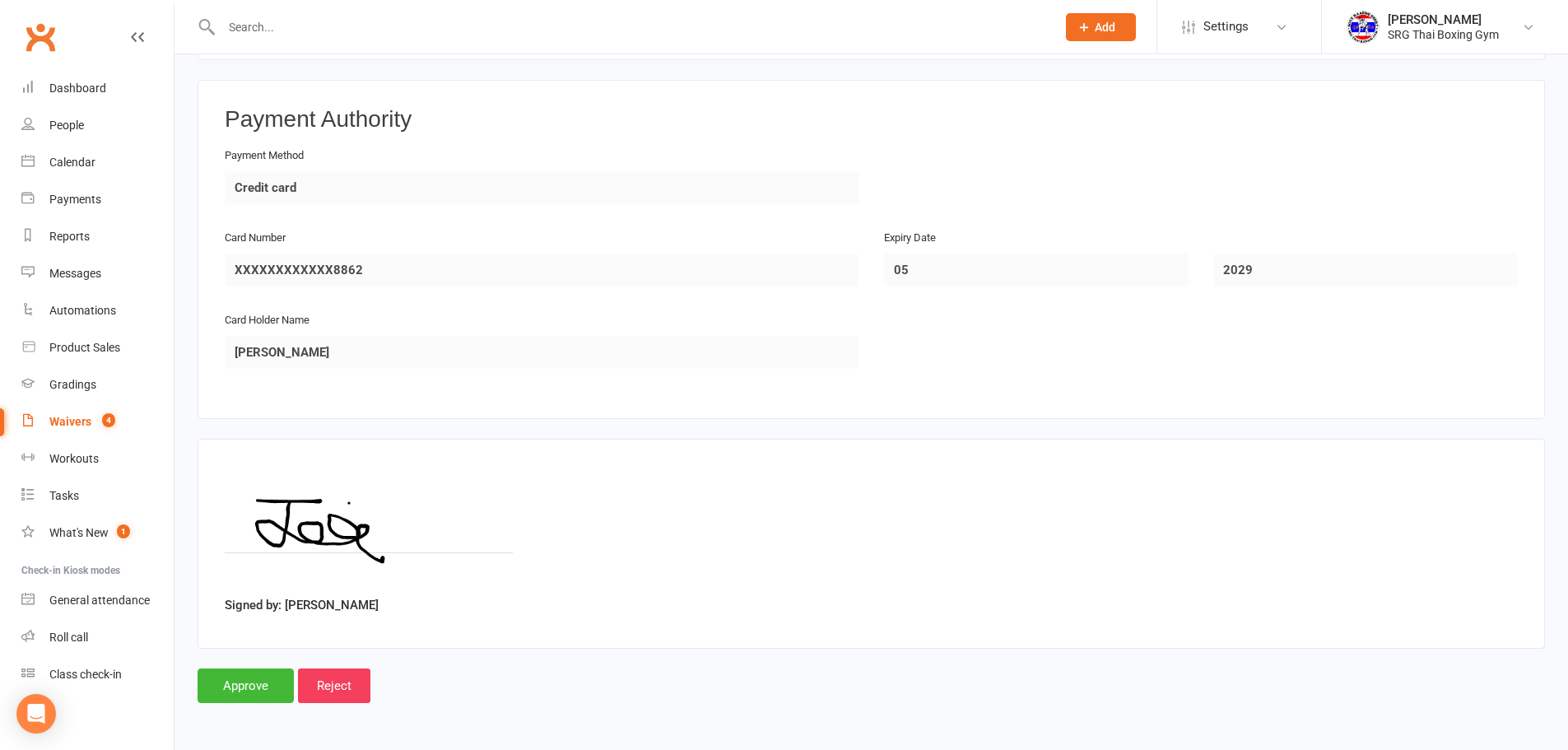
scroll to position [1401, 0]
click at [254, 685] on input "Approve" at bounding box center [246, 685] width 96 height 34
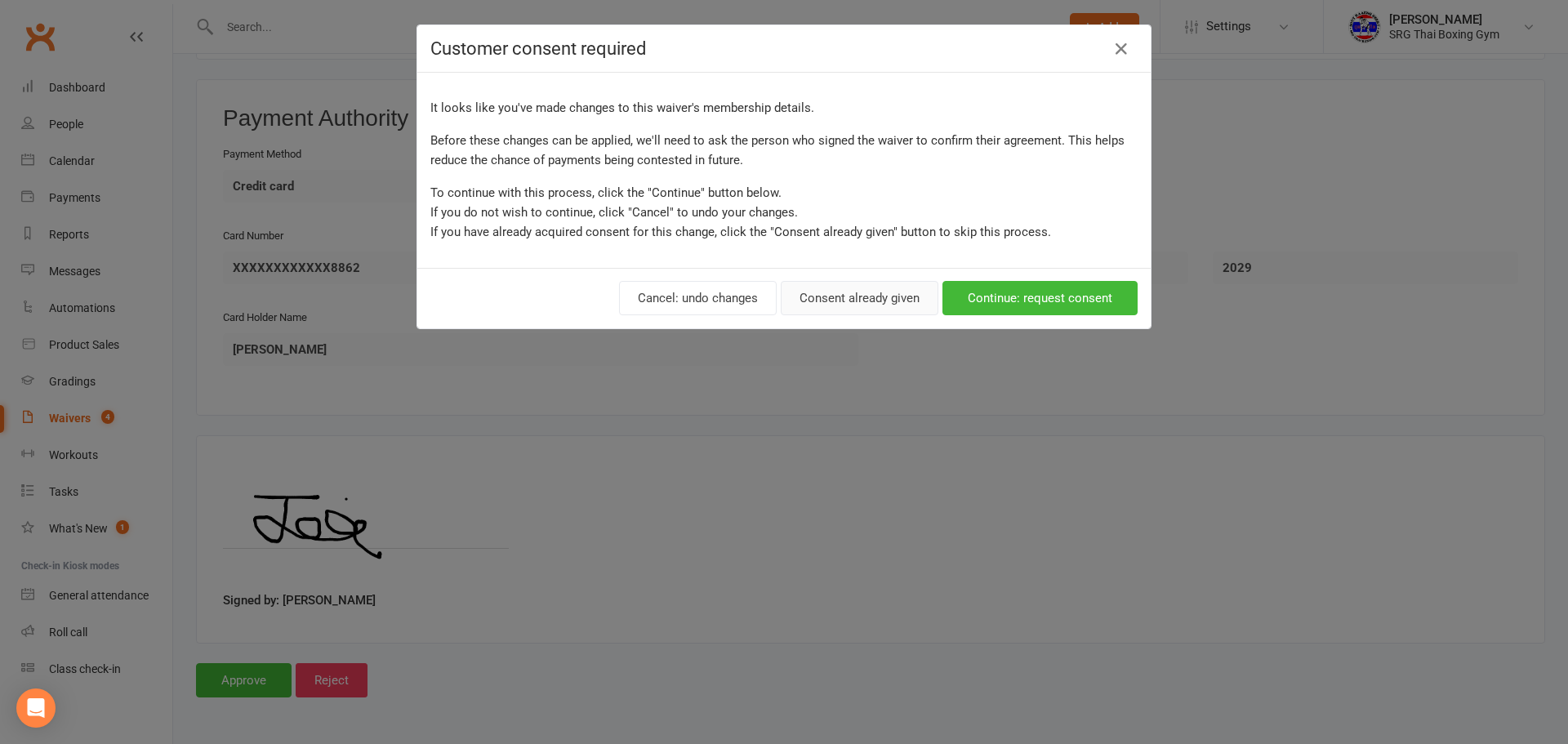
click at [875, 309] on button "Consent already given" at bounding box center [859, 297] width 157 height 34
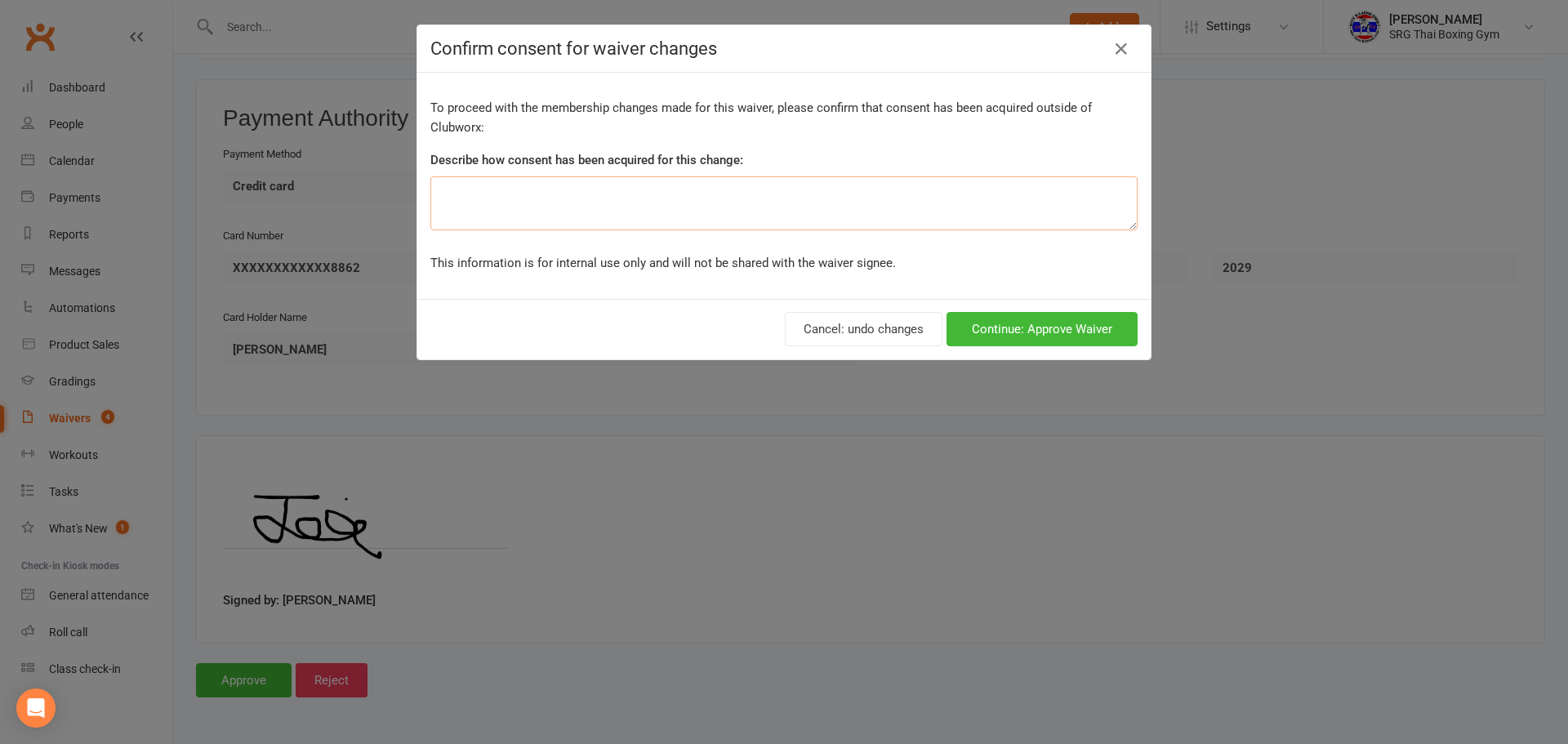
click at [877, 187] on textarea at bounding box center [784, 204] width 707 height 54
type textarea "-"
click at [1012, 342] on button "Continue: Approve Waiver" at bounding box center [1042, 328] width 191 height 34
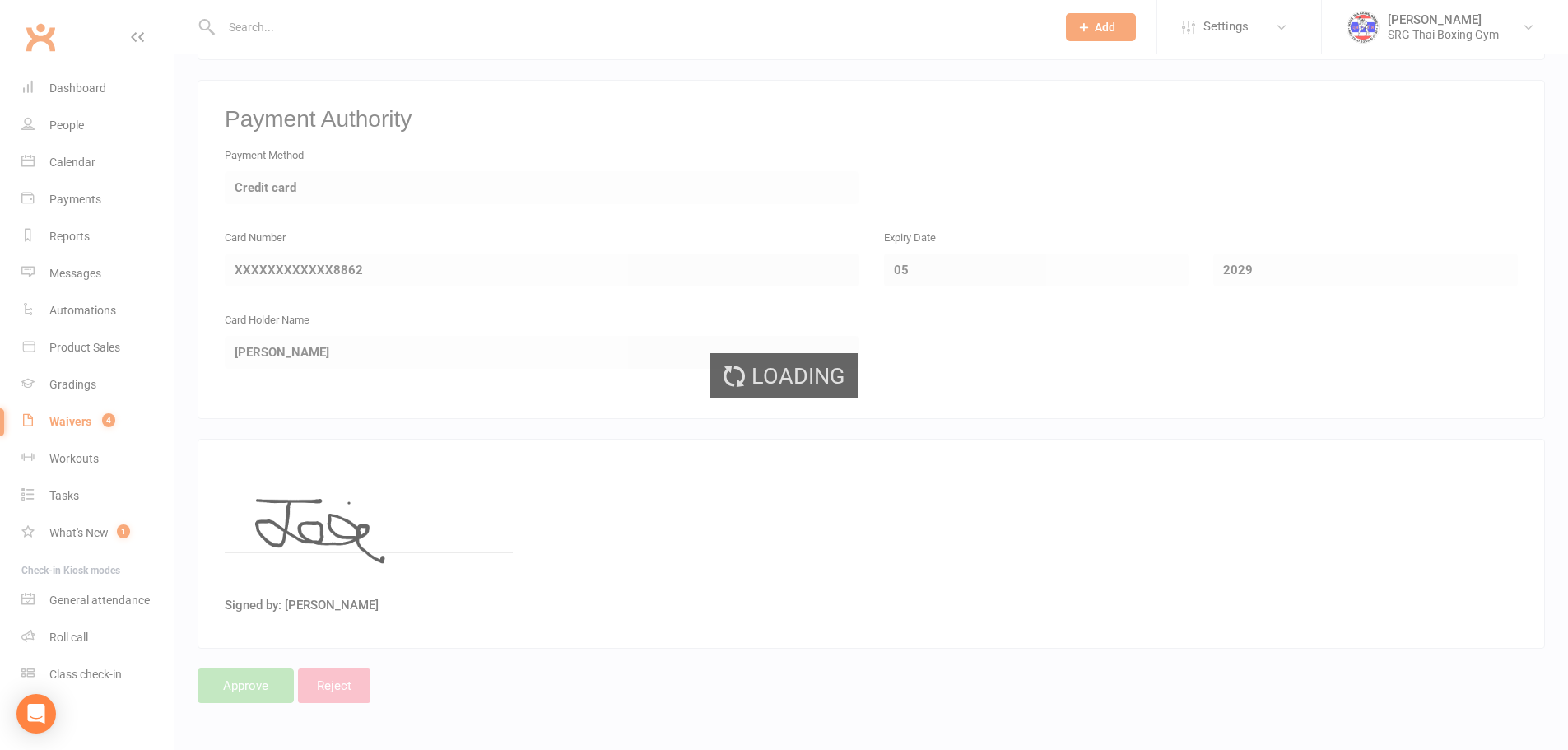
select select "100"
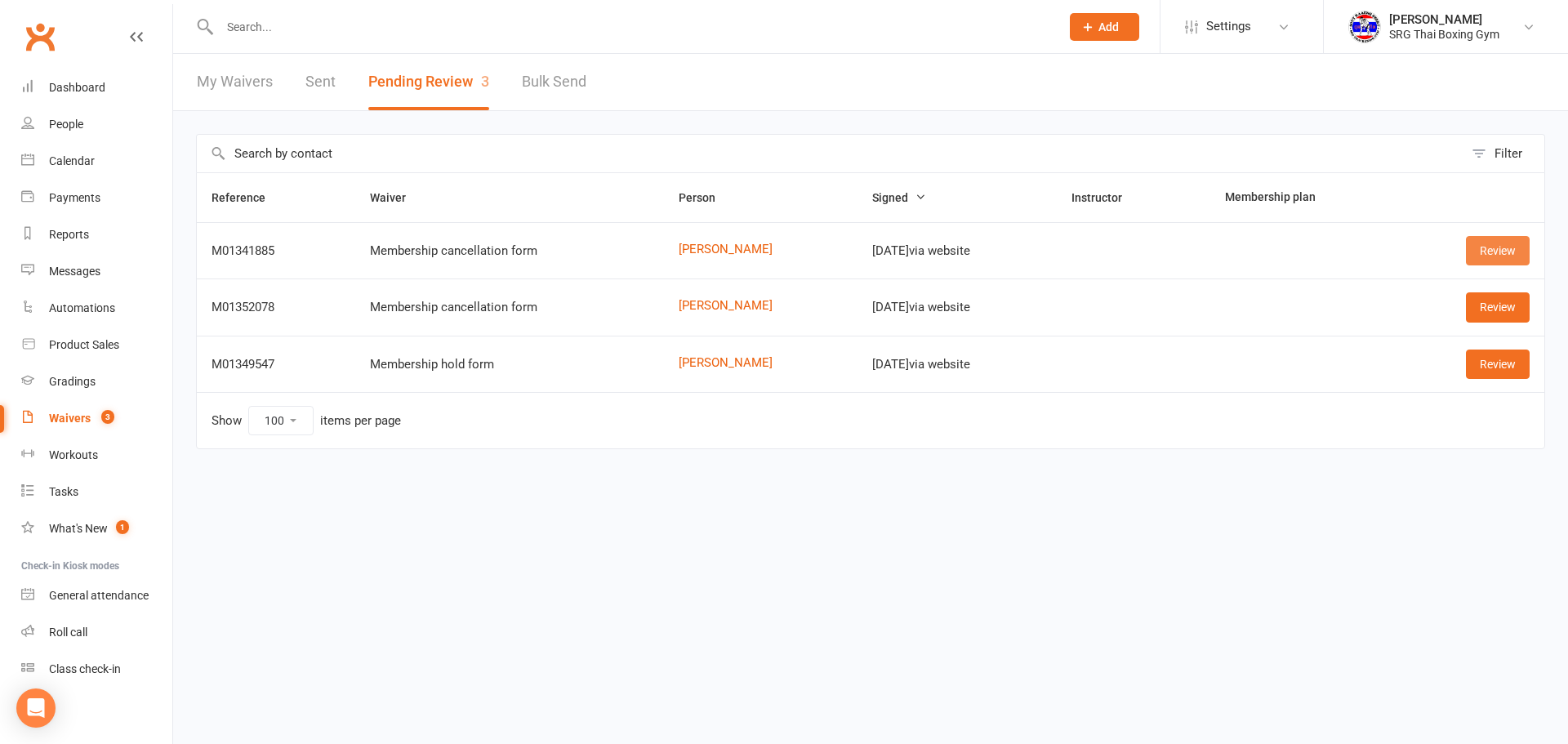
click at [1510, 257] on link "Review" at bounding box center [1498, 251] width 64 height 29
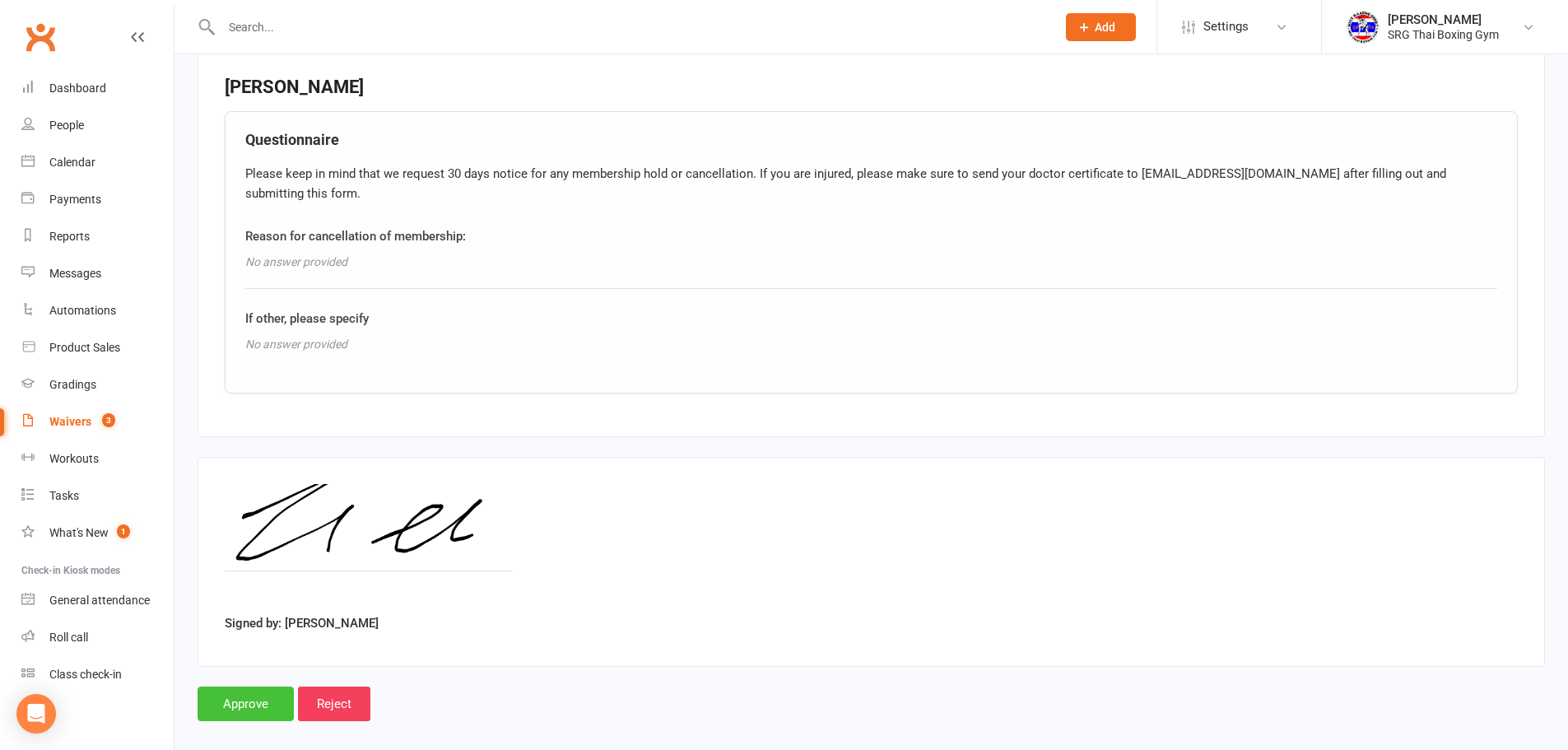
scroll to position [614, 0]
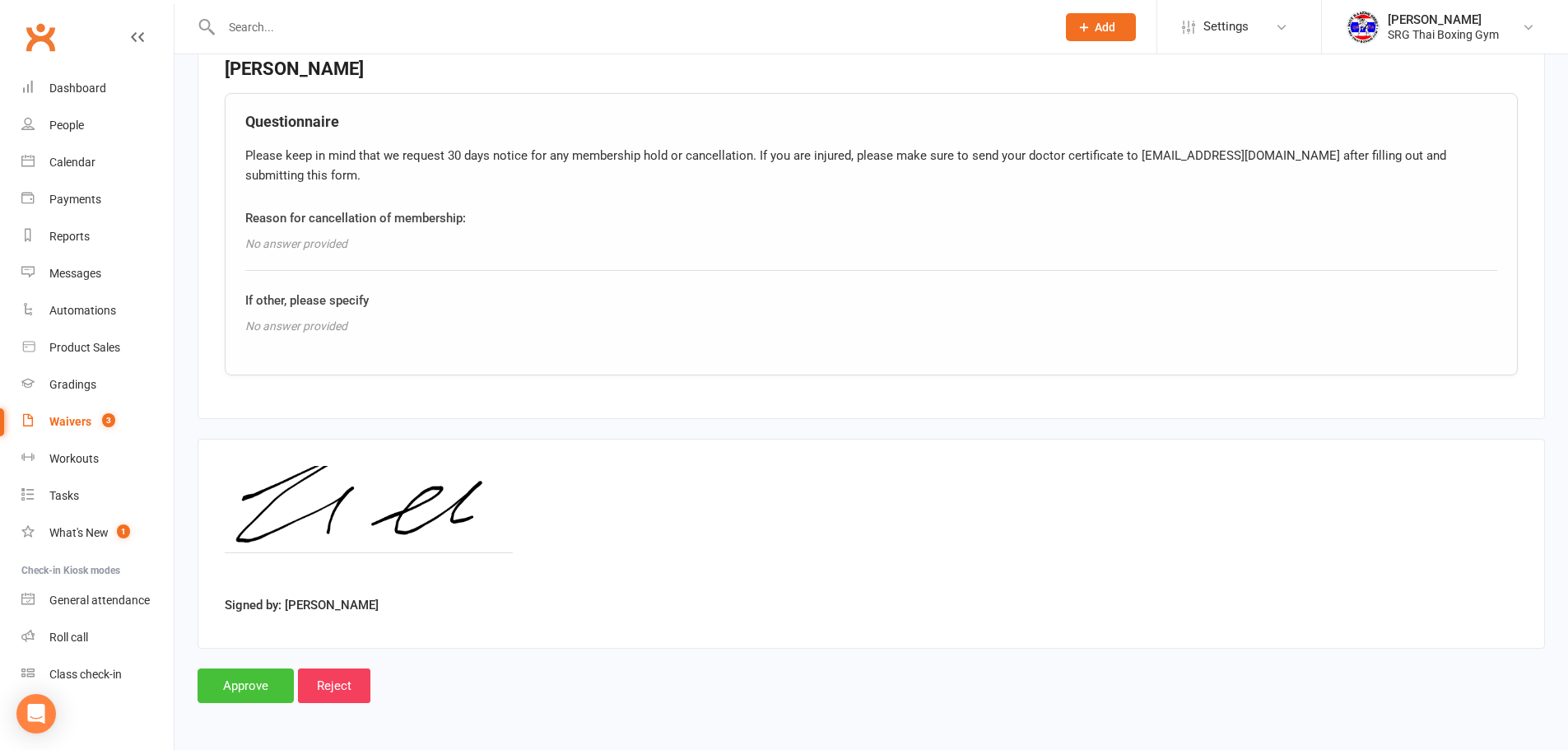
click at [262, 686] on input "Approve" at bounding box center [246, 685] width 96 height 34
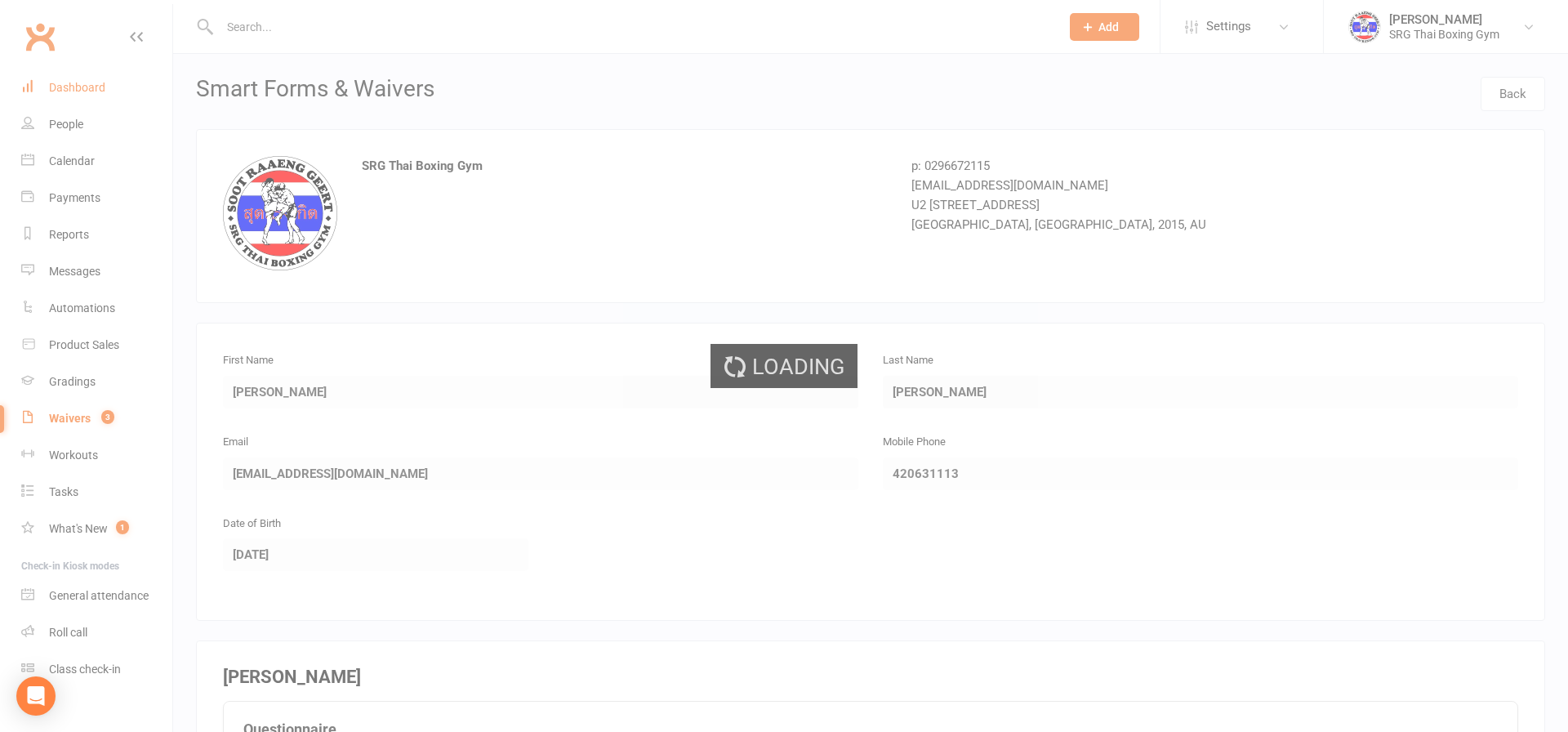
select select "100"
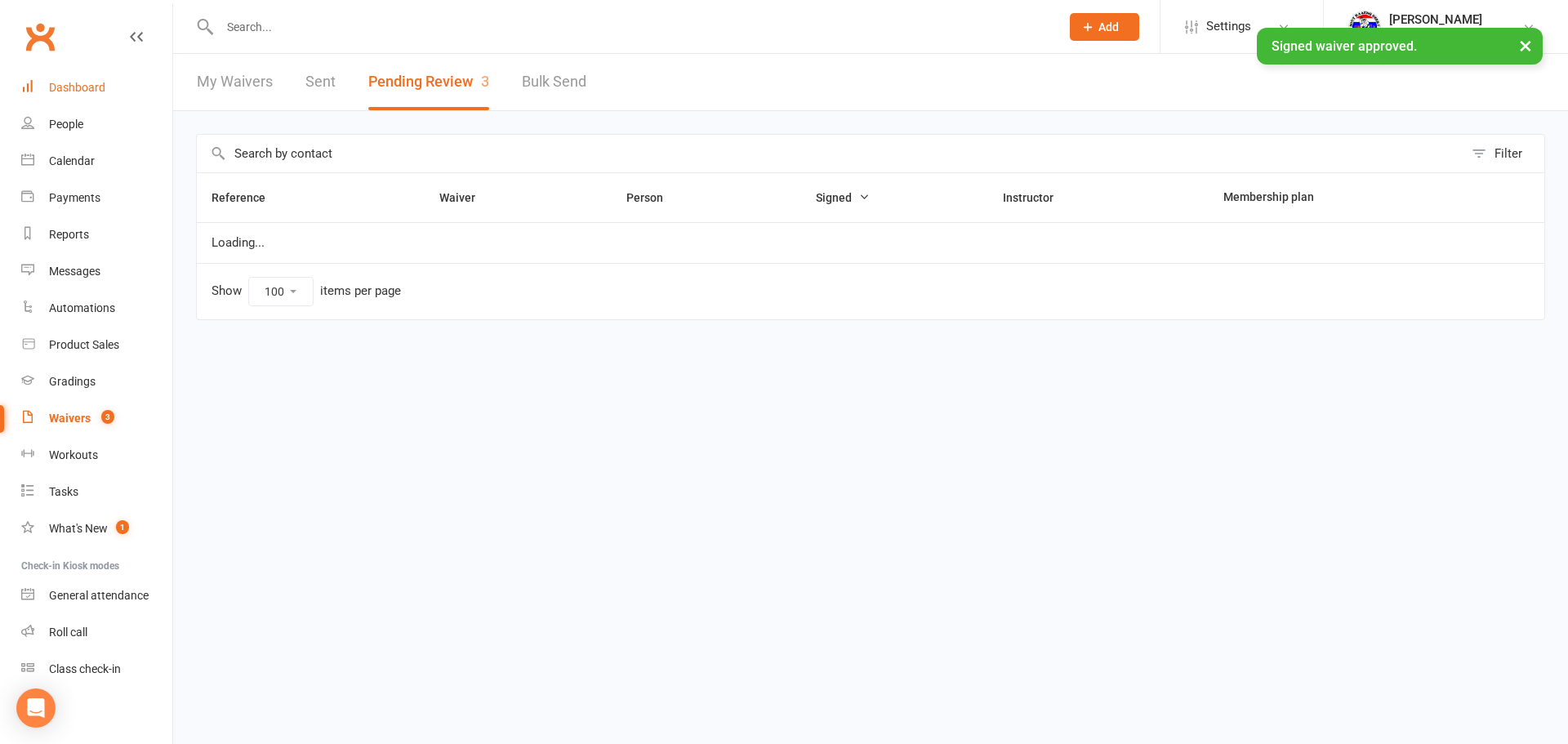
click at [54, 89] on div "Dashboard" at bounding box center [77, 86] width 56 height 13
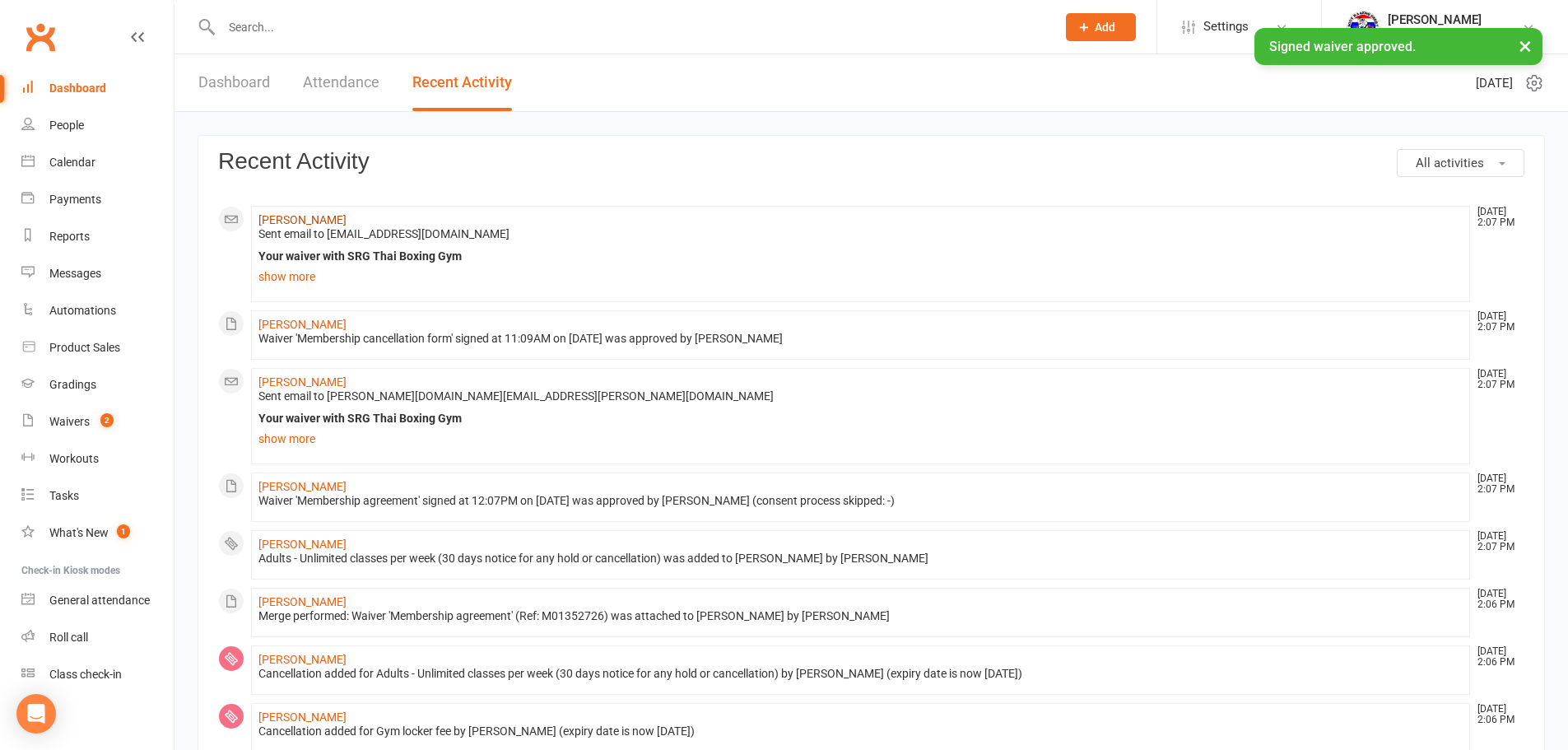
click at [306, 219] on link "[PERSON_NAME]" at bounding box center [302, 219] width 88 height 13
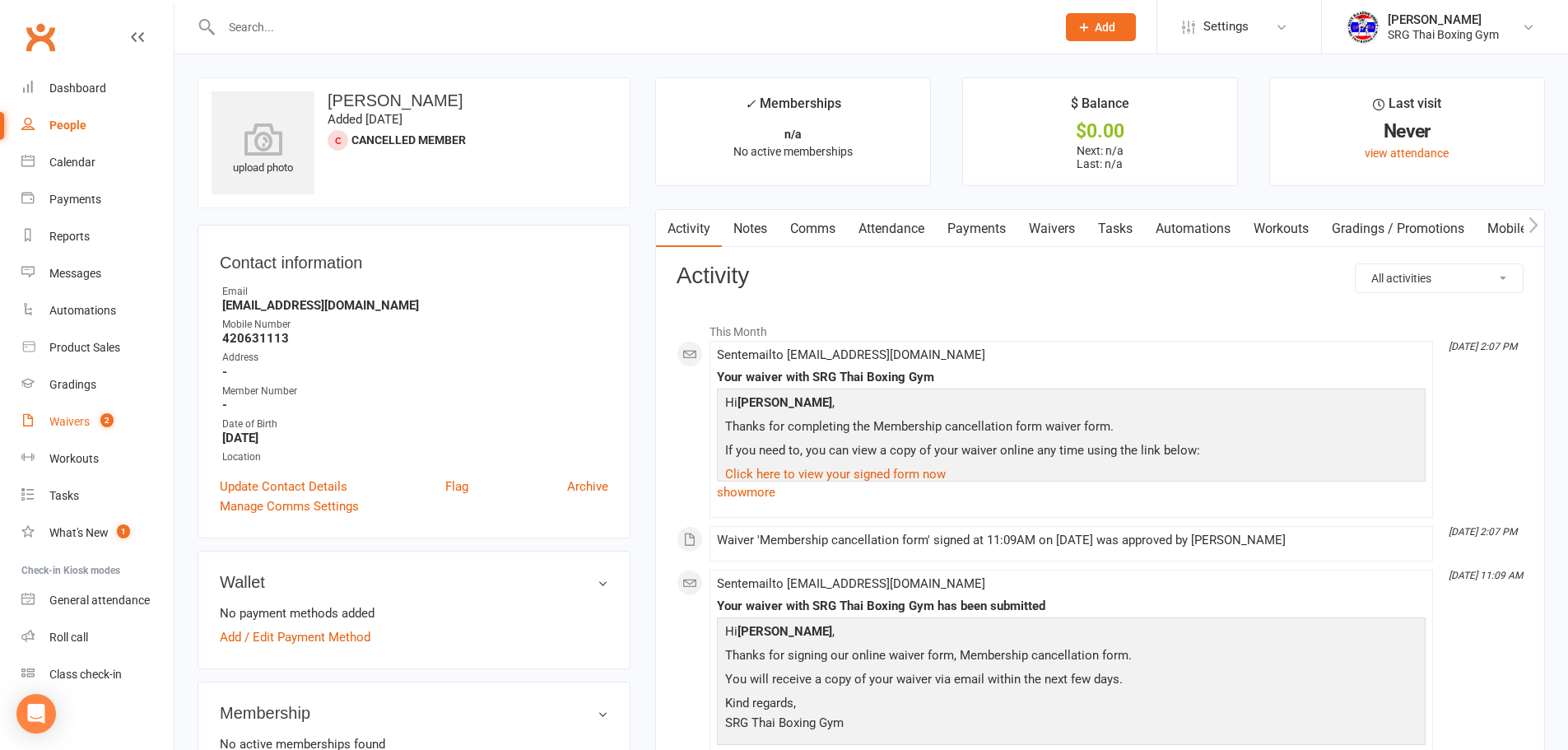
click at [88, 407] on link "Waivers 2" at bounding box center [98, 422] width 153 height 37
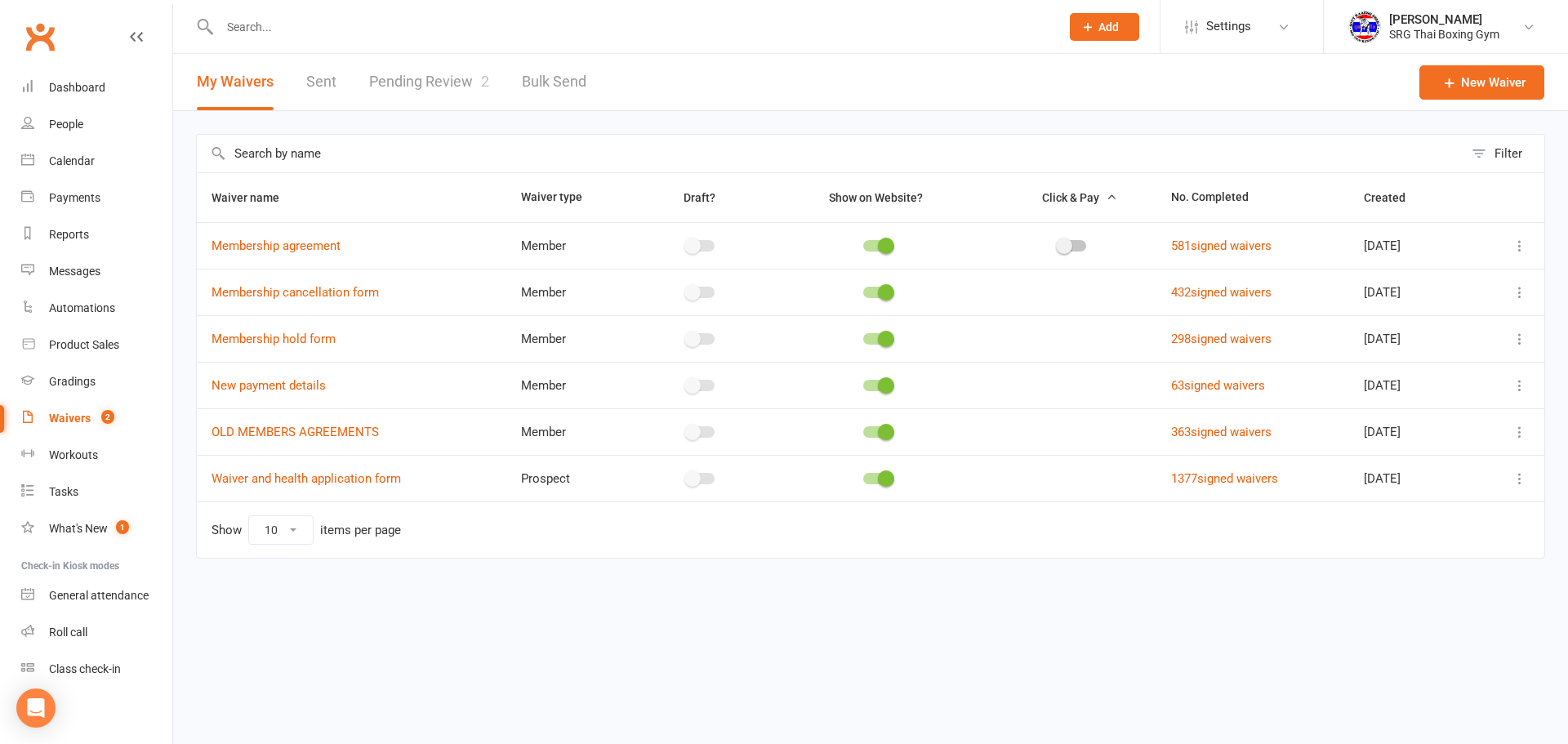
click at [414, 86] on link "Pending Review 2" at bounding box center [429, 83] width 120 height 56
select select "100"
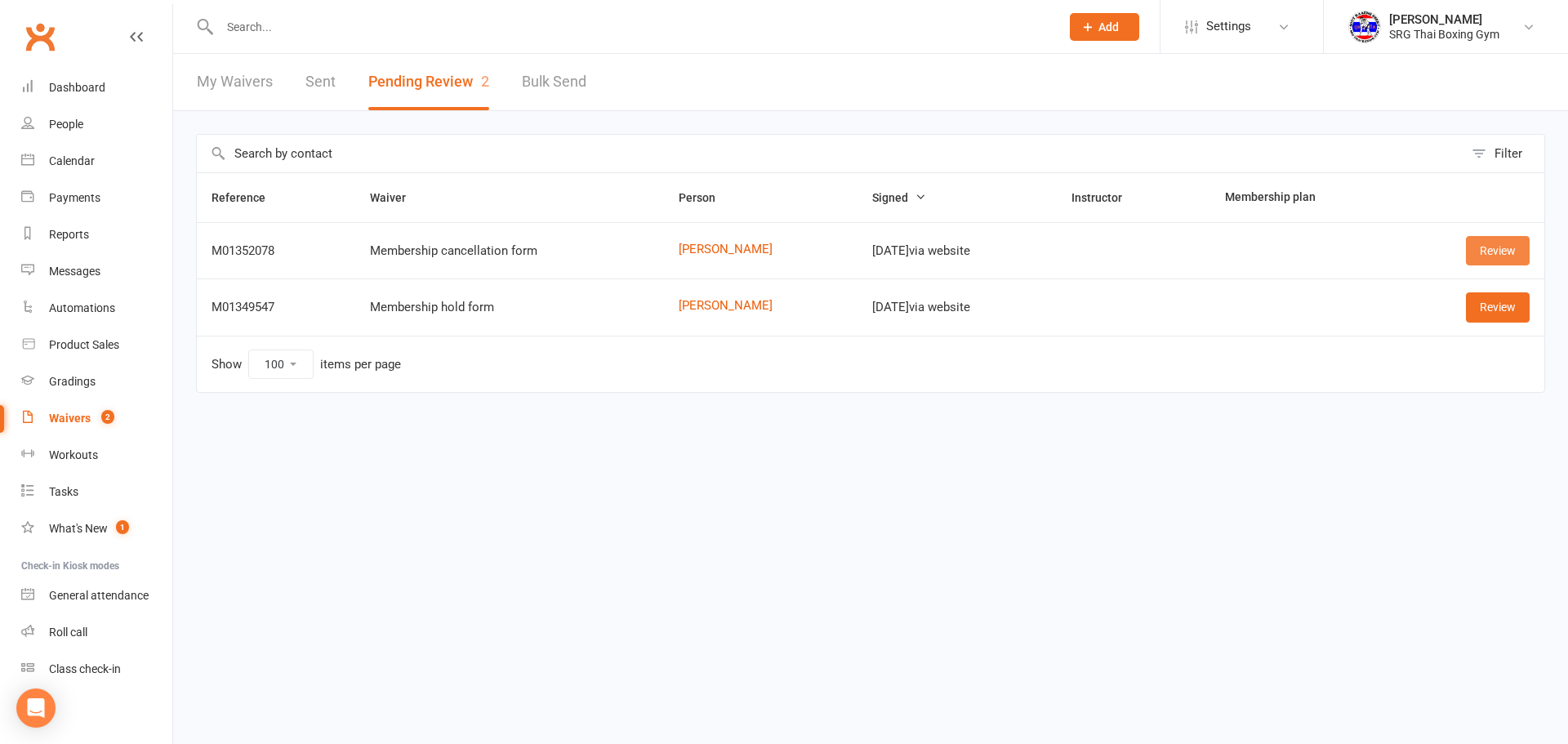
click at [1521, 260] on link "Review" at bounding box center [1498, 251] width 64 height 29
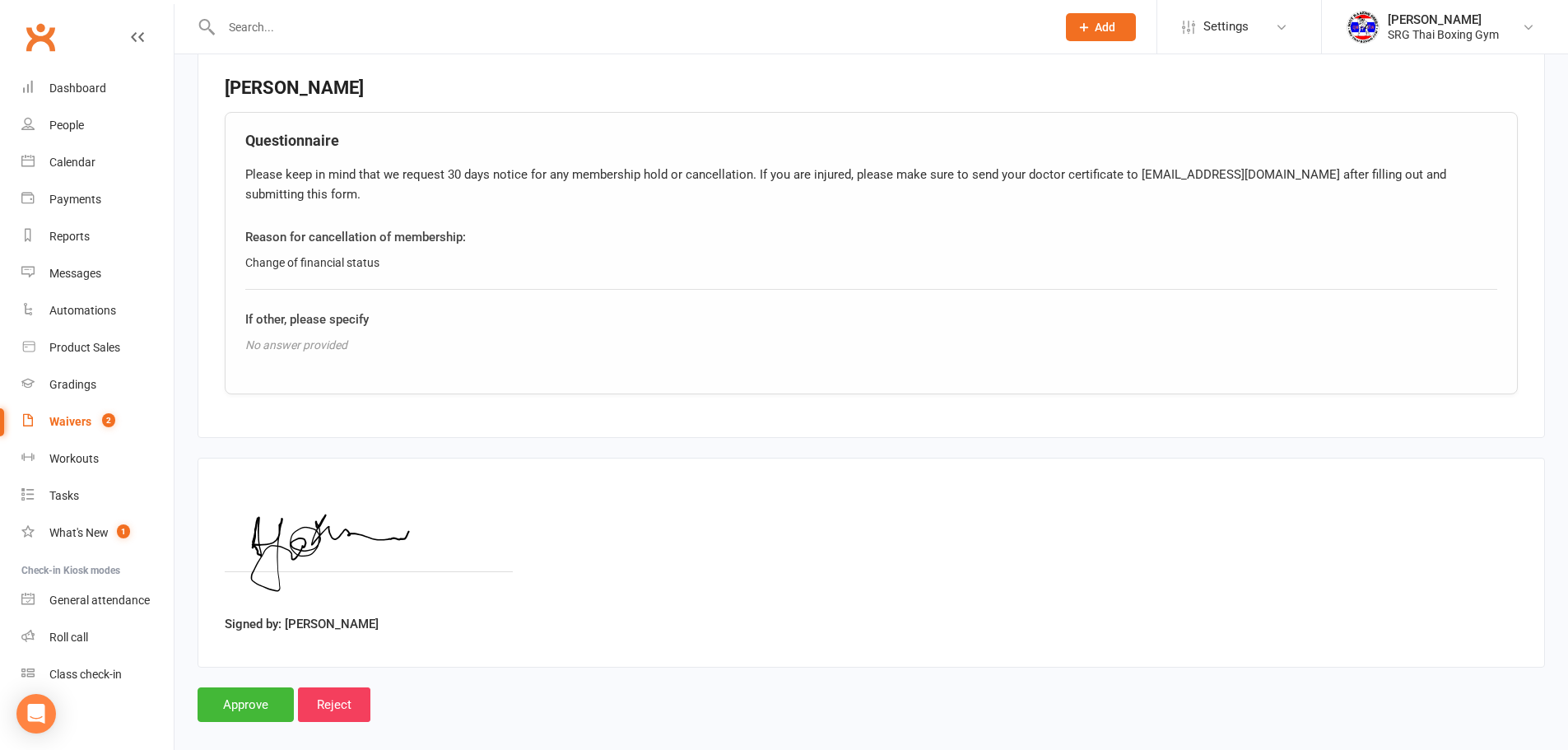
scroll to position [614, 0]
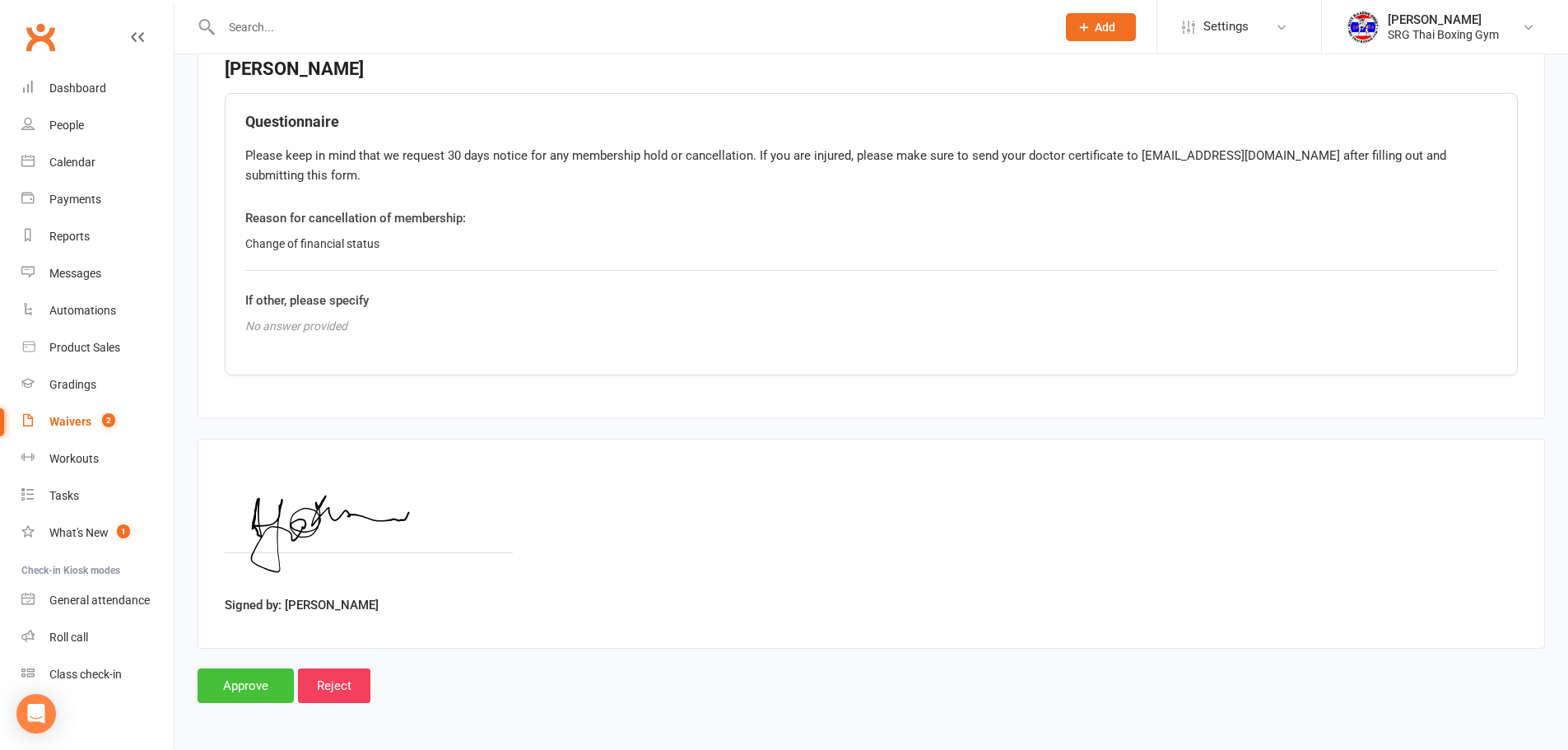
click at [254, 674] on input "Approve" at bounding box center [246, 685] width 96 height 34
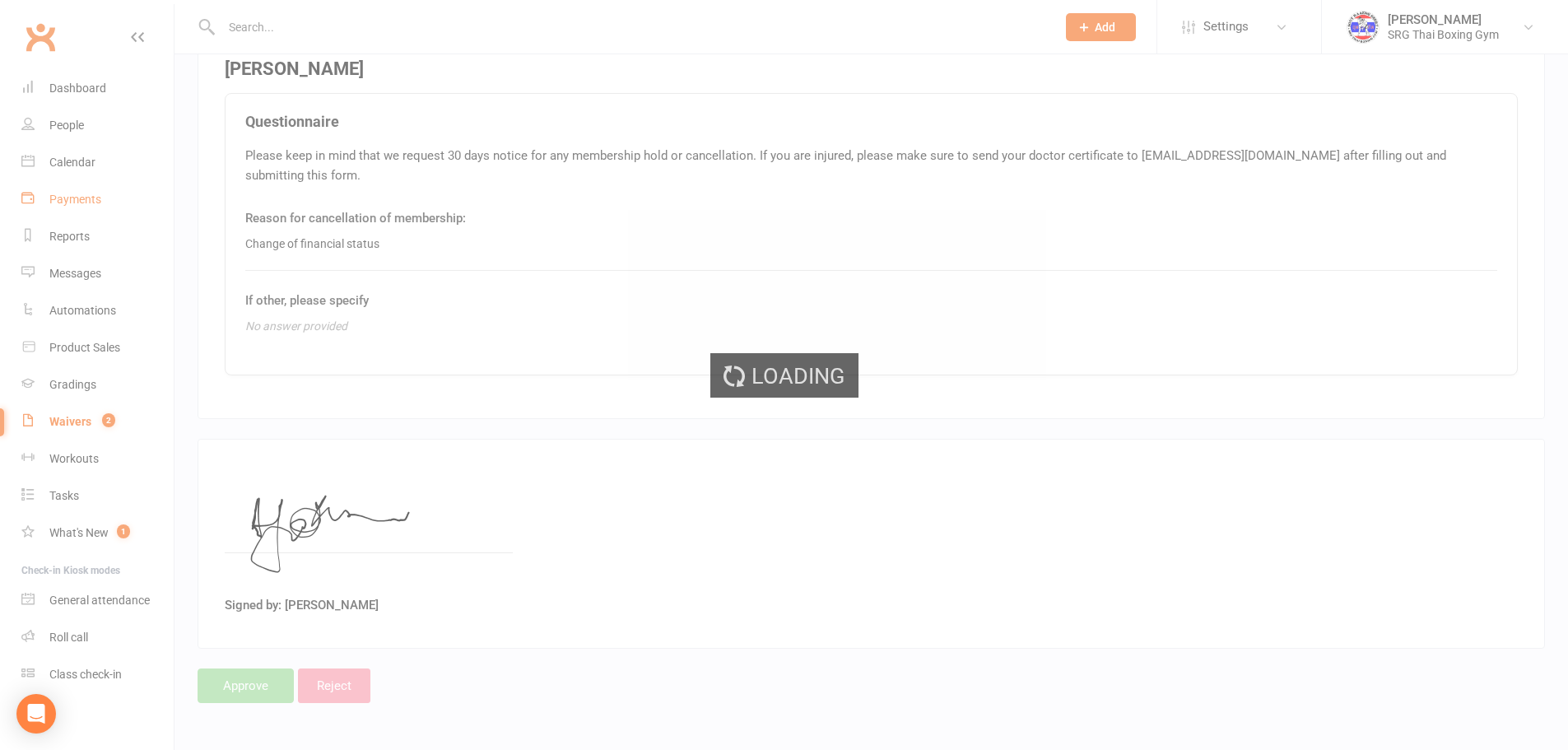
select select "100"
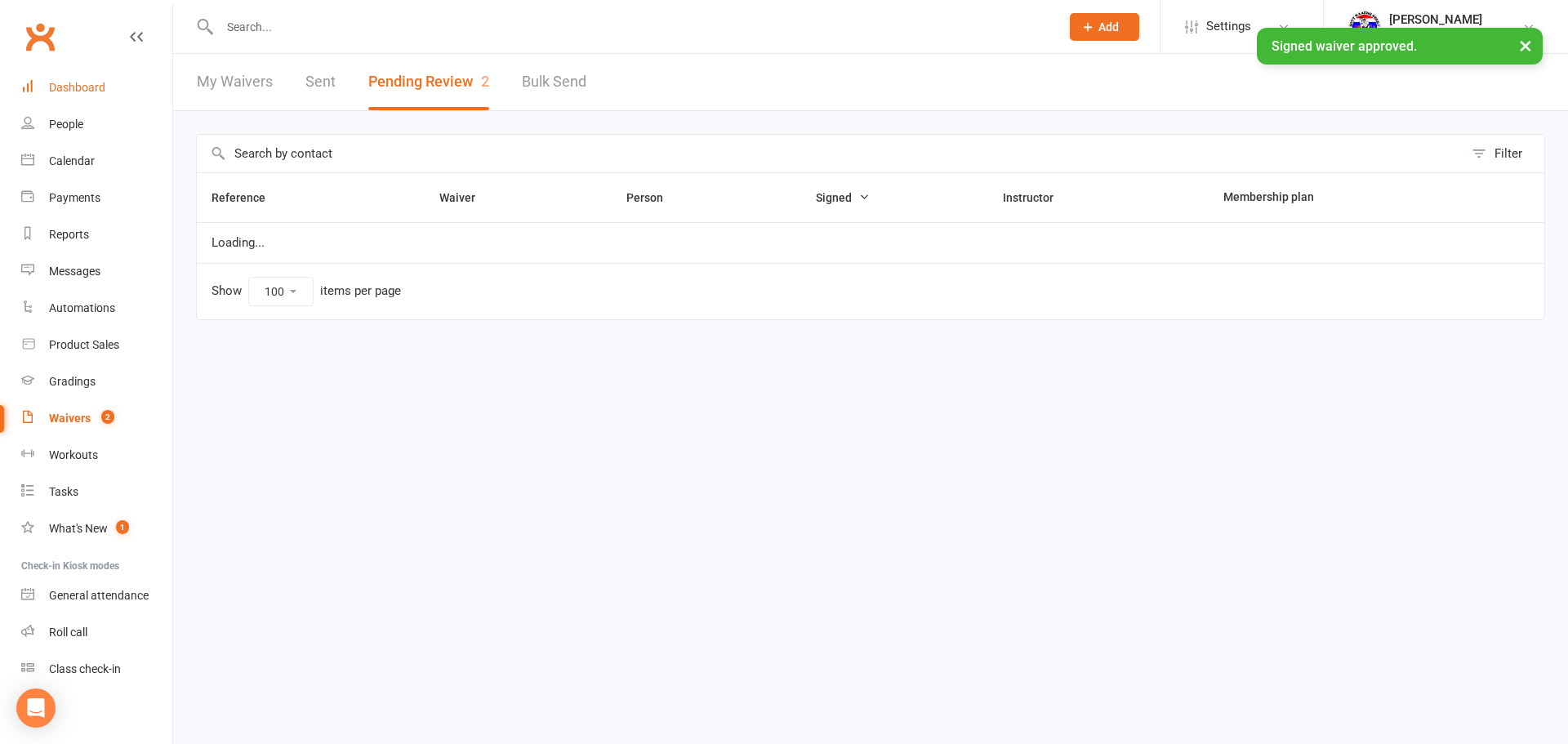
click at [124, 104] on link "Dashboard" at bounding box center [97, 87] width 151 height 37
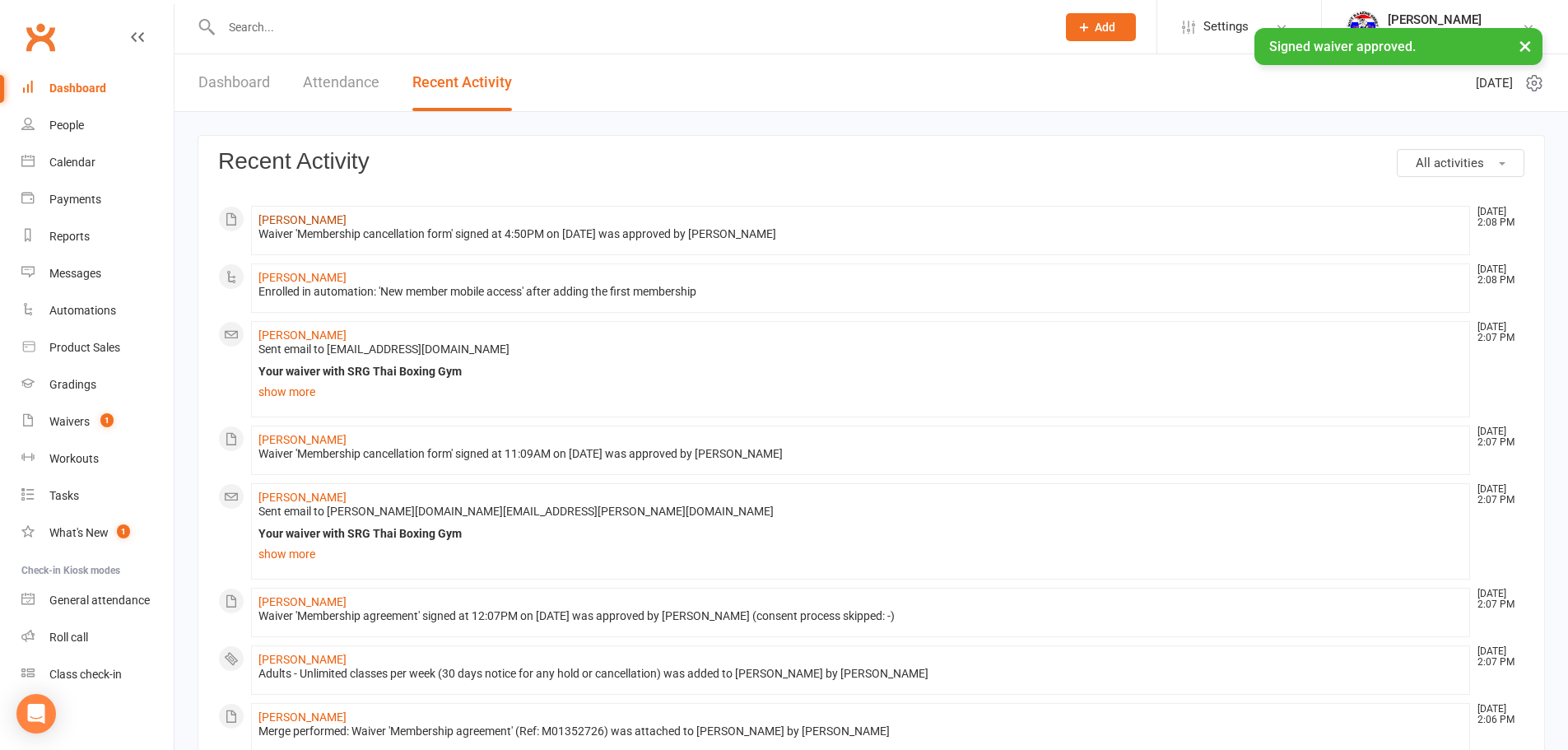
click at [294, 221] on link "[PERSON_NAME]" at bounding box center [302, 219] width 88 height 13
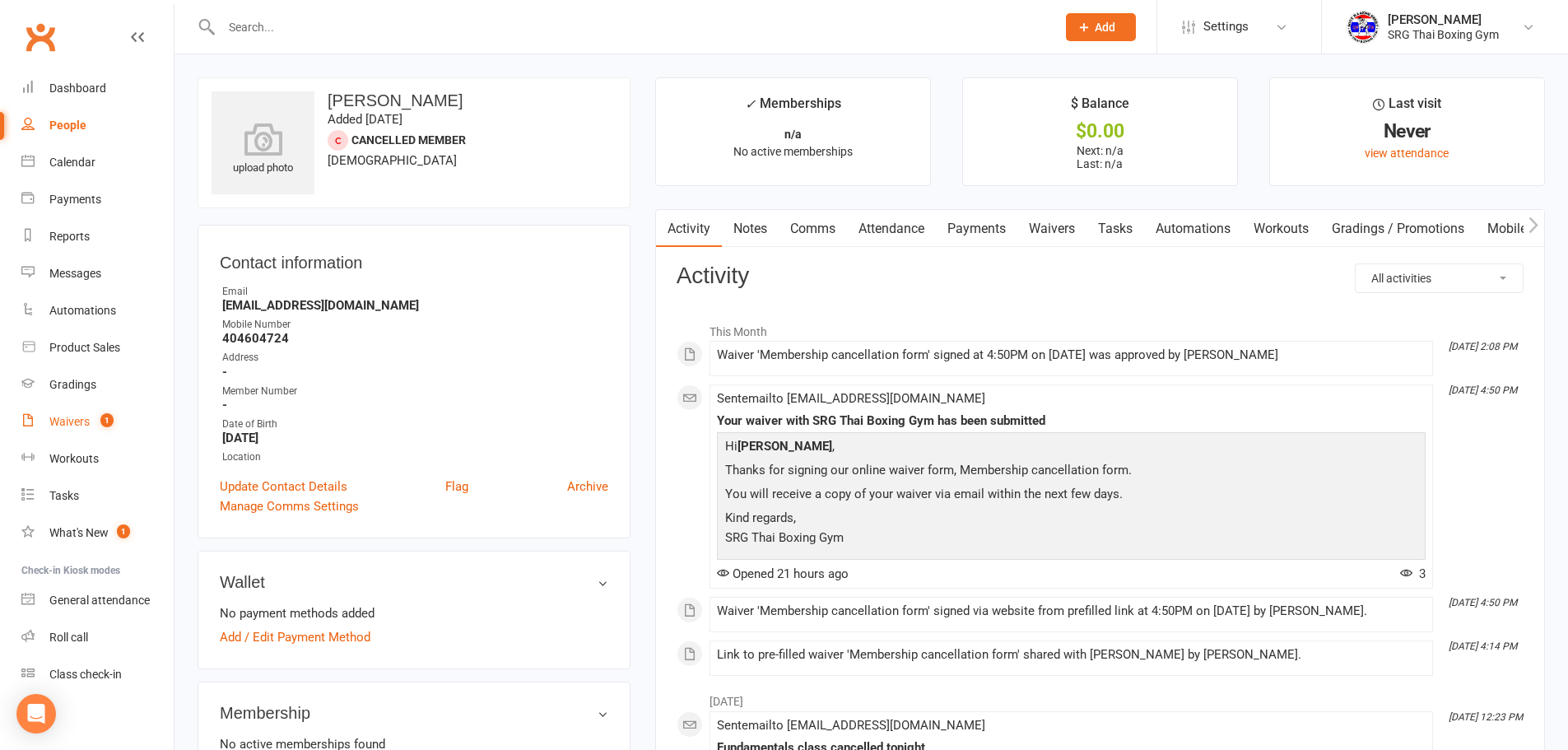
click at [79, 433] on link "Waivers 1" at bounding box center [98, 422] width 153 height 37
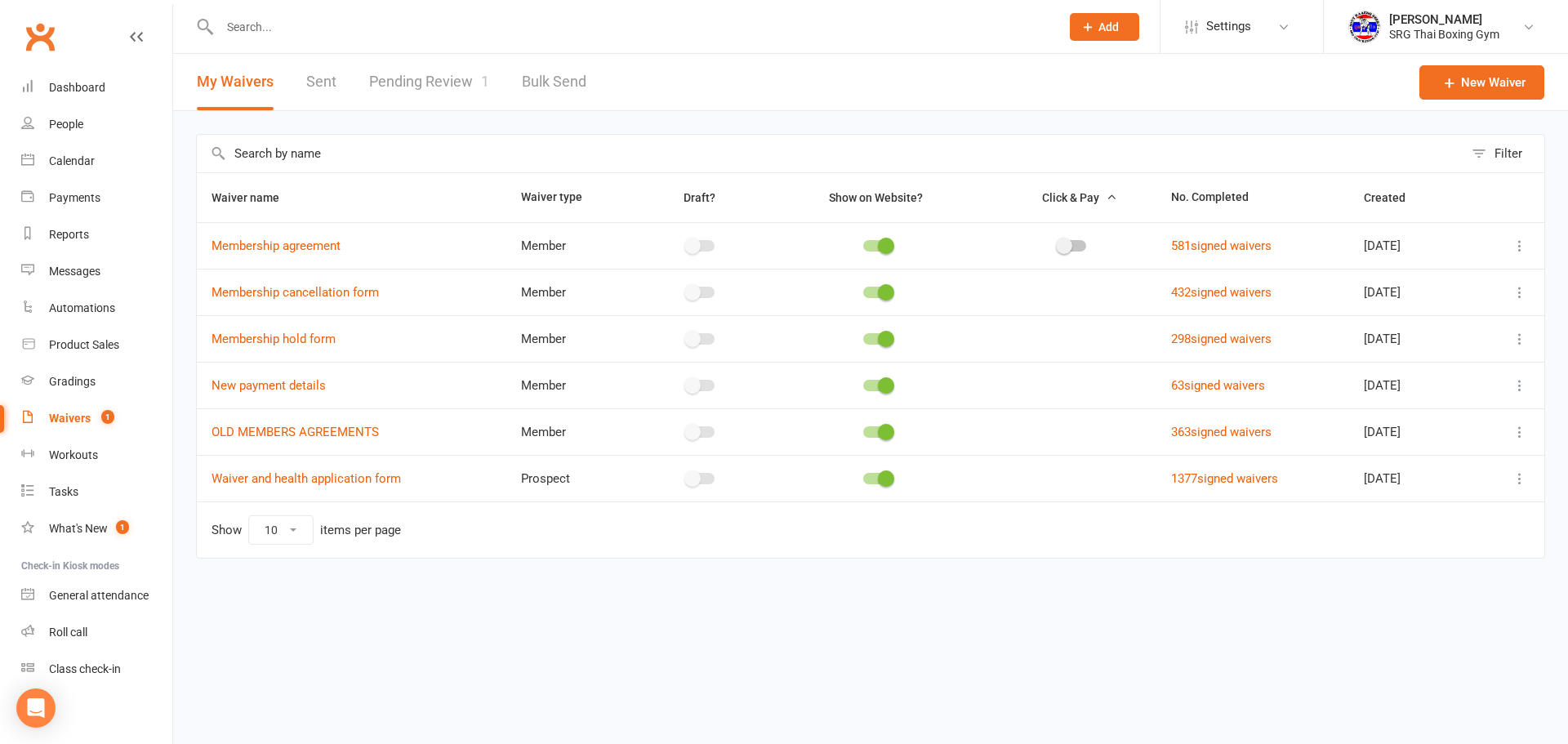
click at [408, 52] on div at bounding box center [622, 26] width 852 height 53
click at [426, 76] on link "Pending Review 1" at bounding box center [429, 83] width 120 height 56
select select "100"
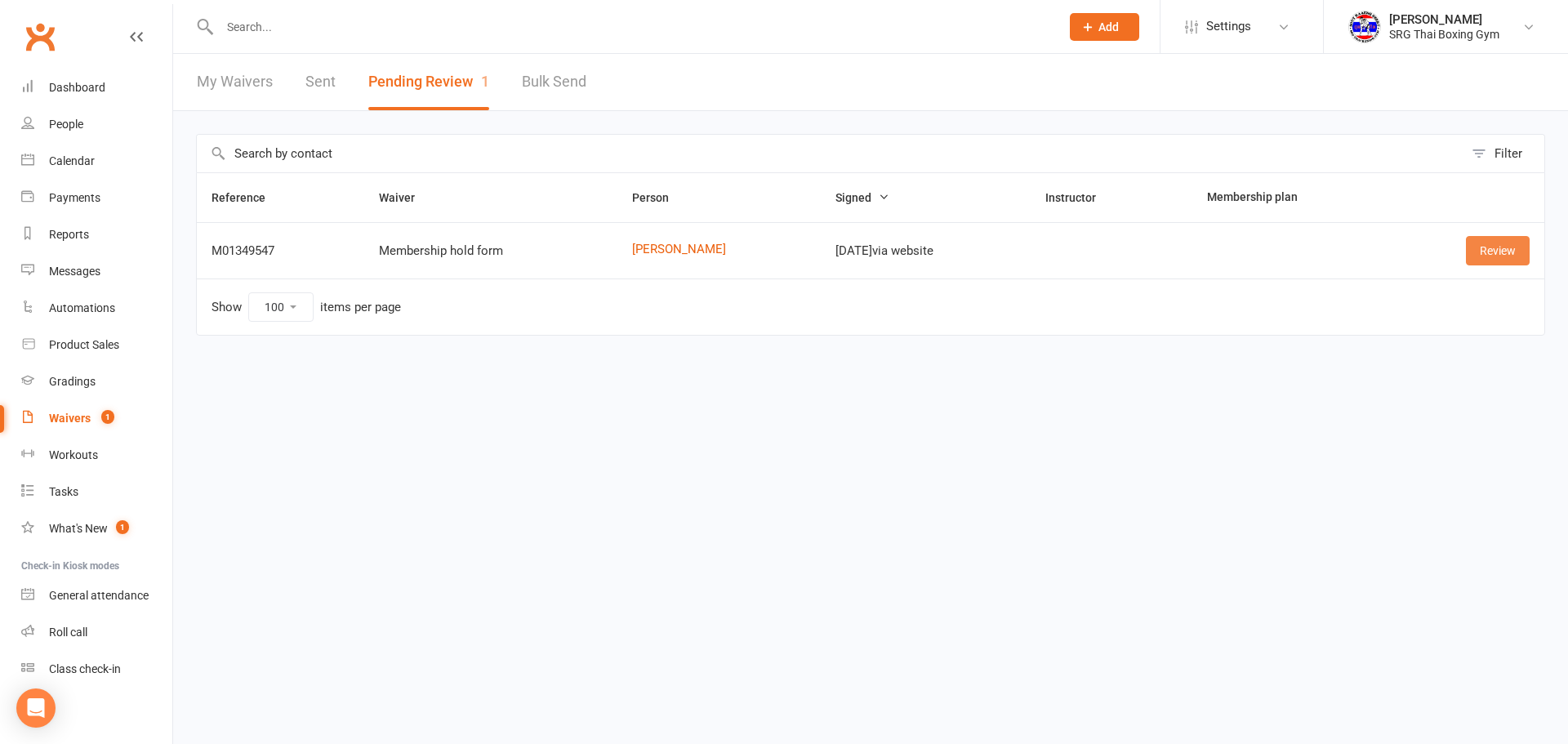
click at [1515, 246] on link "Review" at bounding box center [1498, 251] width 64 height 29
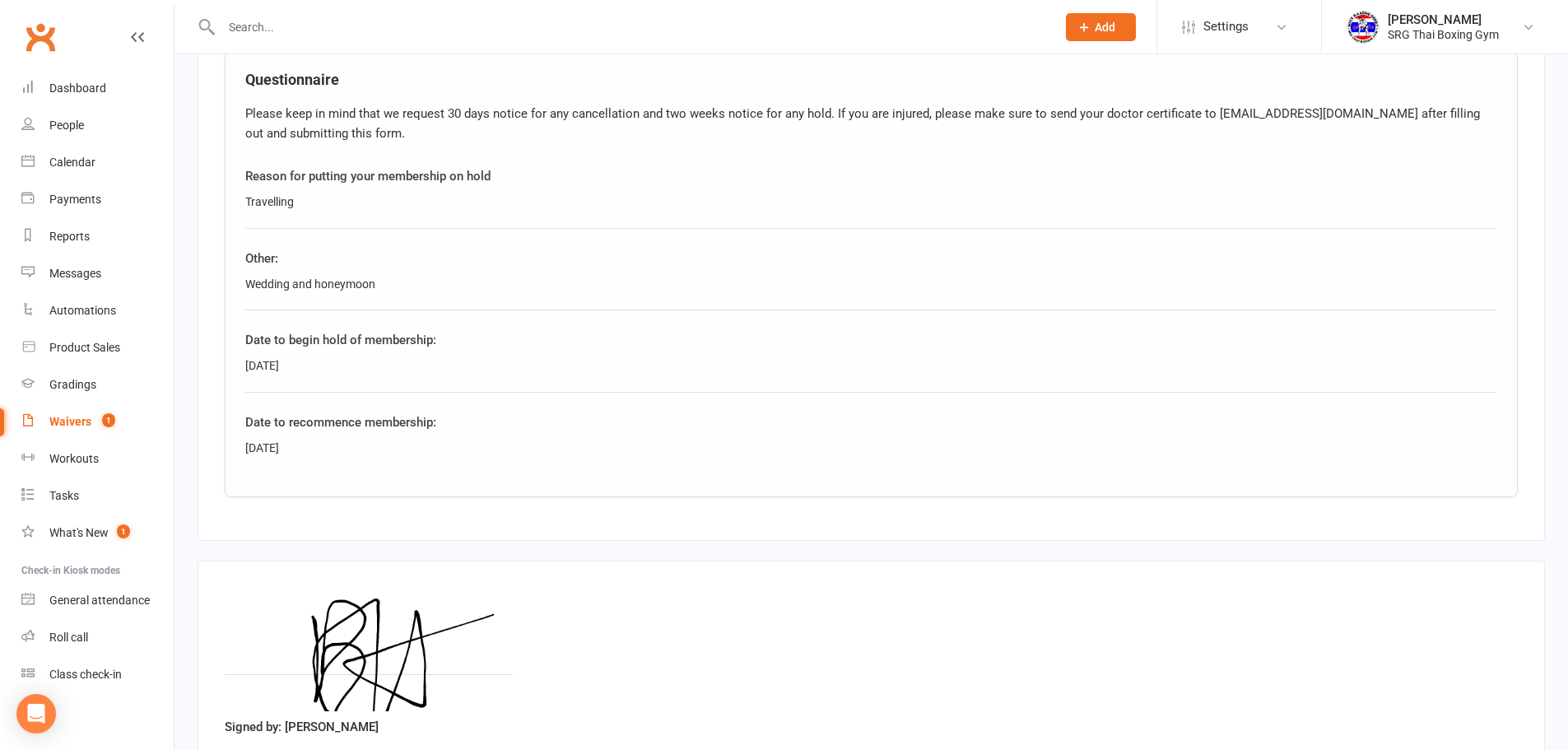
scroll to position [777, 0]
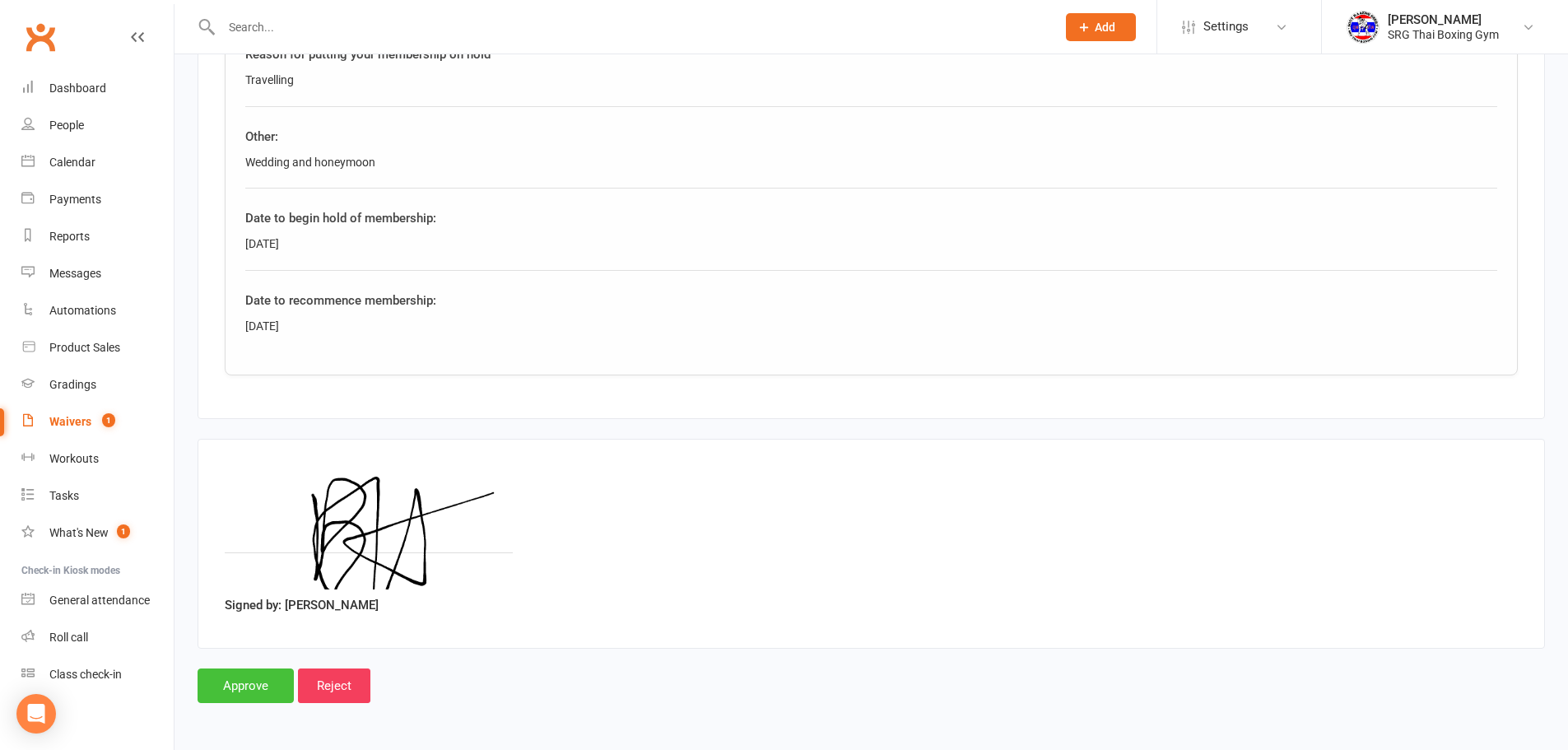
click at [267, 680] on input "Approve" at bounding box center [246, 685] width 96 height 34
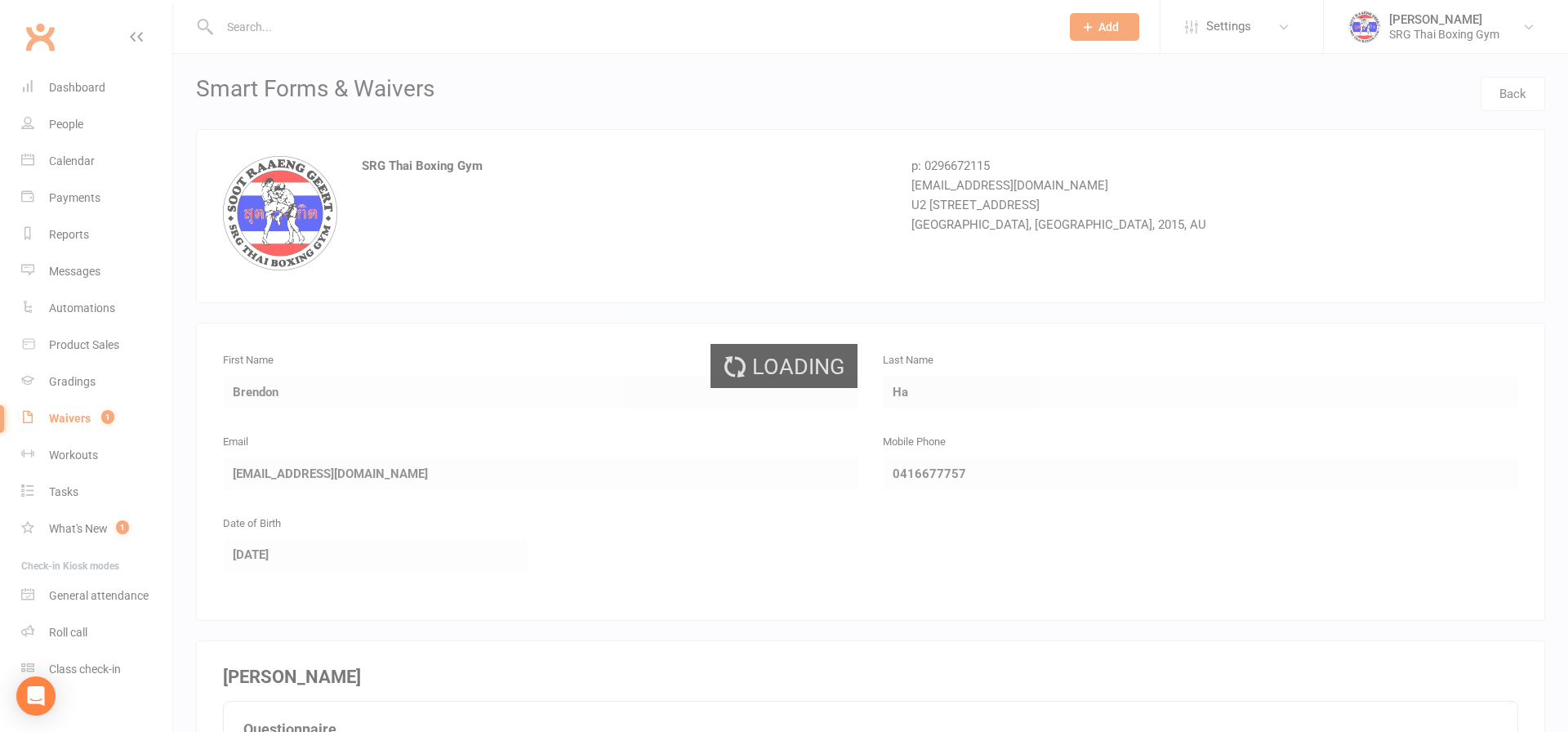
select select "100"
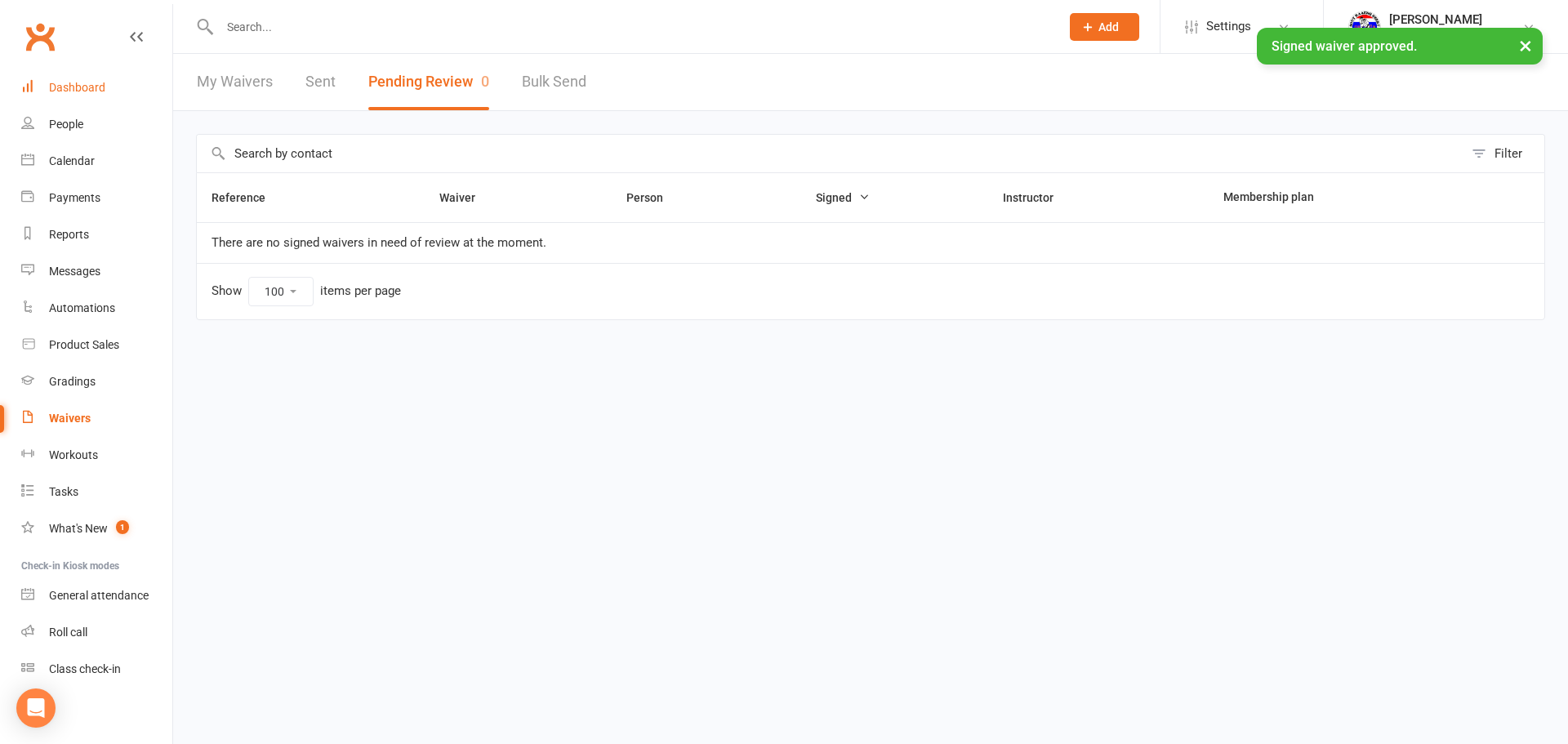
click at [128, 90] on link "Dashboard" at bounding box center [97, 87] width 151 height 37
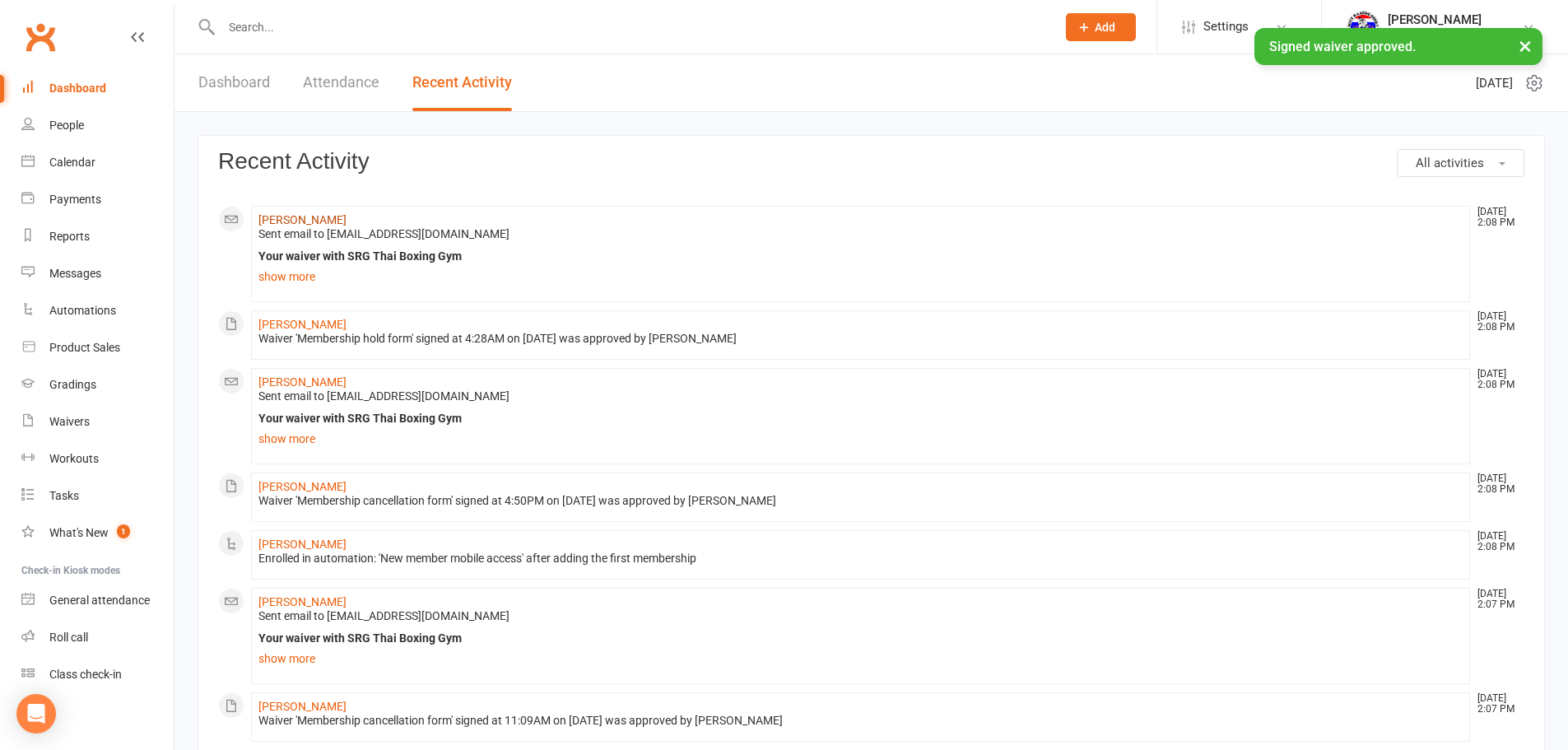
click at [309, 217] on link "[PERSON_NAME]" at bounding box center [302, 219] width 88 height 13
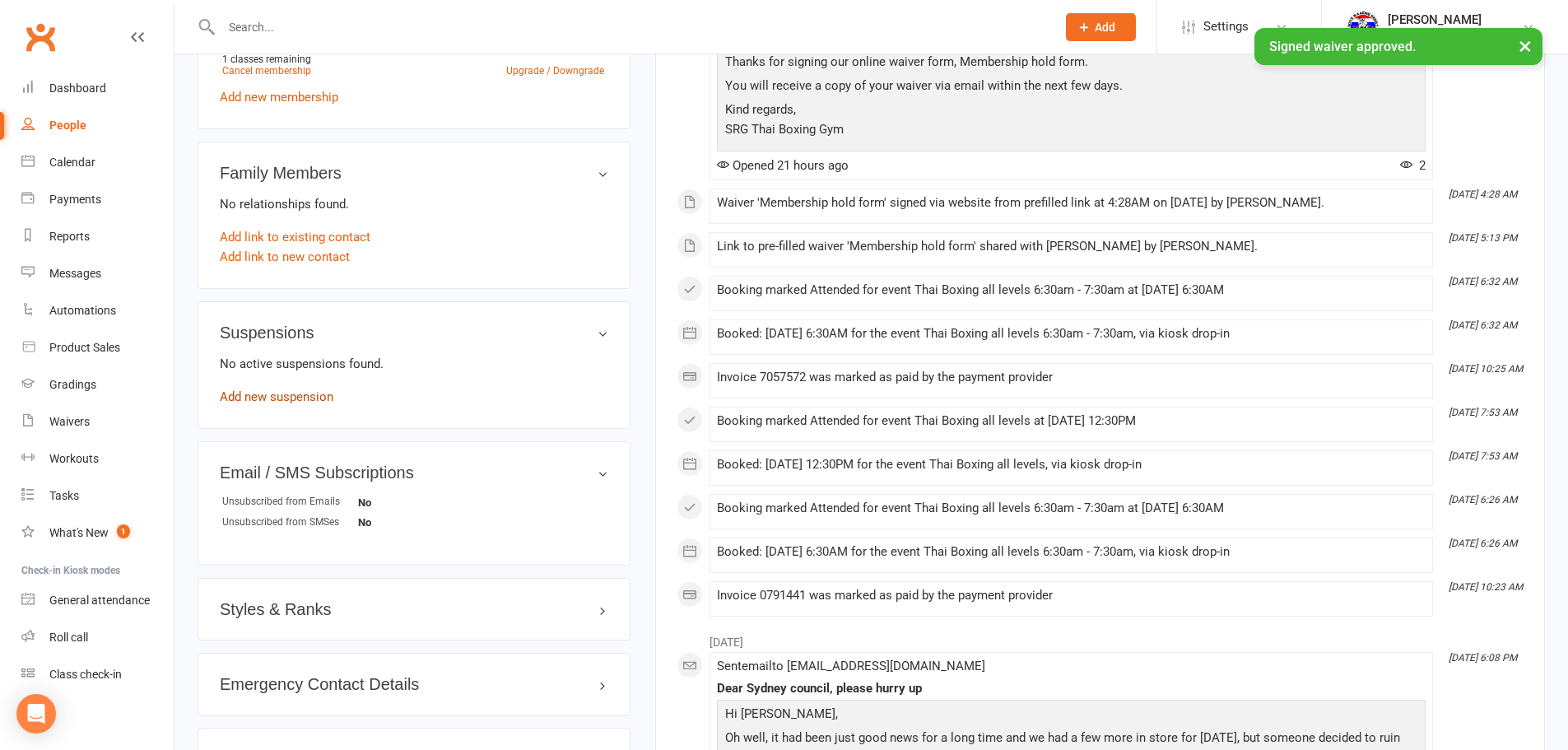
scroll to position [741, 0]
click at [262, 397] on link "Add new suspension" at bounding box center [277, 395] width 114 height 15
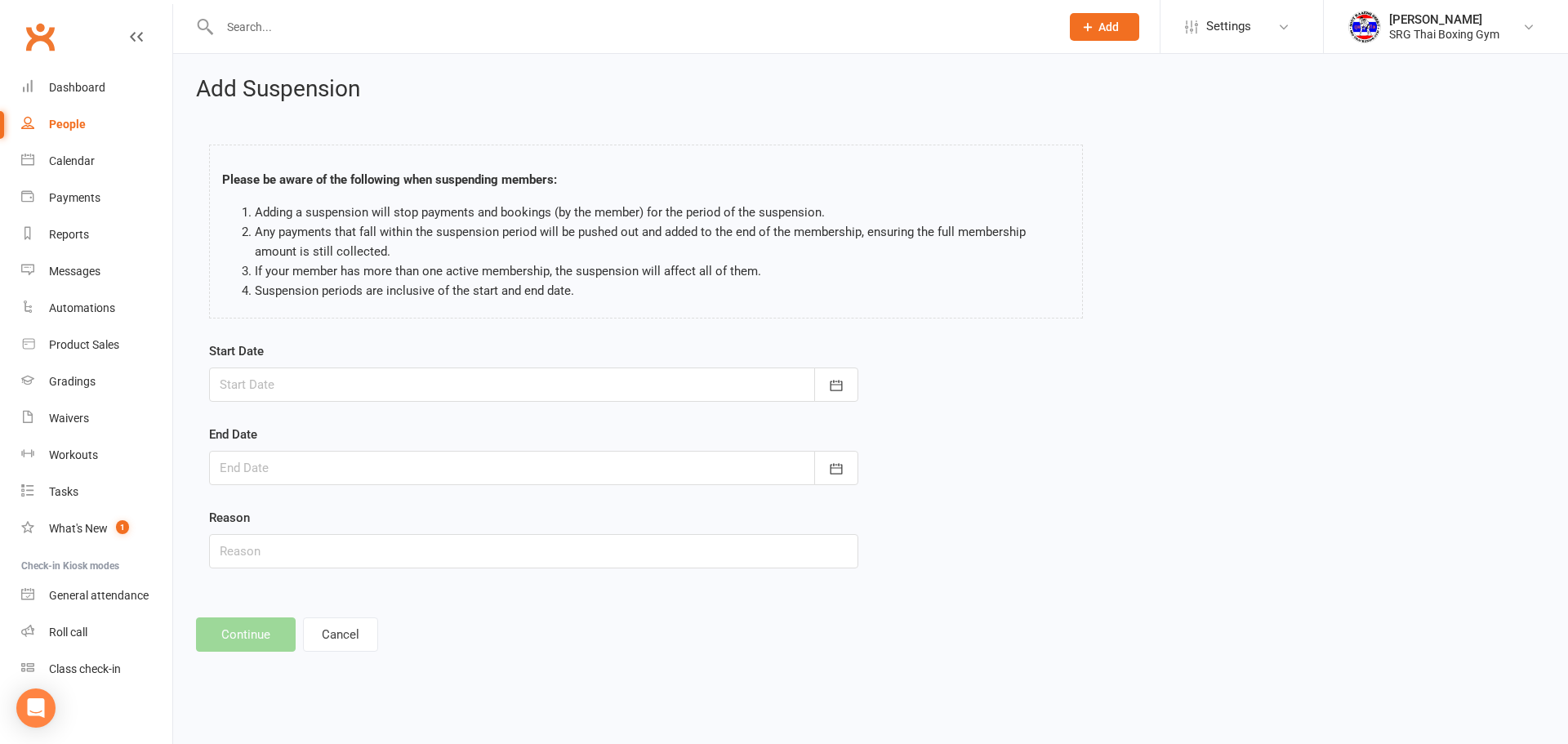
click at [451, 404] on form "Start Date [DATE] Sun Mon Tue Wed Thu Fri Sat 36 31 01 02 03 04 05 06 37 07 08 …" at bounding box center [533, 456] width 650 height 227
click at [456, 394] on div at bounding box center [533, 385] width 650 height 34
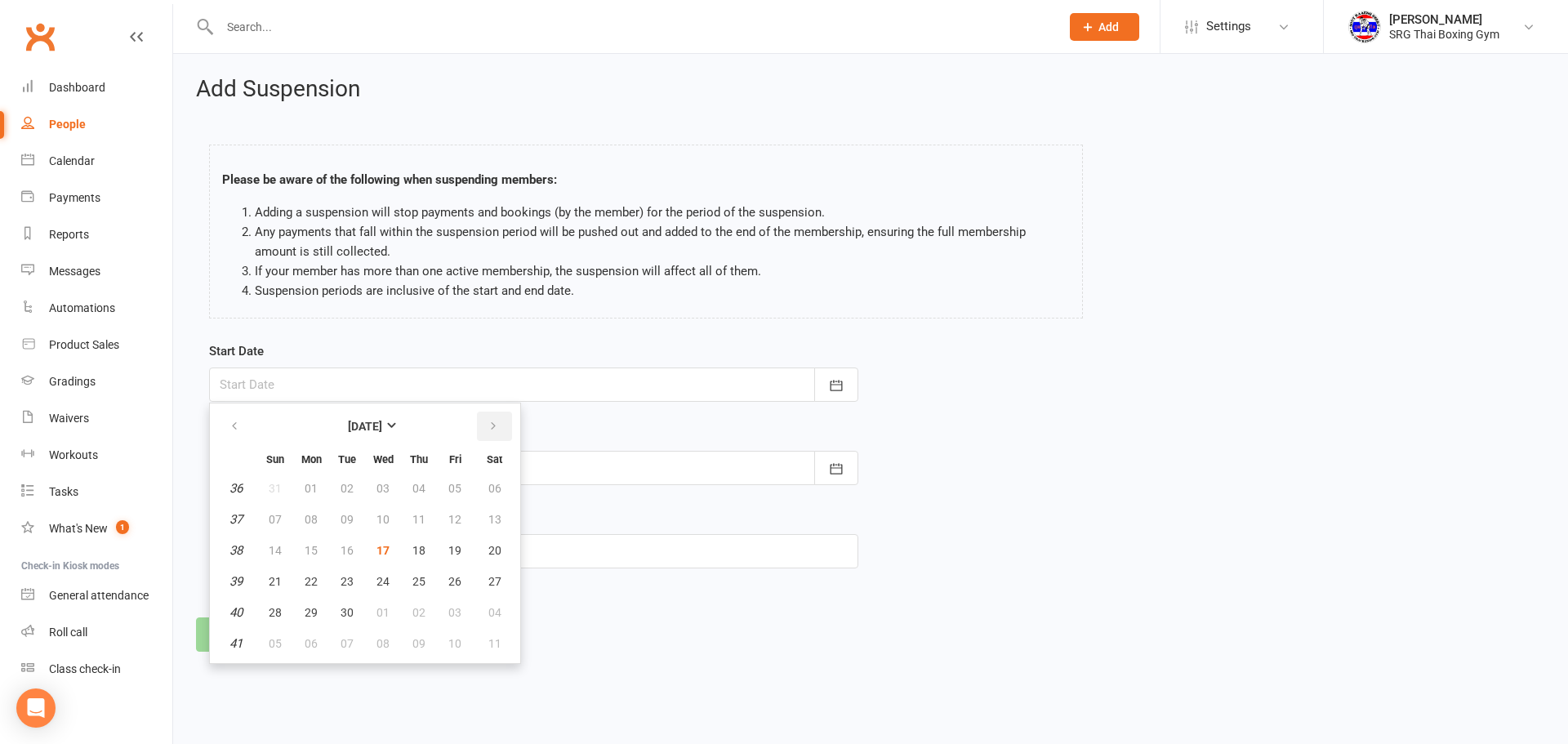
click at [507, 424] on button "button" at bounding box center [494, 426] width 35 height 29
click at [248, 425] on button "button" at bounding box center [236, 426] width 35 height 29
click at [431, 594] on button "25" at bounding box center [418, 582] width 34 height 29
type input "[DATE]"
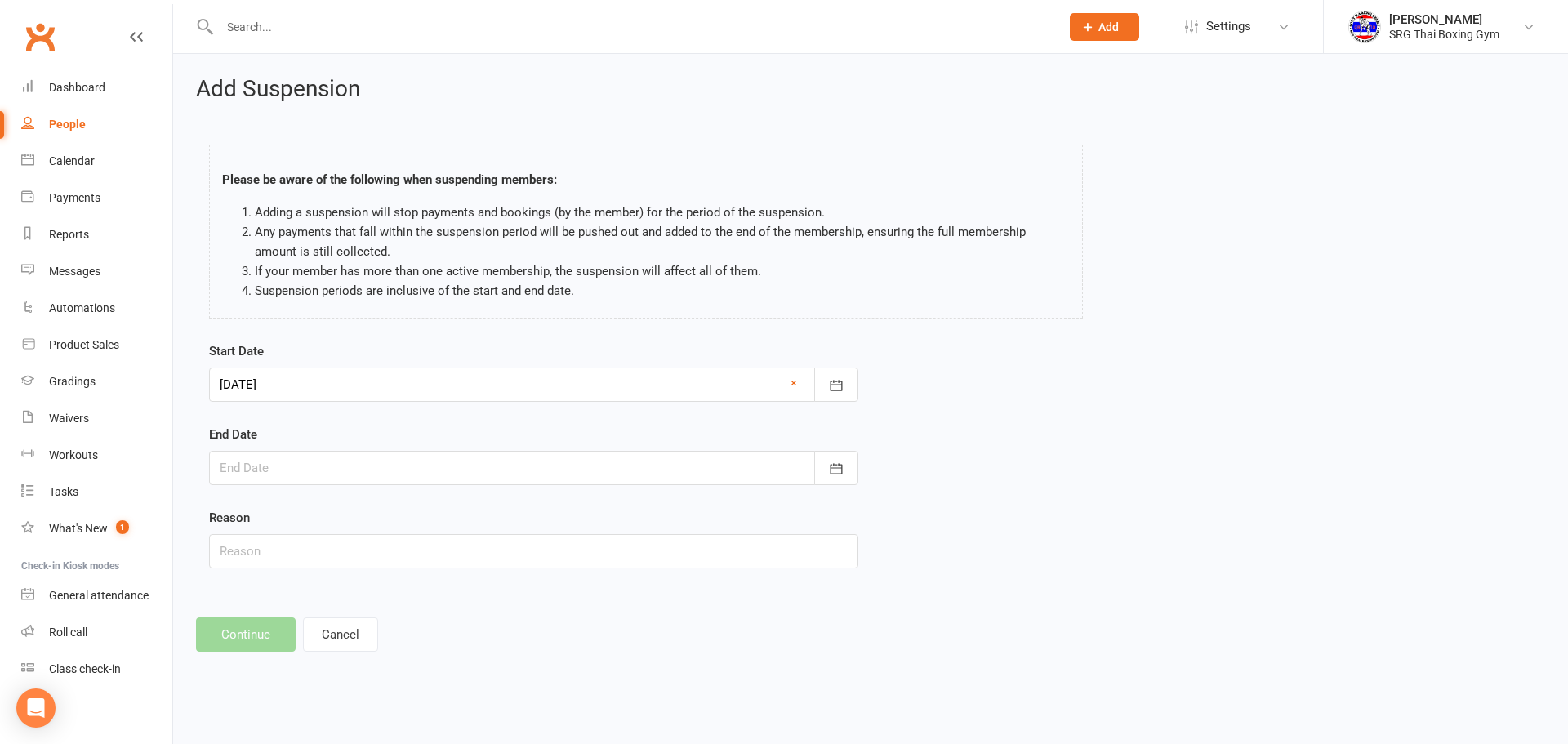
click at [411, 465] on div at bounding box center [533, 467] width 650 height 34
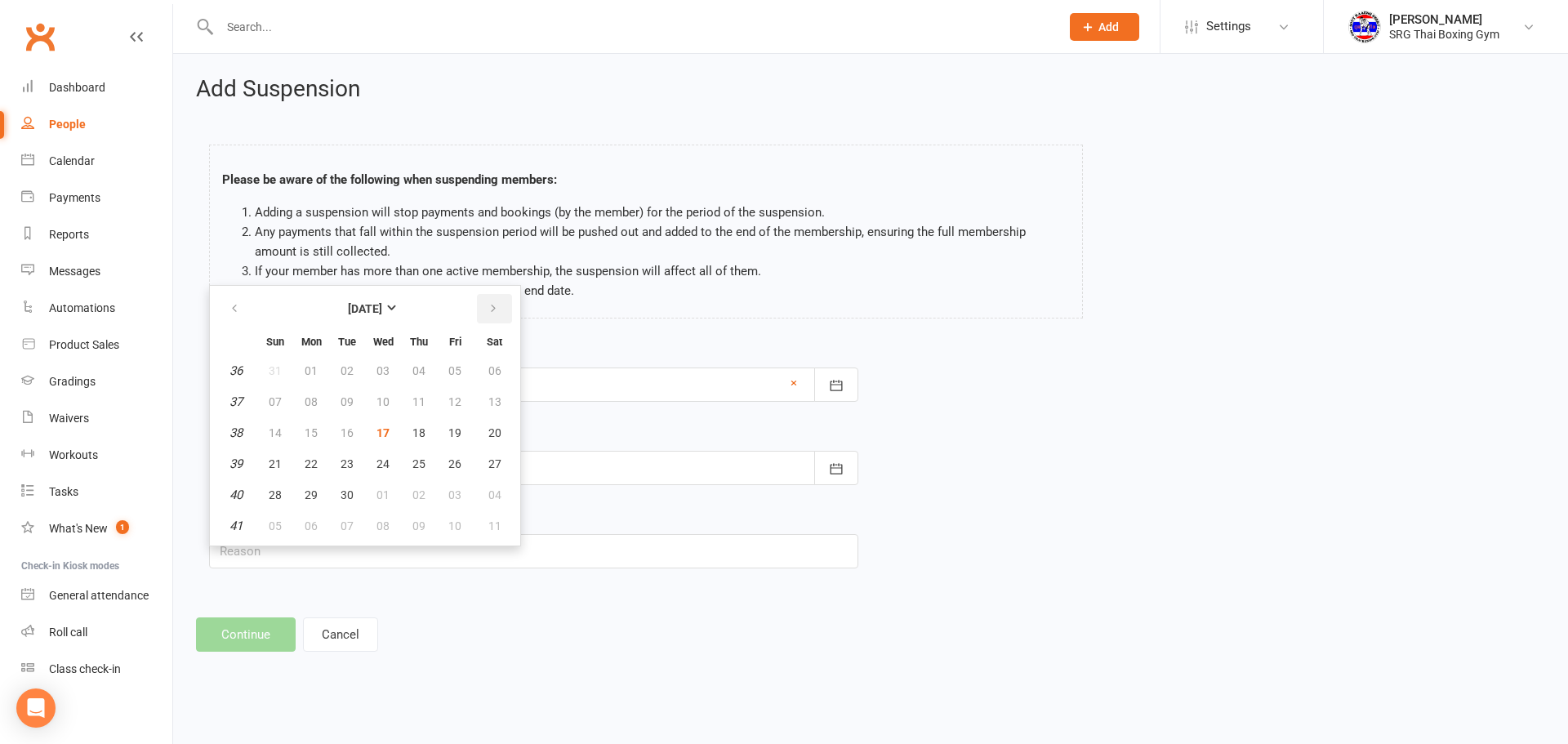
click at [493, 321] on button "button" at bounding box center [494, 309] width 35 height 29
click at [427, 408] on button "09" at bounding box center [418, 402] width 34 height 29
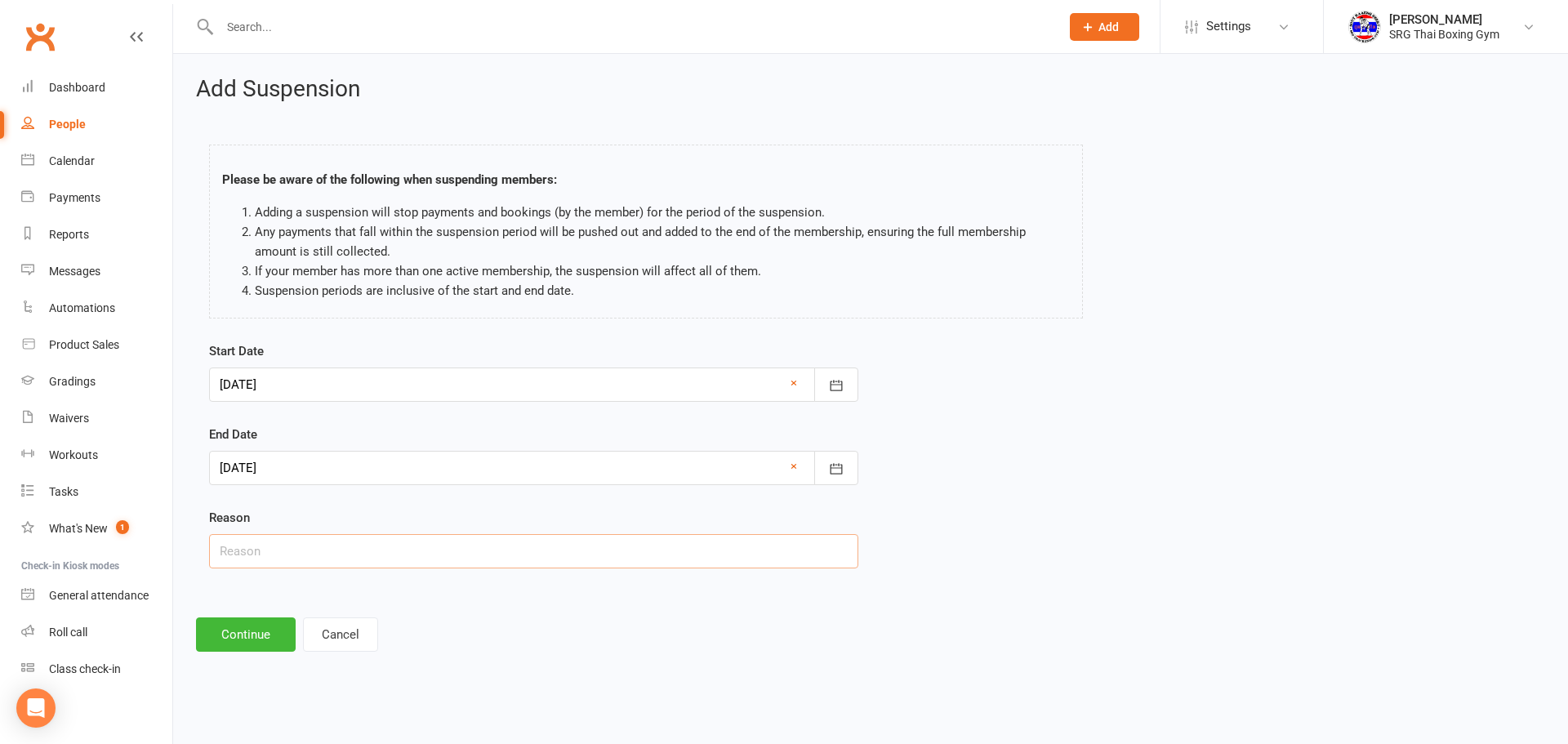
drag, startPoint x: 360, startPoint y: 548, endPoint x: 347, endPoint y: 524, distance: 27.3
click at [360, 548] on input "text" at bounding box center [533, 551] width 650 height 34
click at [388, 484] on div at bounding box center [533, 467] width 650 height 34
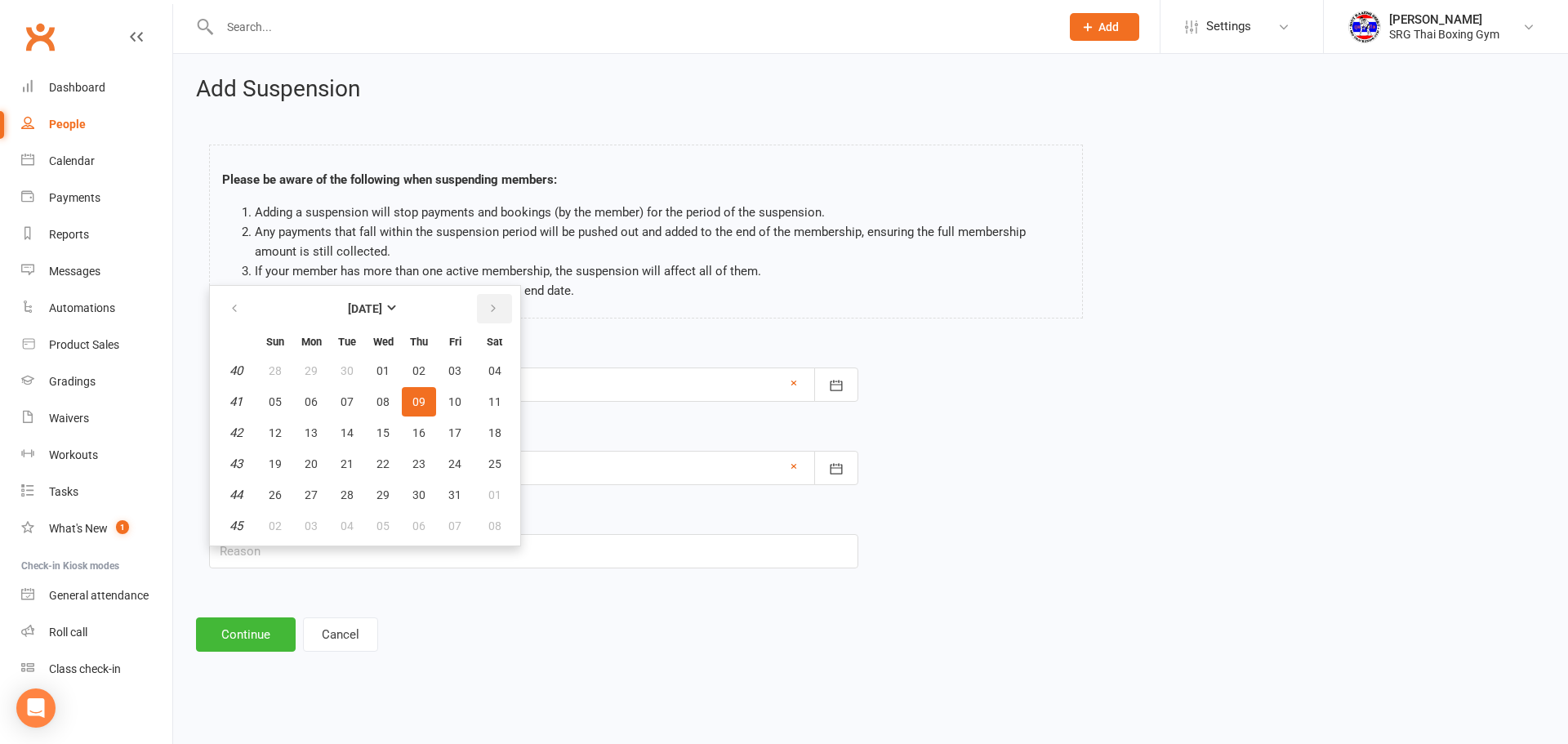
click at [492, 312] on icon "button" at bounding box center [493, 308] width 12 height 13
click at [426, 404] on button "06" at bounding box center [418, 402] width 34 height 29
type input "[DATE]"
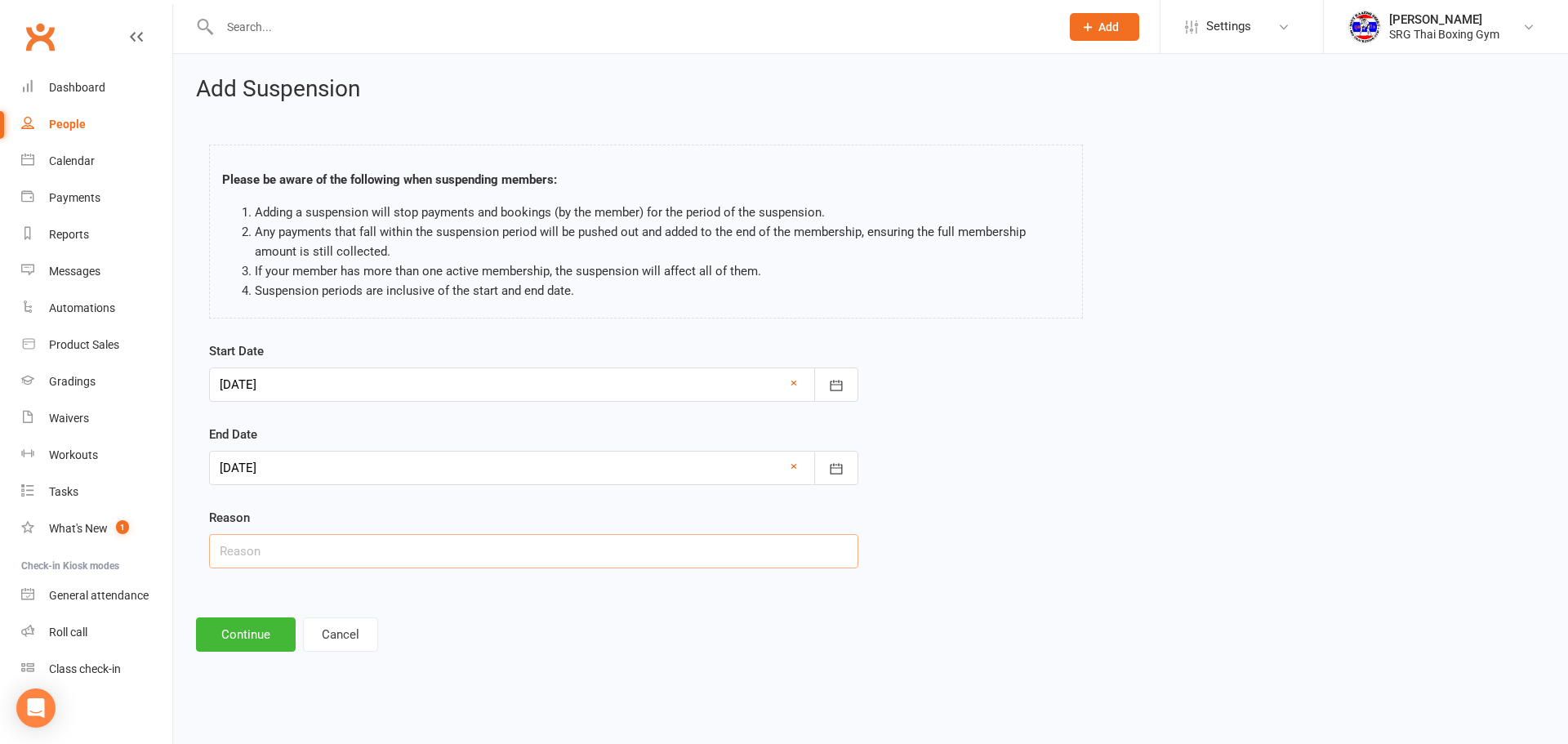
click at [345, 563] on input "text" at bounding box center [533, 551] width 650 height 34
type input "Holidays"
click at [254, 631] on button "Continue" at bounding box center [246, 634] width 100 height 34
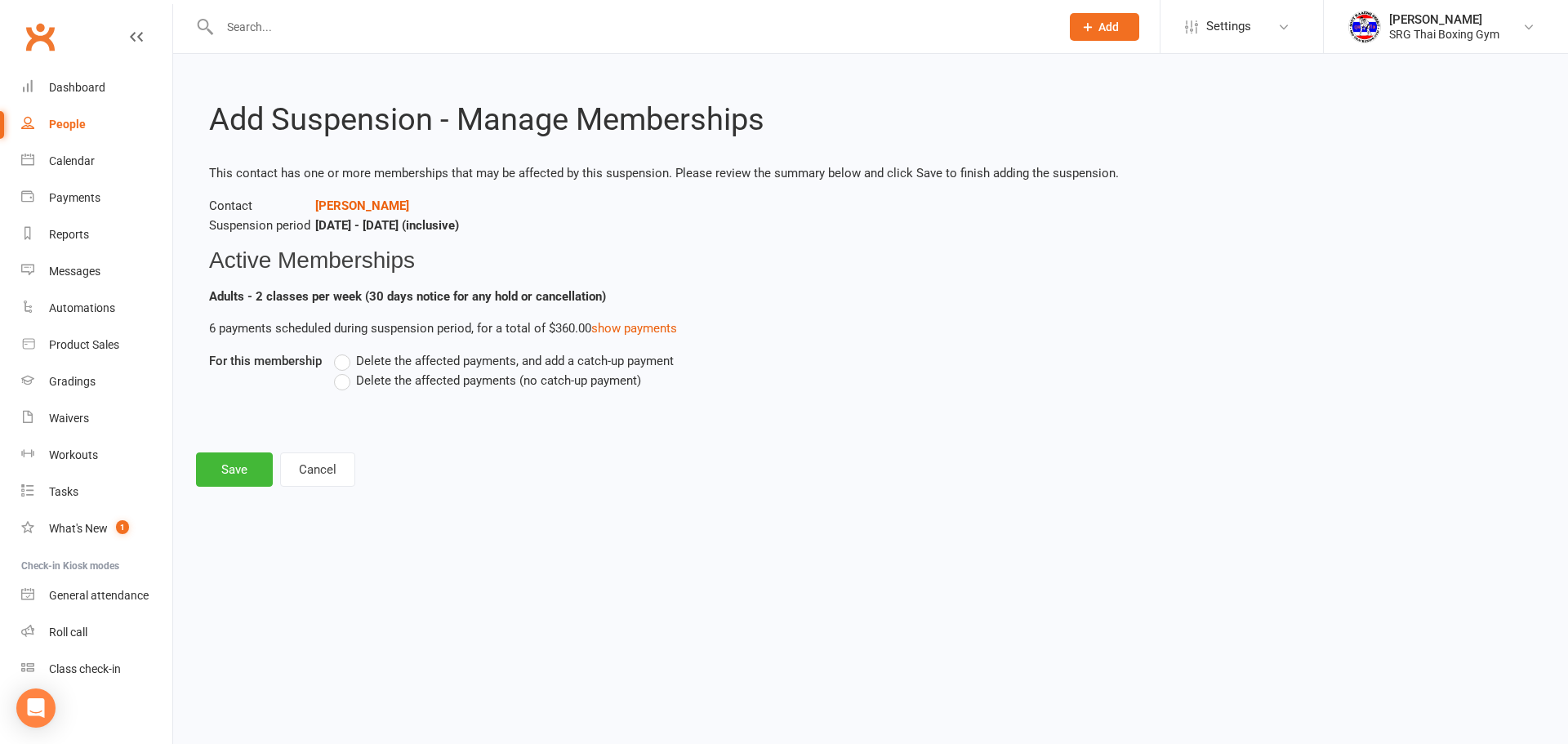
click at [373, 379] on span "Delete the affected payments (no catch-up payment)" at bounding box center [499, 380] width 285 height 17
click at [345, 371] on input "Delete the affected payments (no catch-up payment)" at bounding box center [339, 371] width 11 height 0
click at [241, 474] on button "Save" at bounding box center [234, 469] width 77 height 34
